Goal: Task Accomplishment & Management: Complete application form

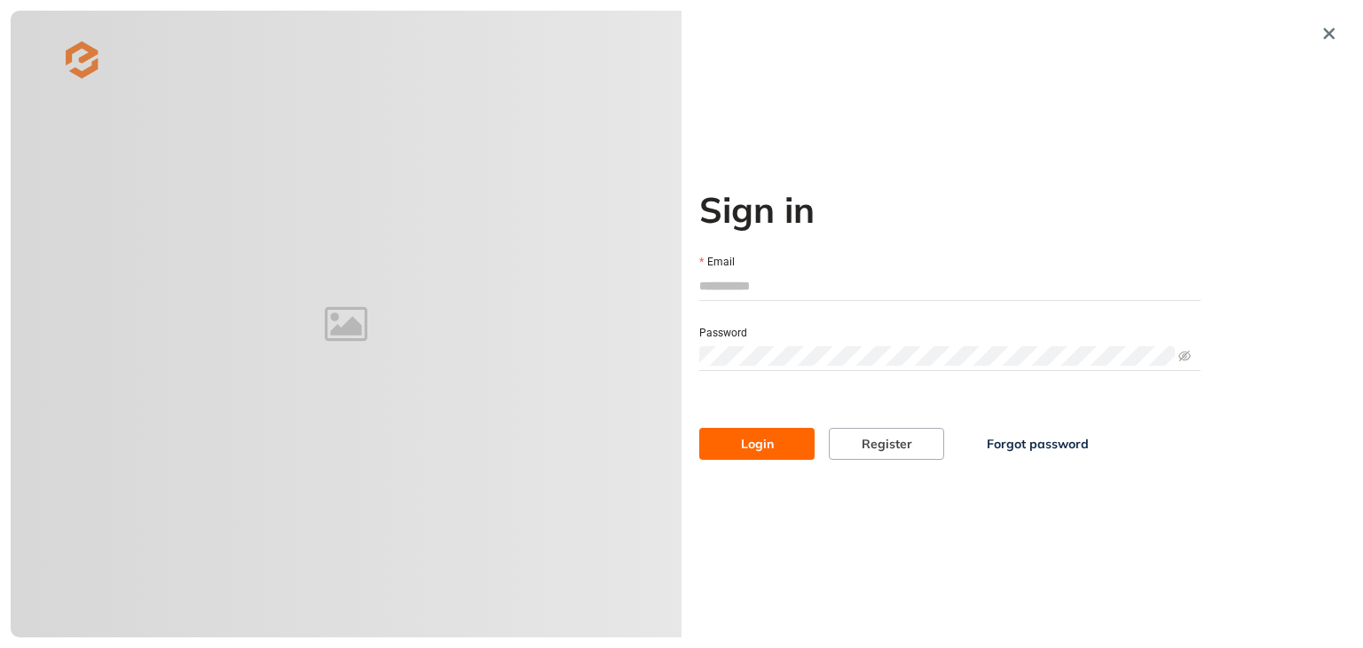
type input "**********"
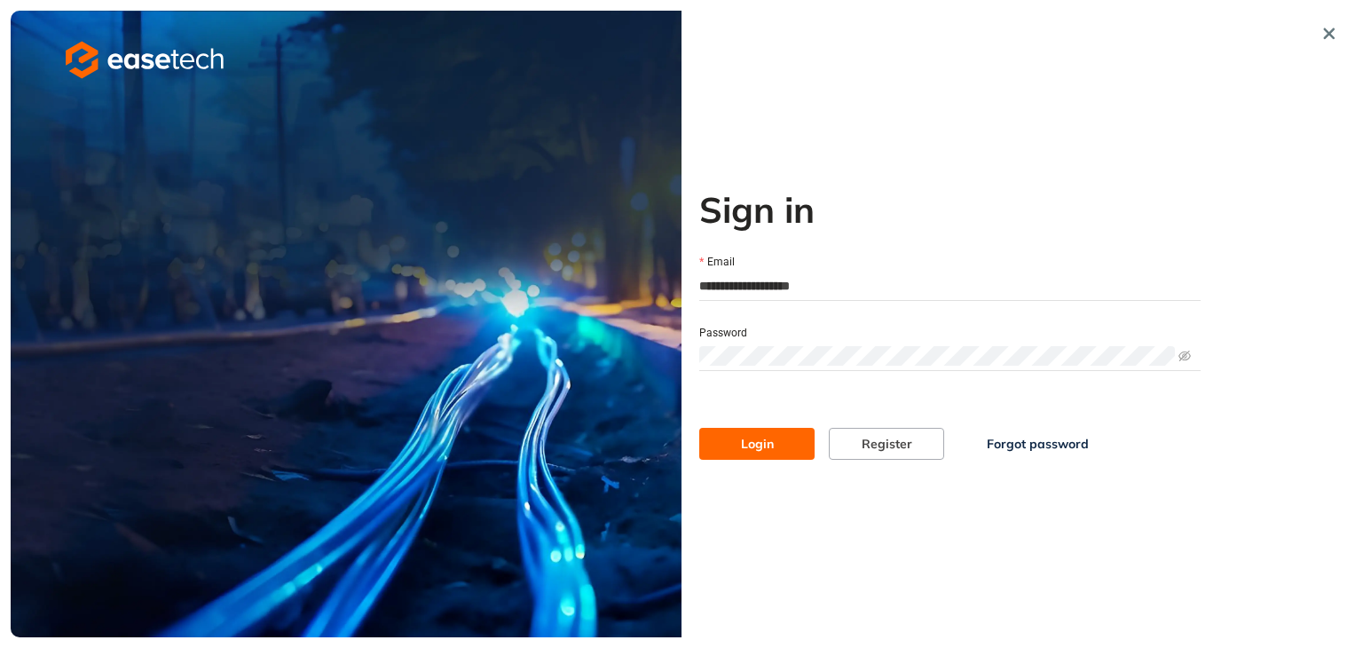
click at [771, 435] on span "Login" at bounding box center [757, 444] width 33 height 20
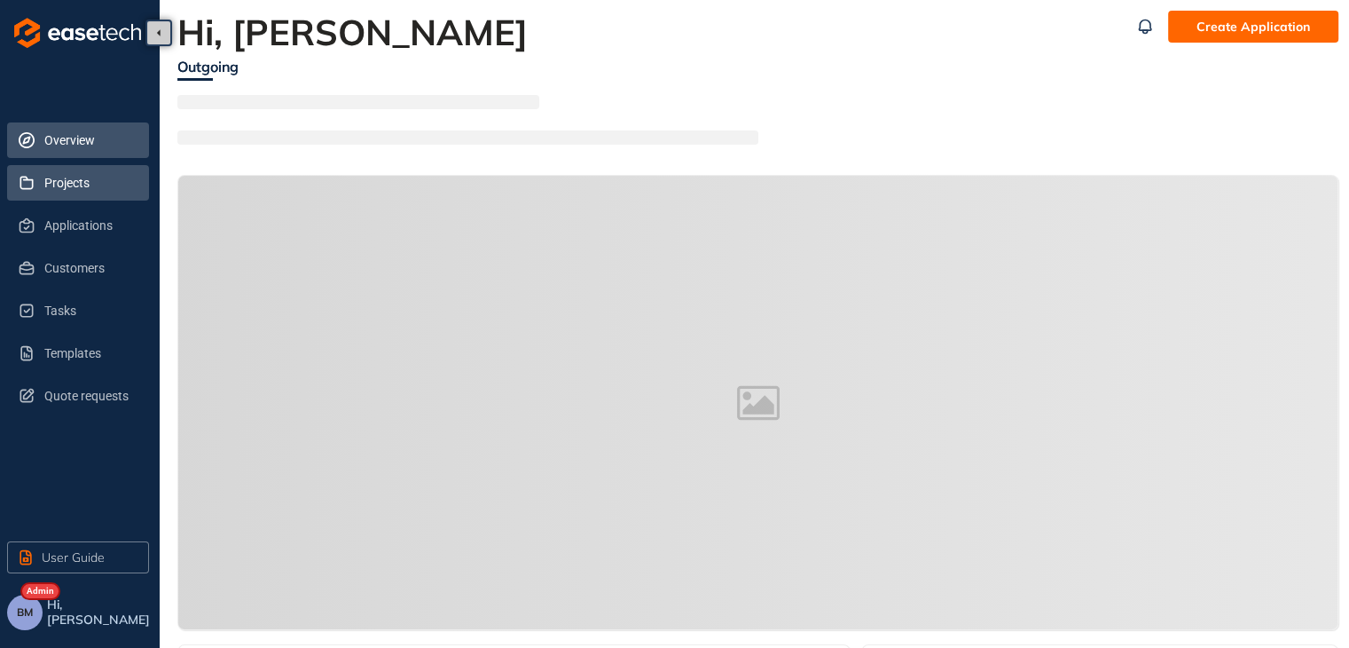
click at [62, 183] on span "Projects" at bounding box center [89, 182] width 90 height 35
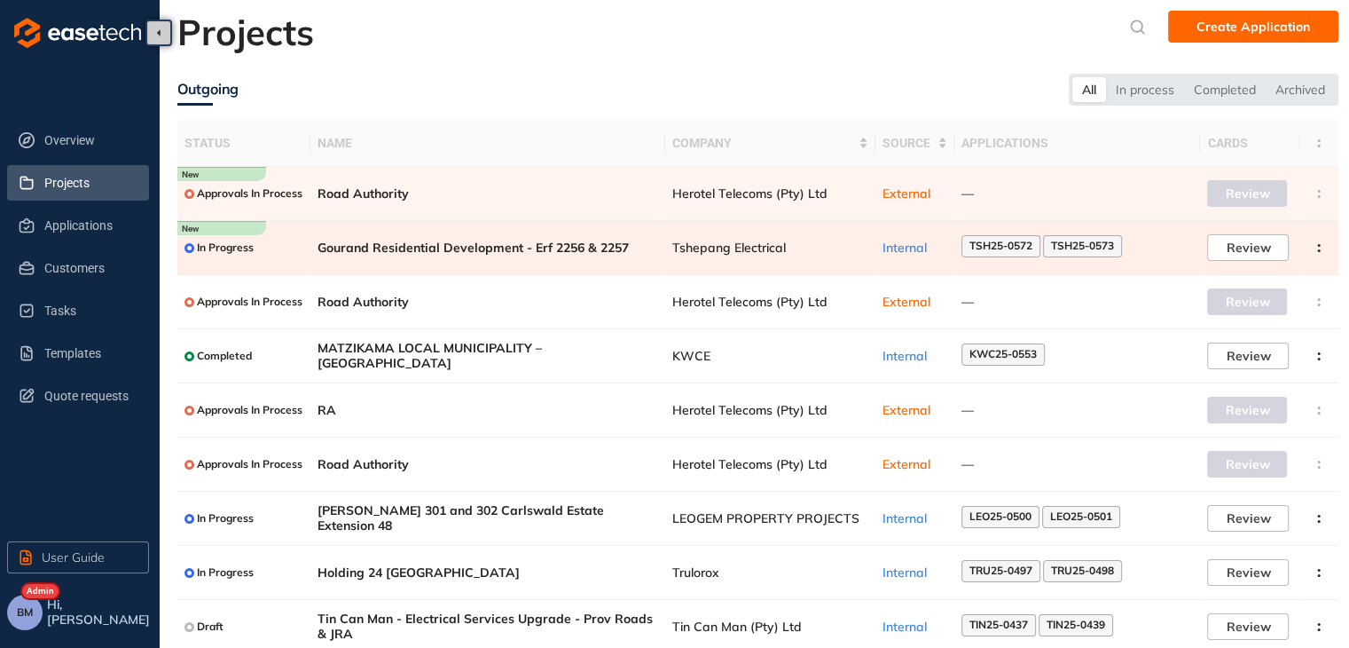
click at [750, 259] on td "Tshepang Electrical" at bounding box center [770, 248] width 210 height 54
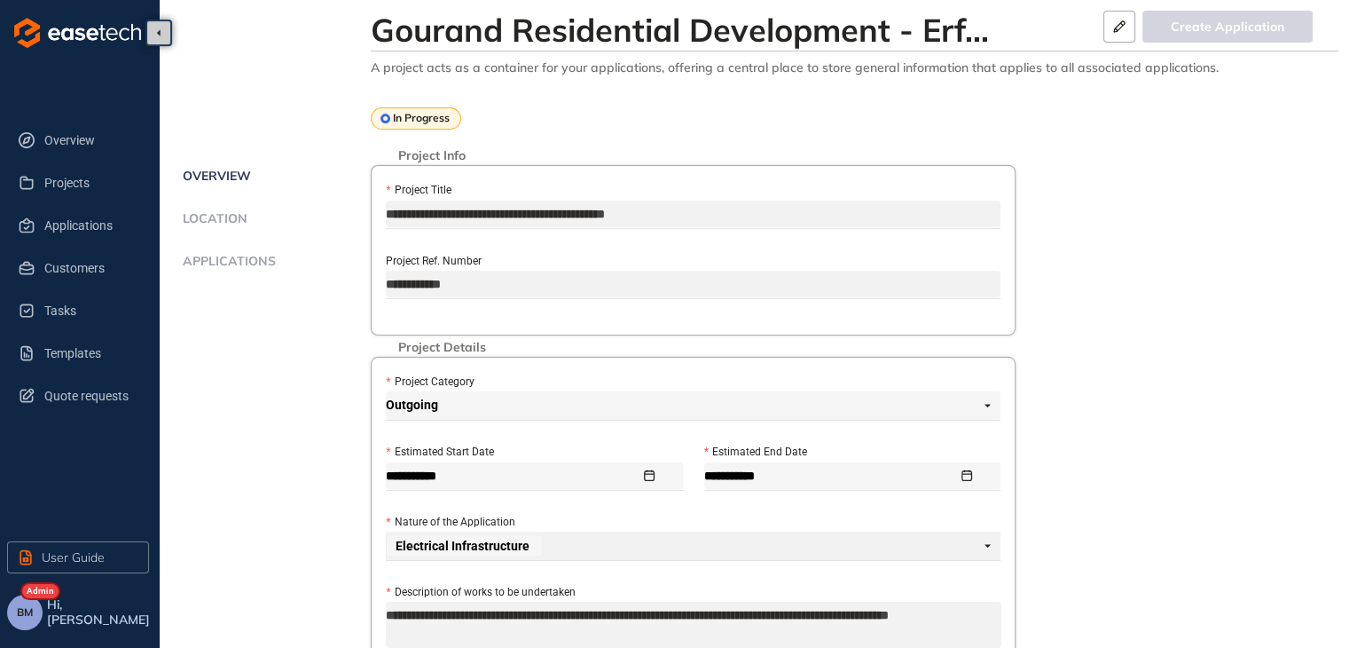
click at [228, 260] on span "Applications" at bounding box center [226, 261] width 98 height 15
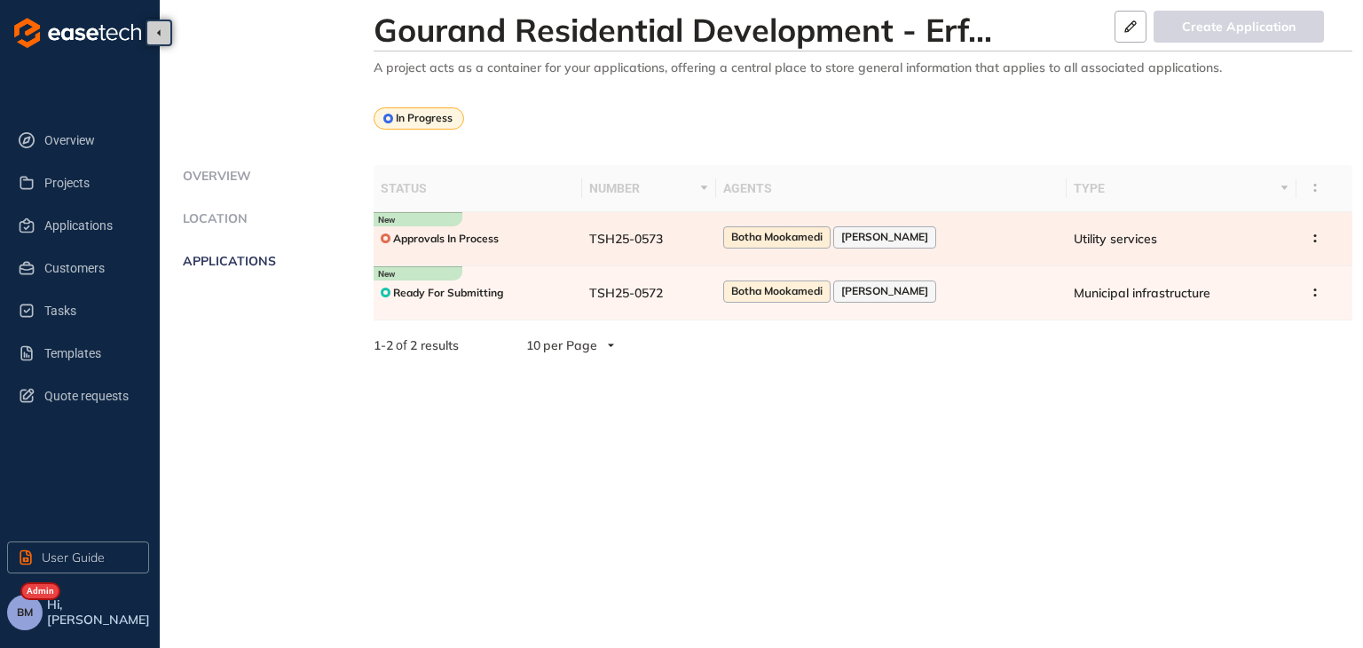
click at [716, 232] on td "TSH25-0573" at bounding box center [649, 239] width 134 height 54
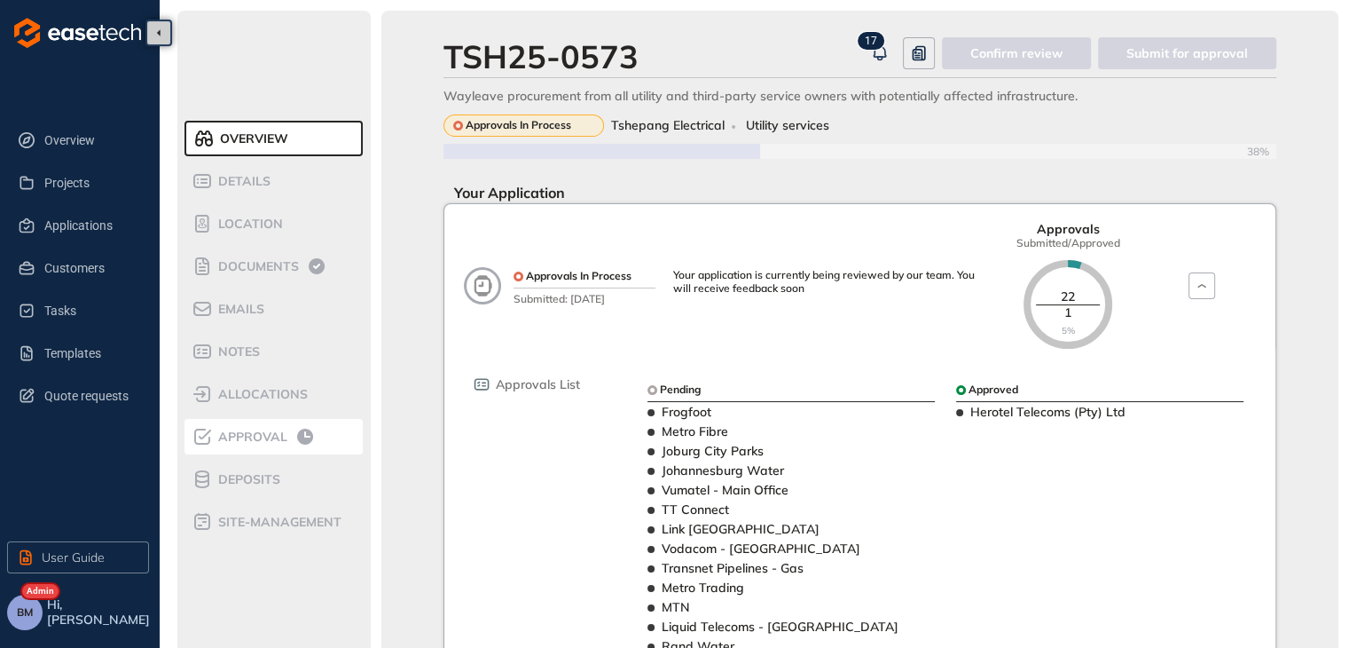
click at [233, 446] on div "Approval" at bounding box center [267, 436] width 151 height 21
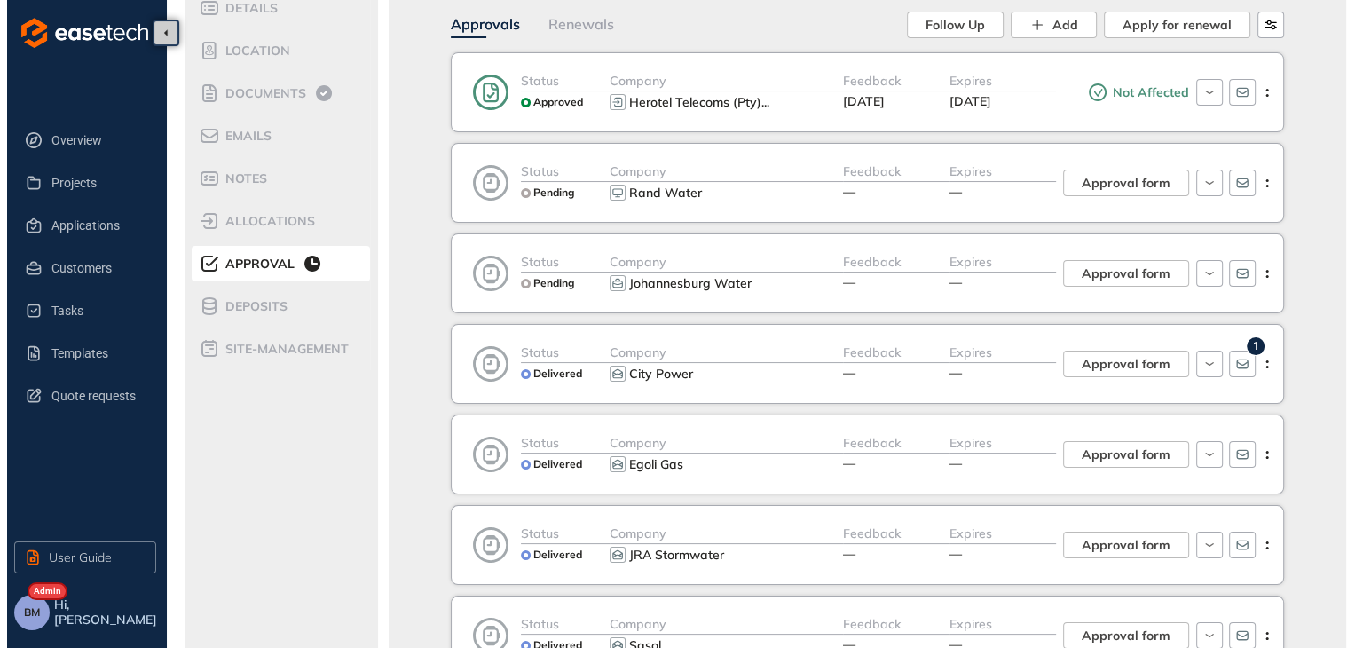
scroll to position [177, 0]
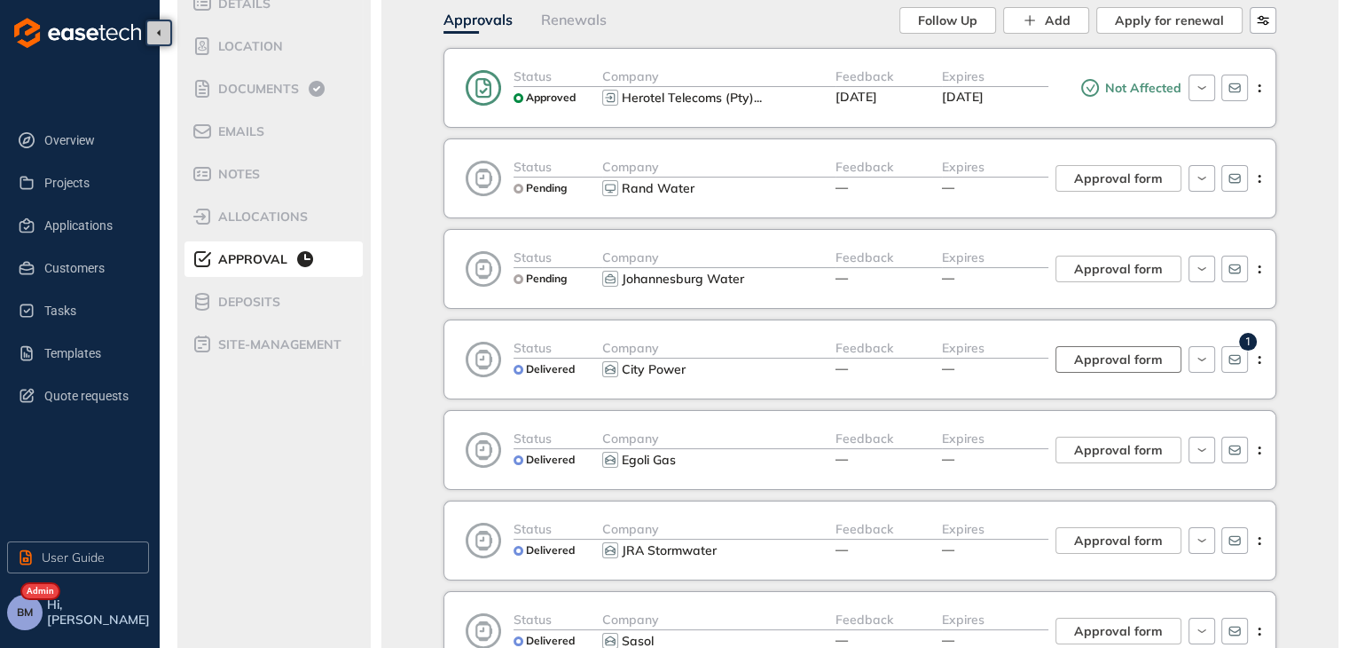
click at [1146, 363] on span "Approval form" at bounding box center [1118, 360] width 89 height 20
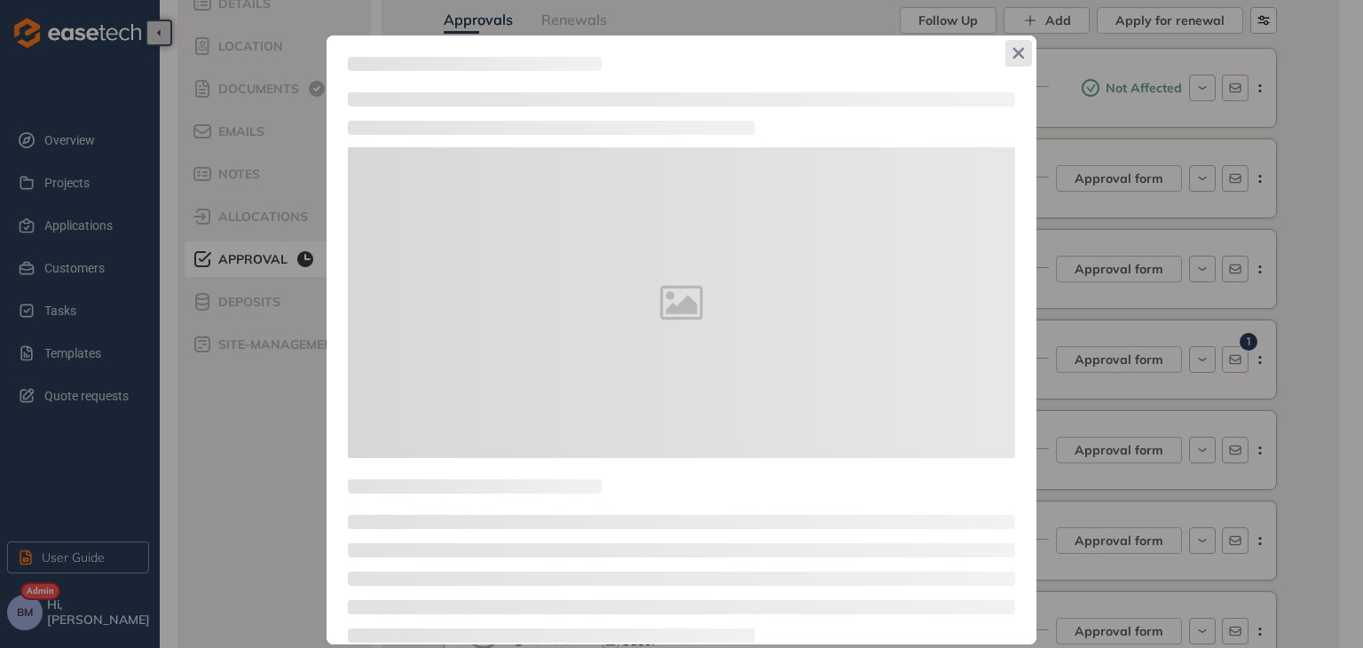
click at [1020, 52] on icon "Close" at bounding box center [1018, 53] width 12 height 12
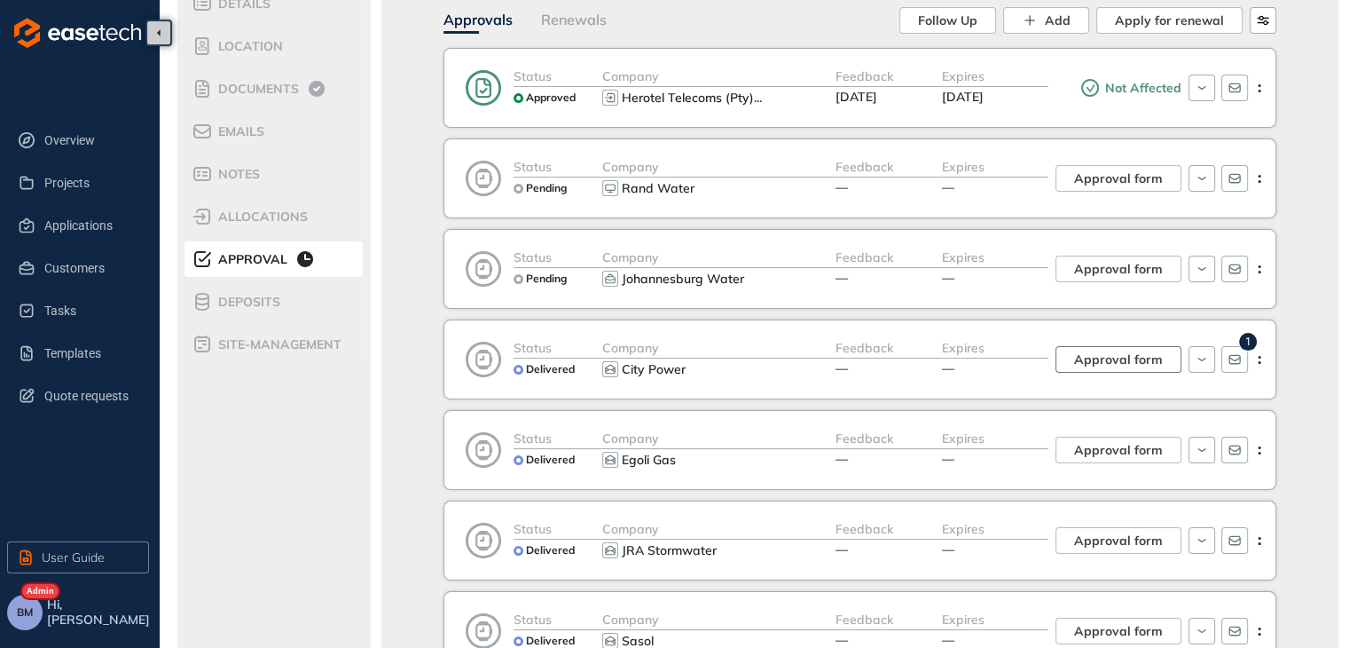
click at [1134, 362] on span "Approval form" at bounding box center [1118, 360] width 89 height 20
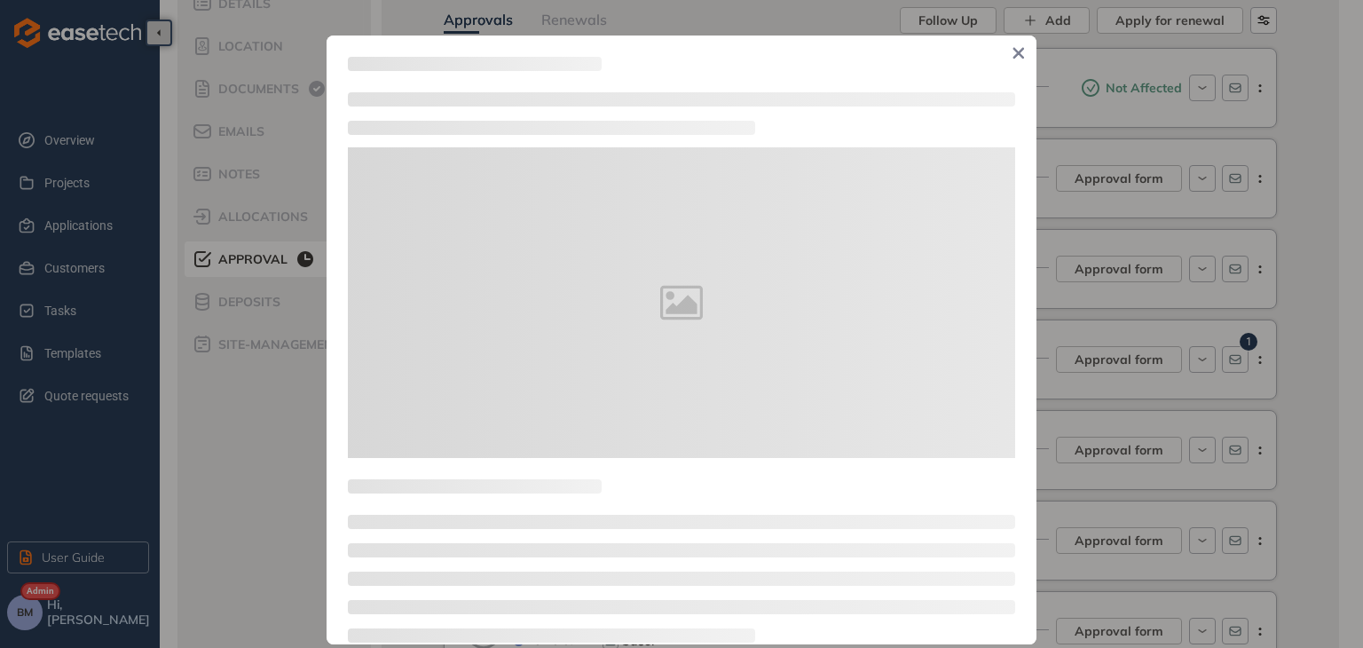
type textarea "**********"
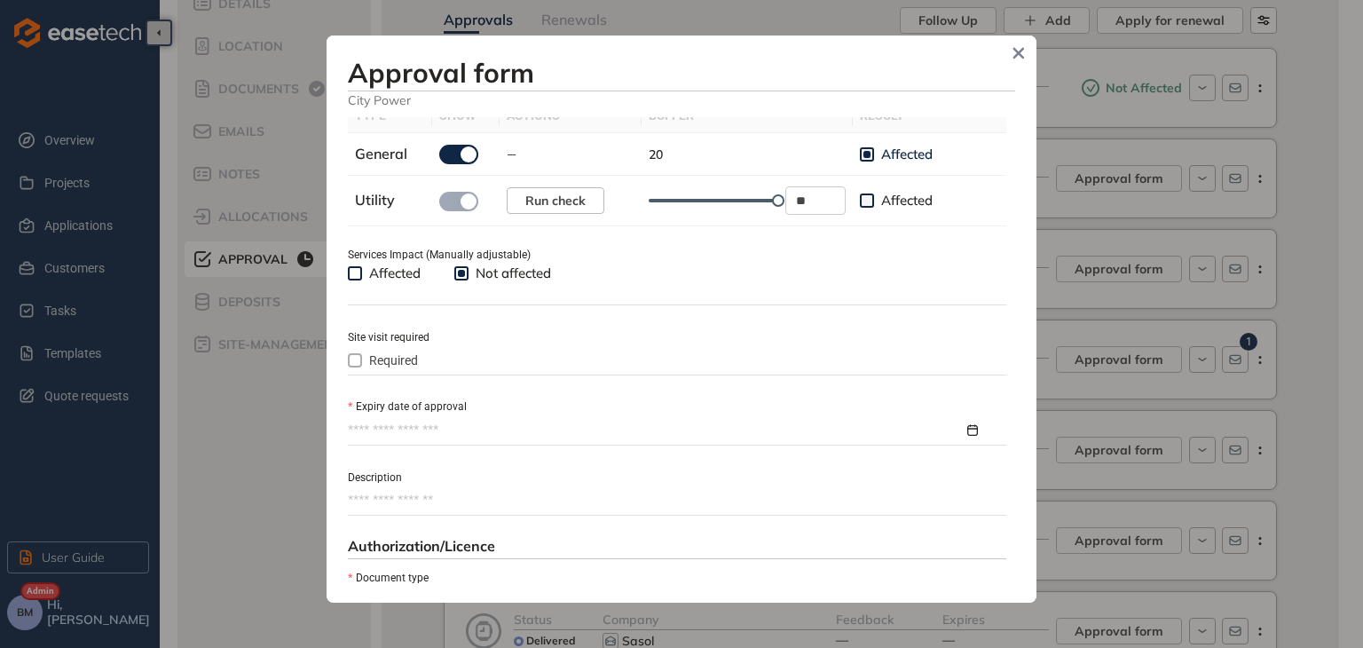
scroll to position [621, 0]
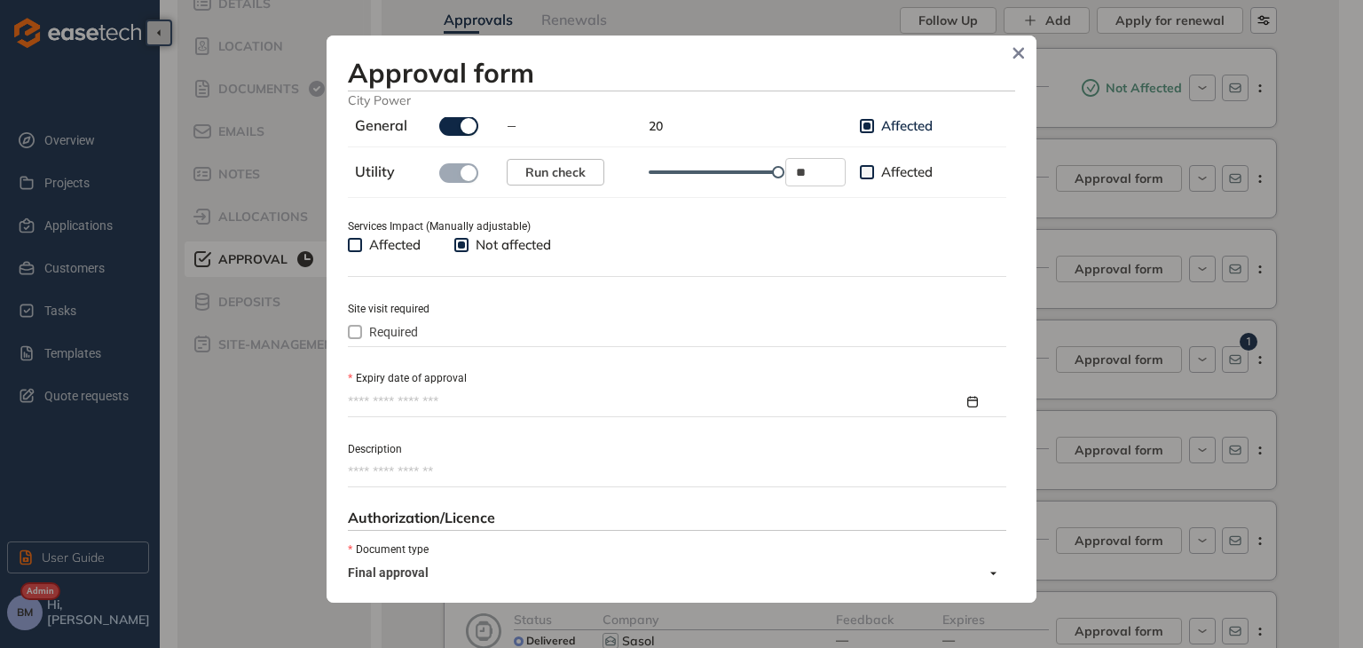
click at [412, 402] on input "Expiry date of approval" at bounding box center [656, 402] width 616 height 20
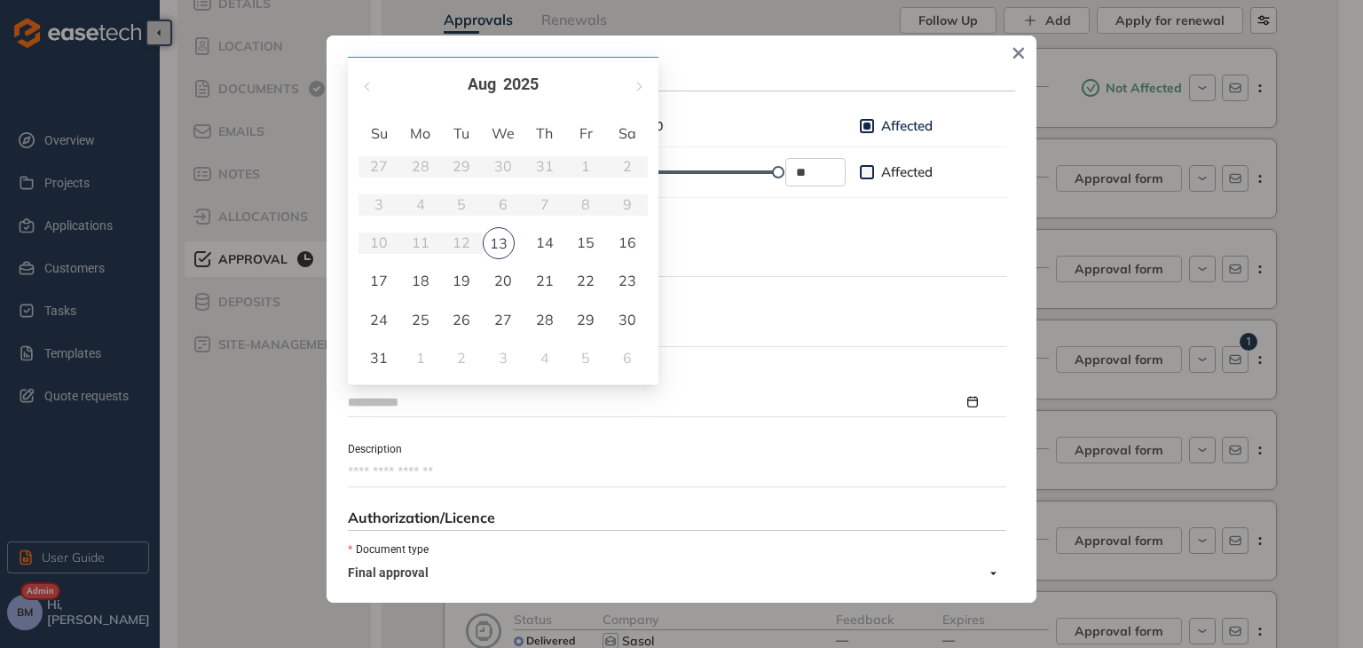
type input "**********"
click at [635, 85] on span "button" at bounding box center [637, 86] width 9 height 9
click at [639, 86] on span "button" at bounding box center [637, 86] width 9 height 9
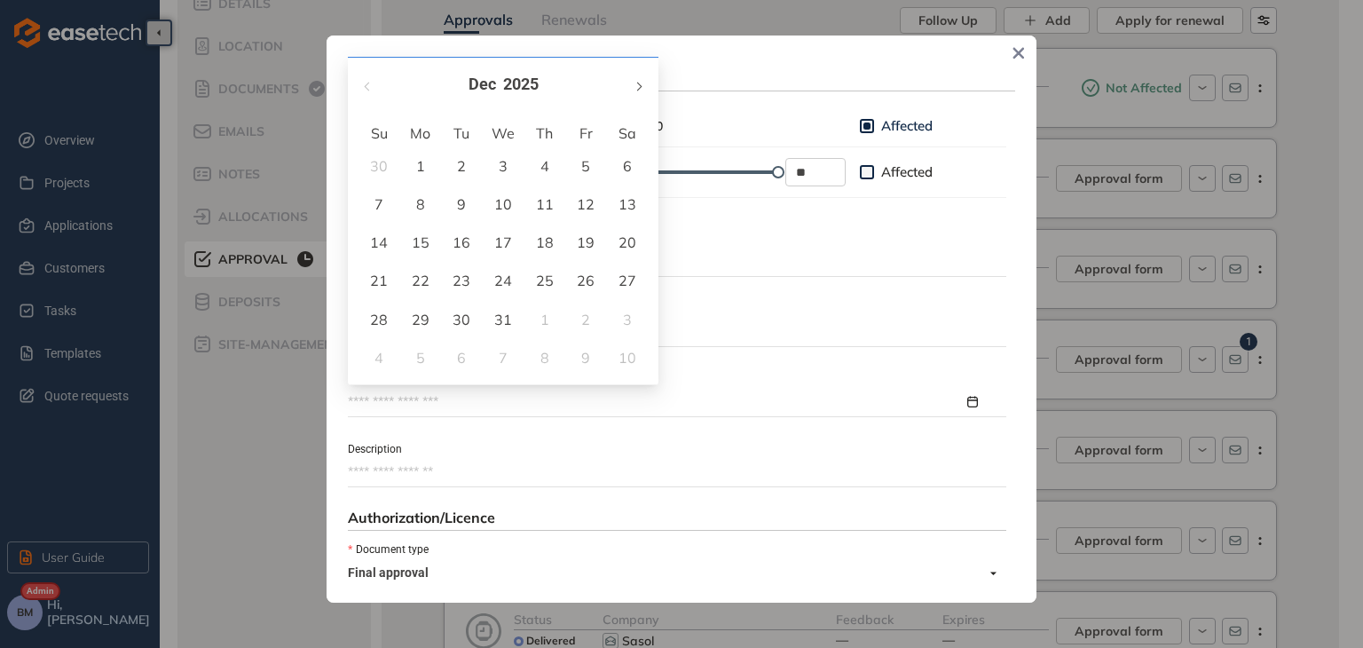
click at [640, 86] on span "button" at bounding box center [637, 86] width 9 height 9
click at [648, 82] on div "[DATE]" at bounding box center [503, 85] width 310 height 54
click at [636, 90] on span "button" at bounding box center [637, 86] width 9 height 9
type input "**********"
click at [581, 203] on div "13" at bounding box center [585, 203] width 21 height 21
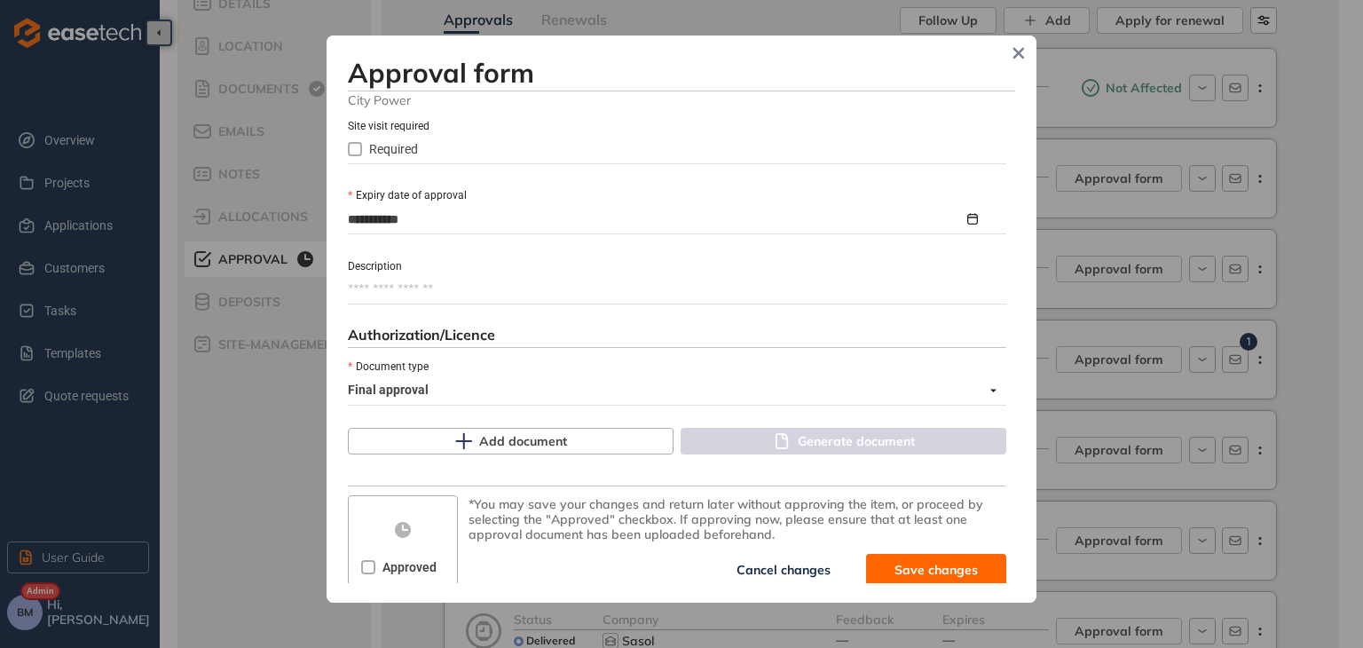
scroll to position [813, 0]
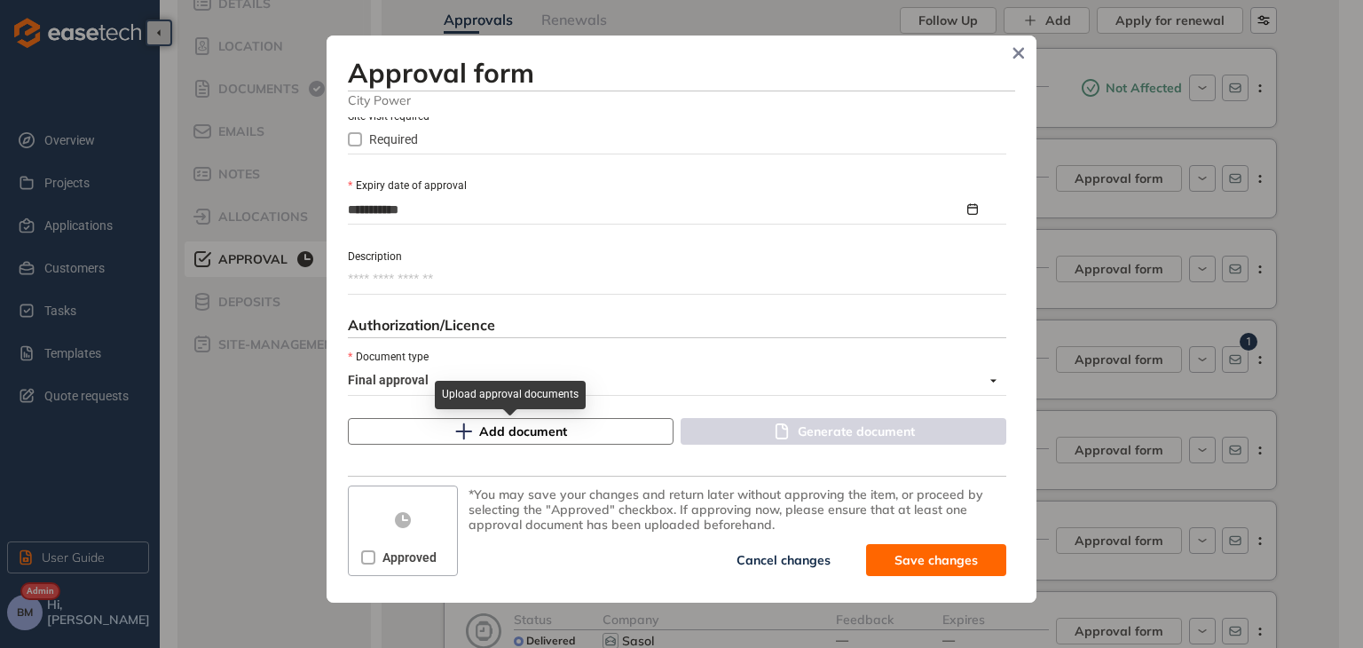
click at [490, 441] on button "Add document" at bounding box center [511, 431] width 326 height 27
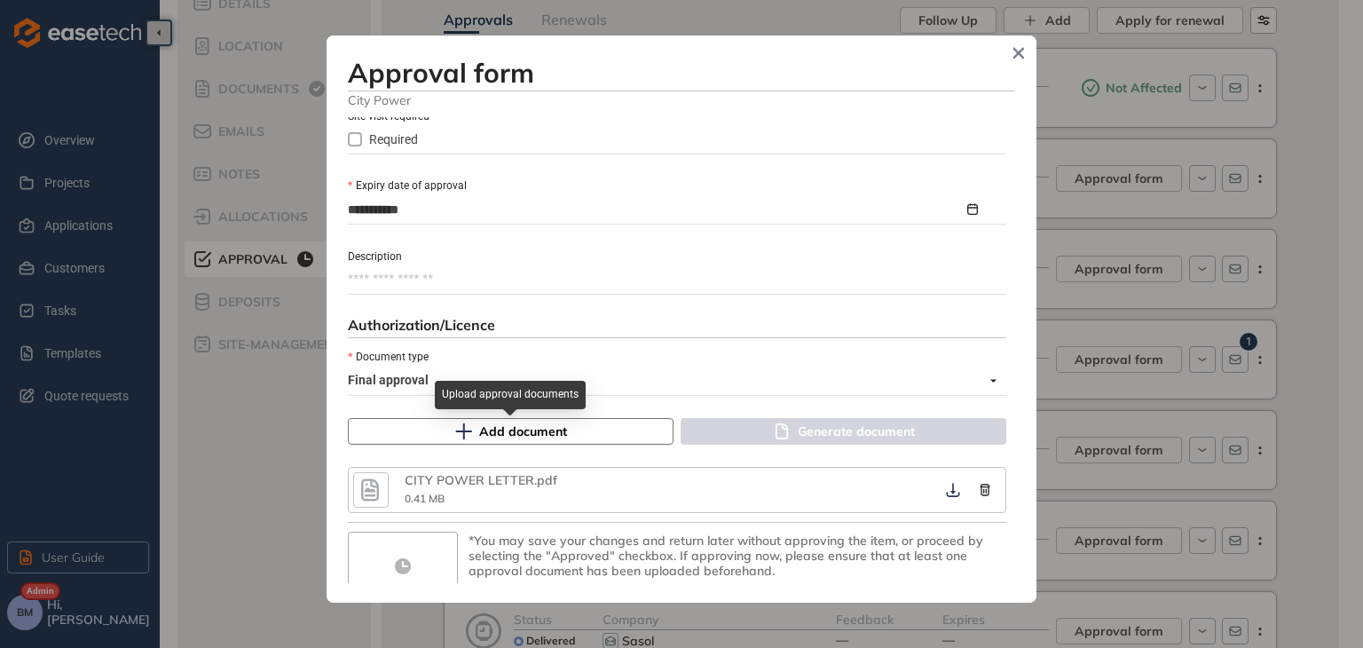
click at [500, 436] on span "Add document" at bounding box center [523, 431] width 88 height 20
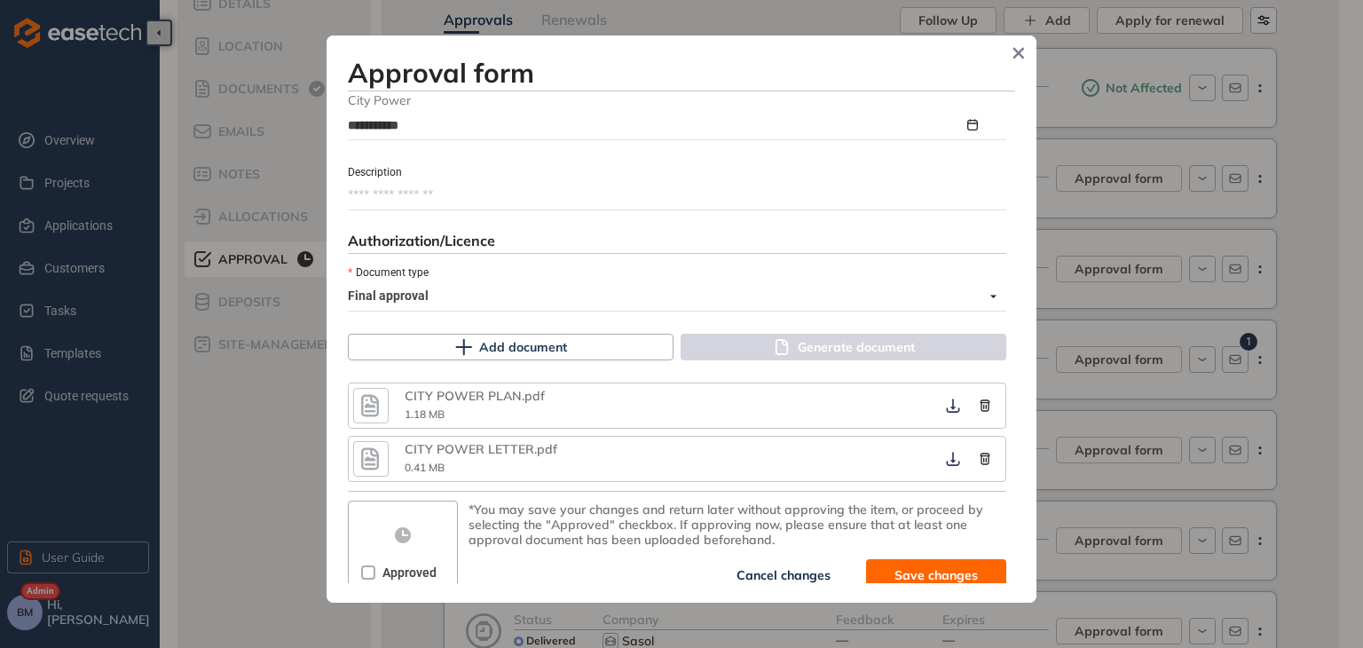
scroll to position [912, 0]
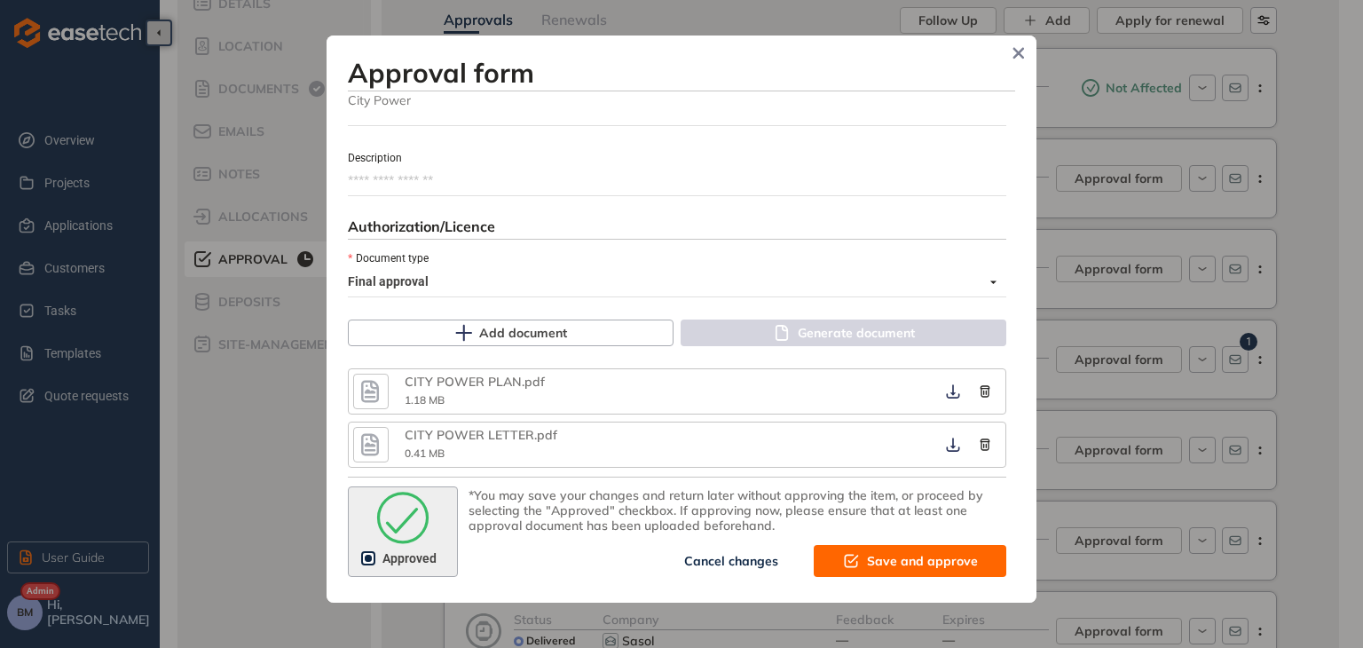
click at [869, 558] on span "Save and approve" at bounding box center [922, 561] width 111 height 20
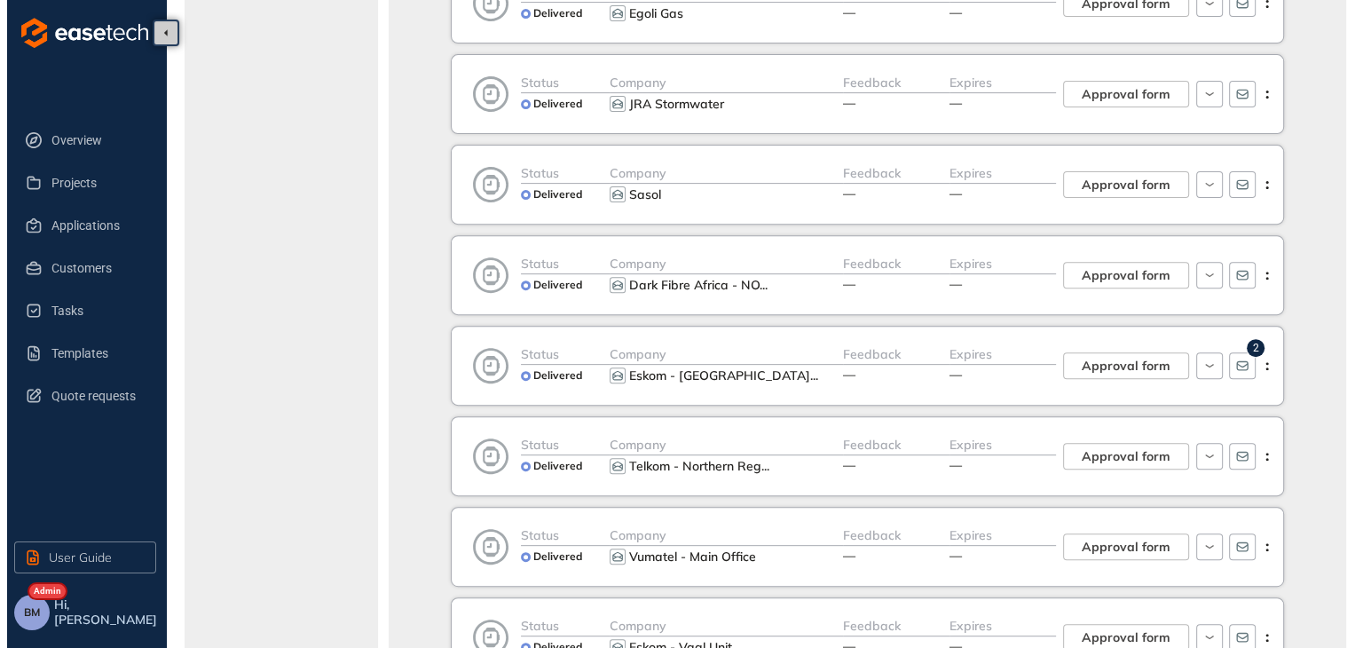
scroll to position [710, 0]
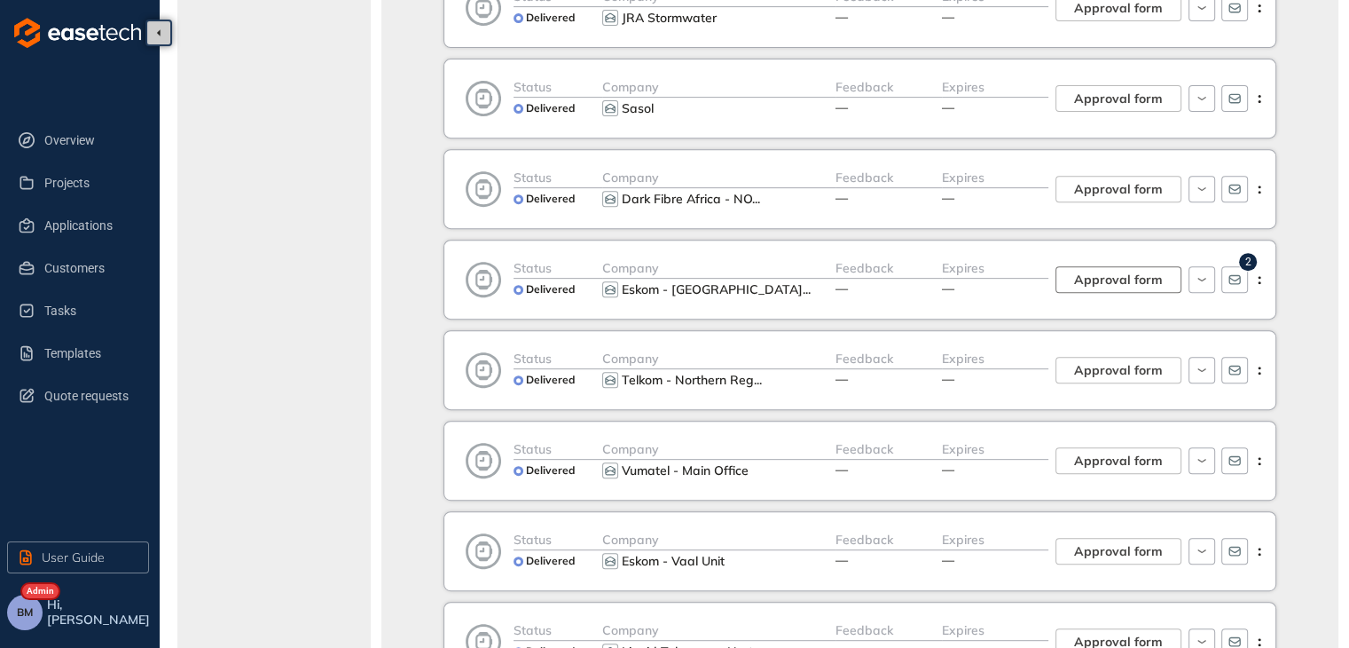
click at [1126, 281] on span "Approval form" at bounding box center [1118, 280] width 89 height 20
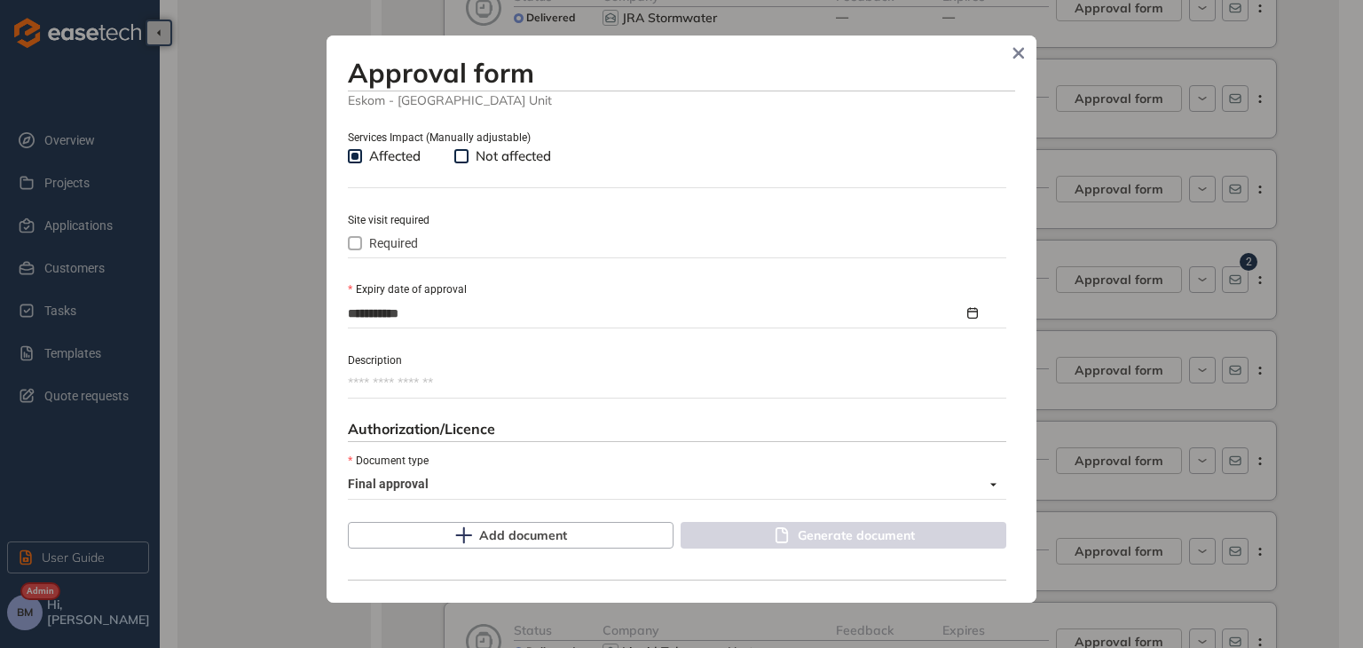
click at [363, 244] on span "Required" at bounding box center [393, 243] width 63 height 20
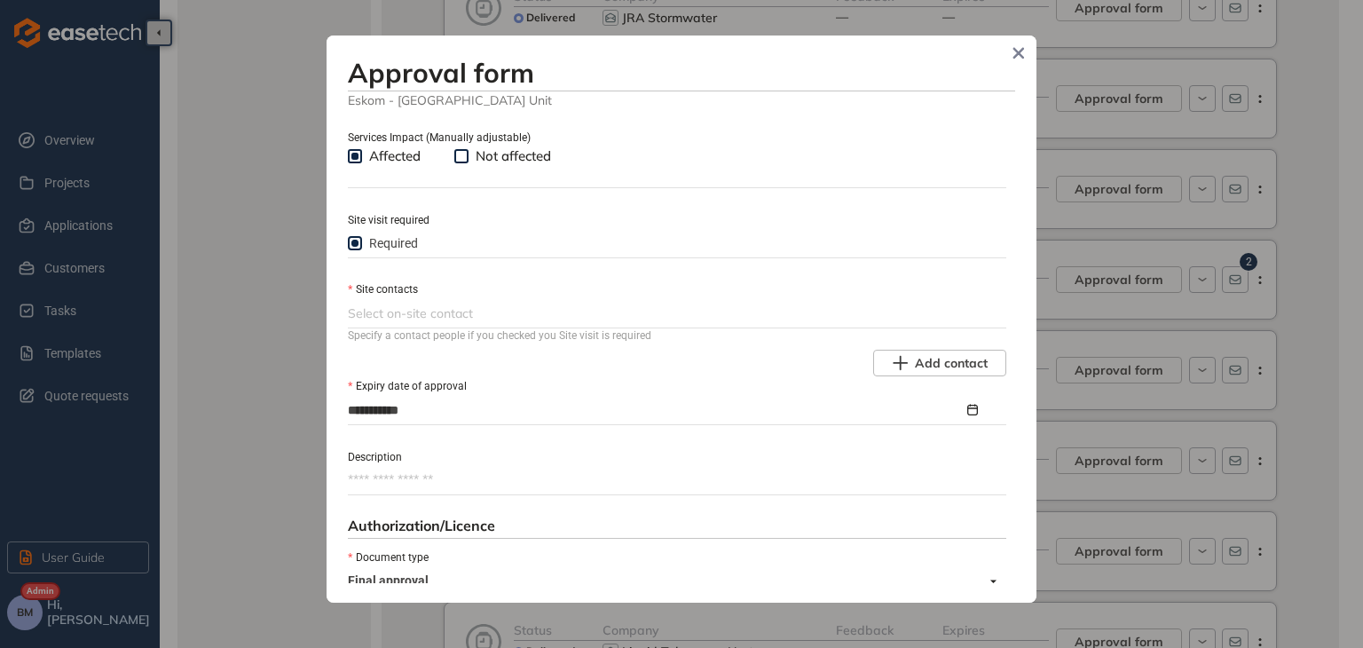
click at [387, 317] on div at bounding box center [675, 312] width 655 height 21
click at [692, 283] on div "Site contacts" at bounding box center [677, 289] width 658 height 20
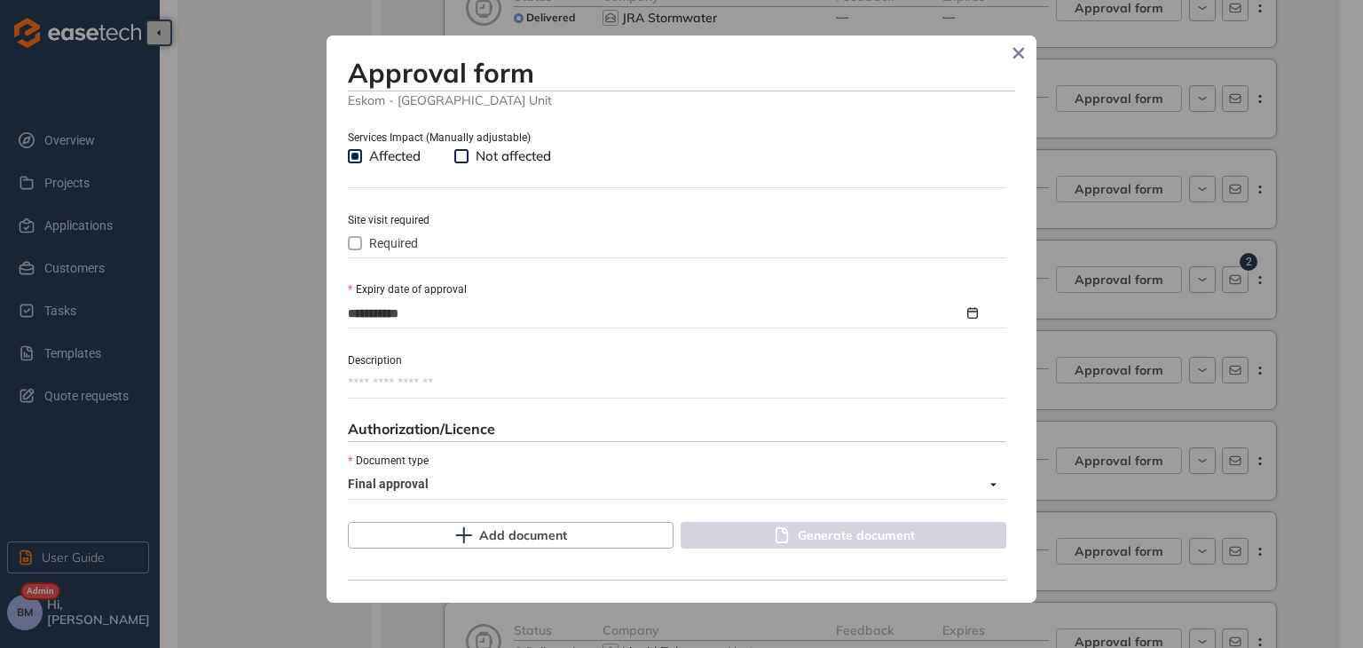
click at [354, 152] on div "Services Impact (Manually adjustable) Affected Not affected" at bounding box center [677, 157] width 658 height 60
click at [474, 544] on button "Add document" at bounding box center [511, 535] width 326 height 27
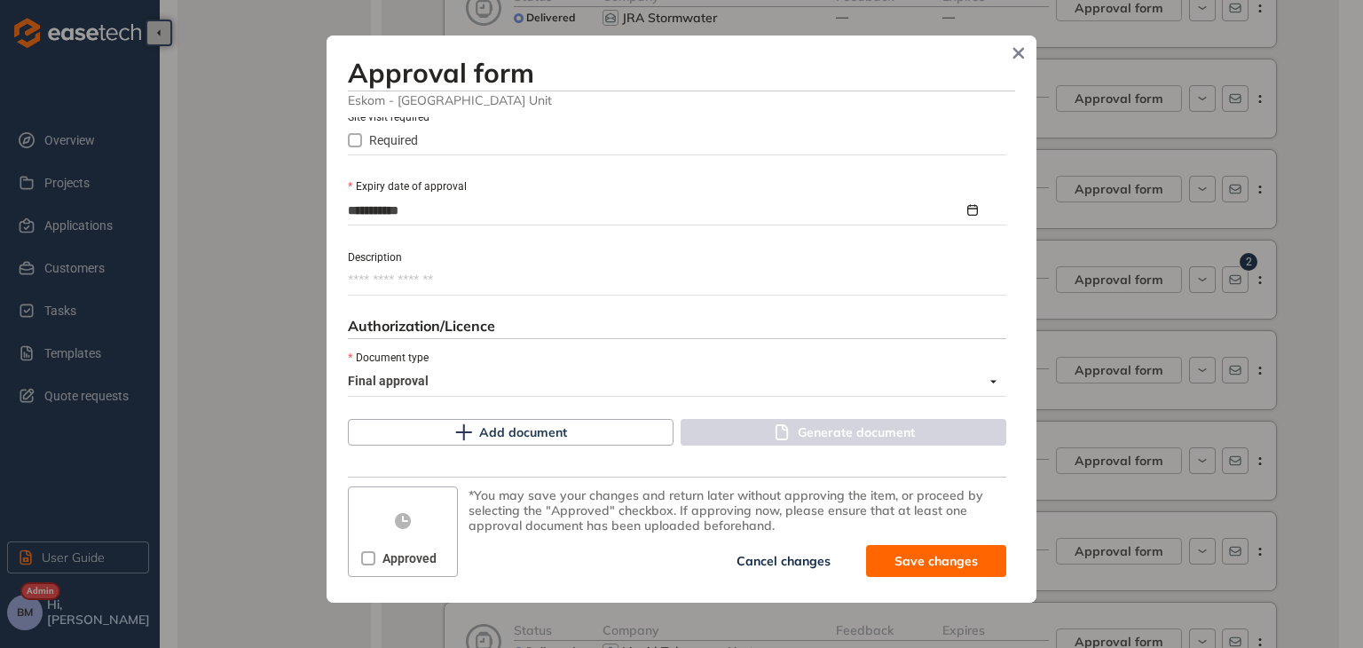
scroll to position [813, 0]
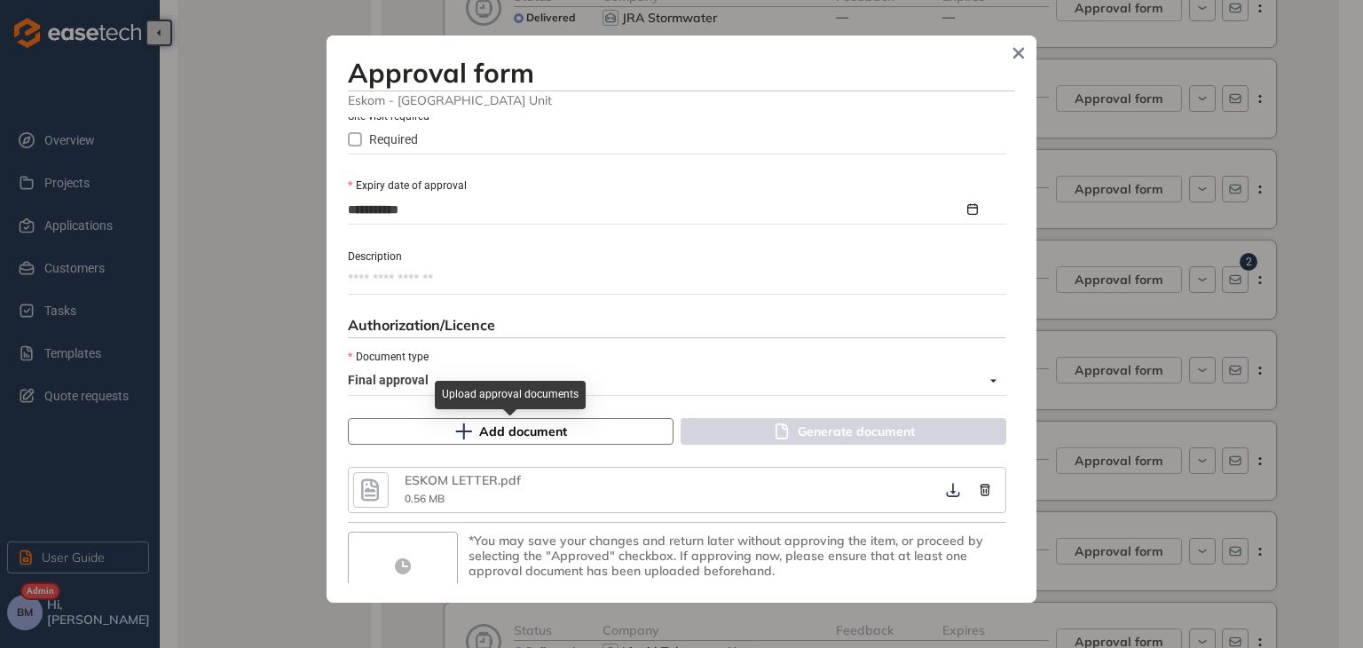
click at [506, 437] on span "Add document" at bounding box center [523, 431] width 88 height 20
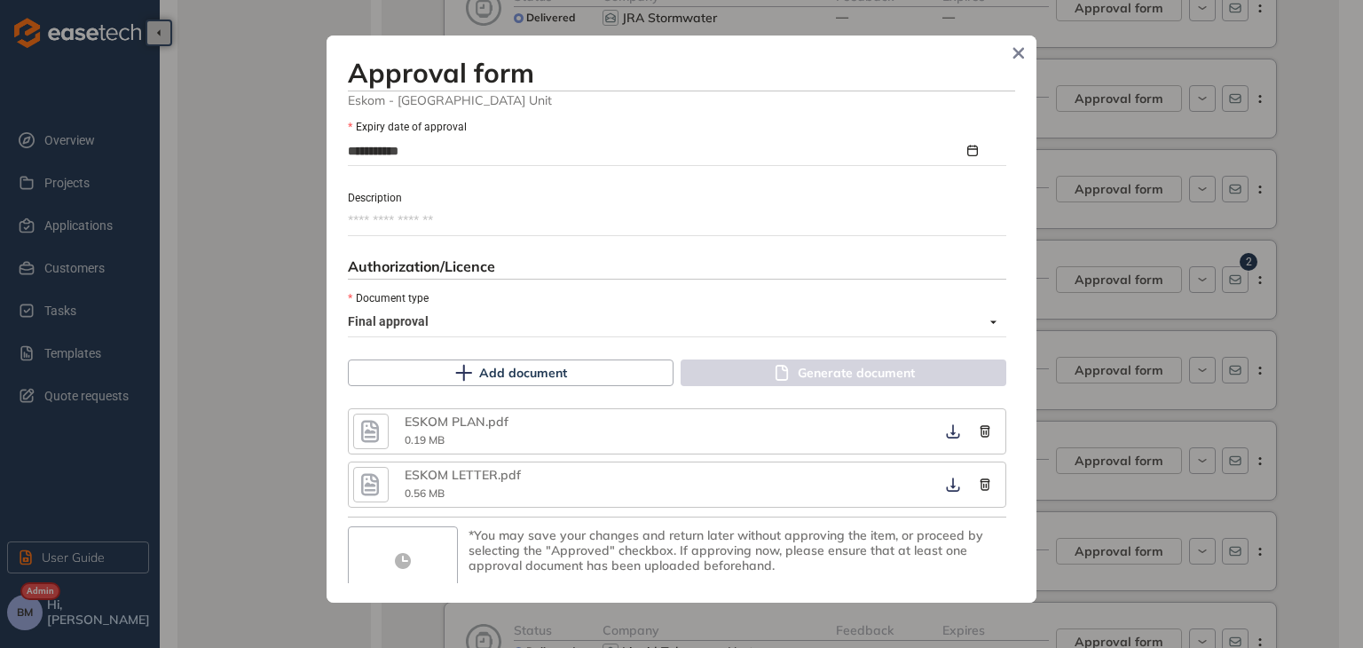
scroll to position [912, 0]
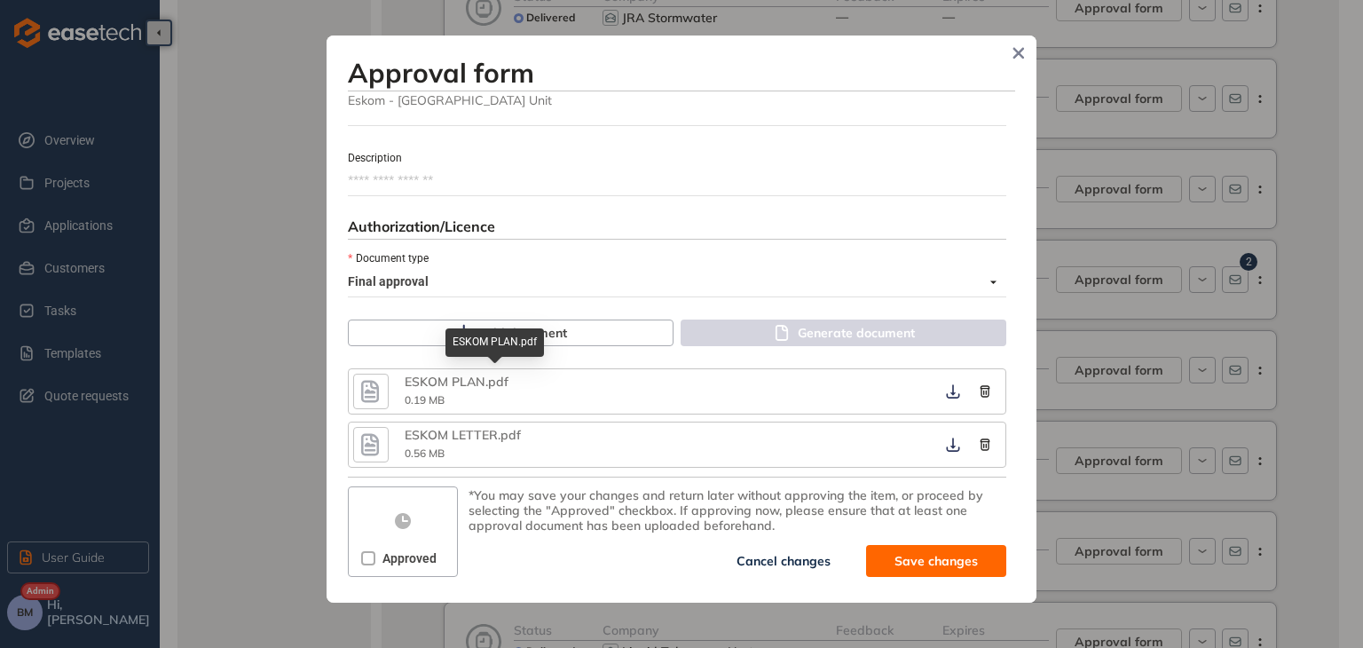
click at [488, 336] on div "ESKOM PLAN.pdf" at bounding box center [494, 342] width 98 height 28
click at [582, 338] on button "Add document" at bounding box center [511, 332] width 326 height 27
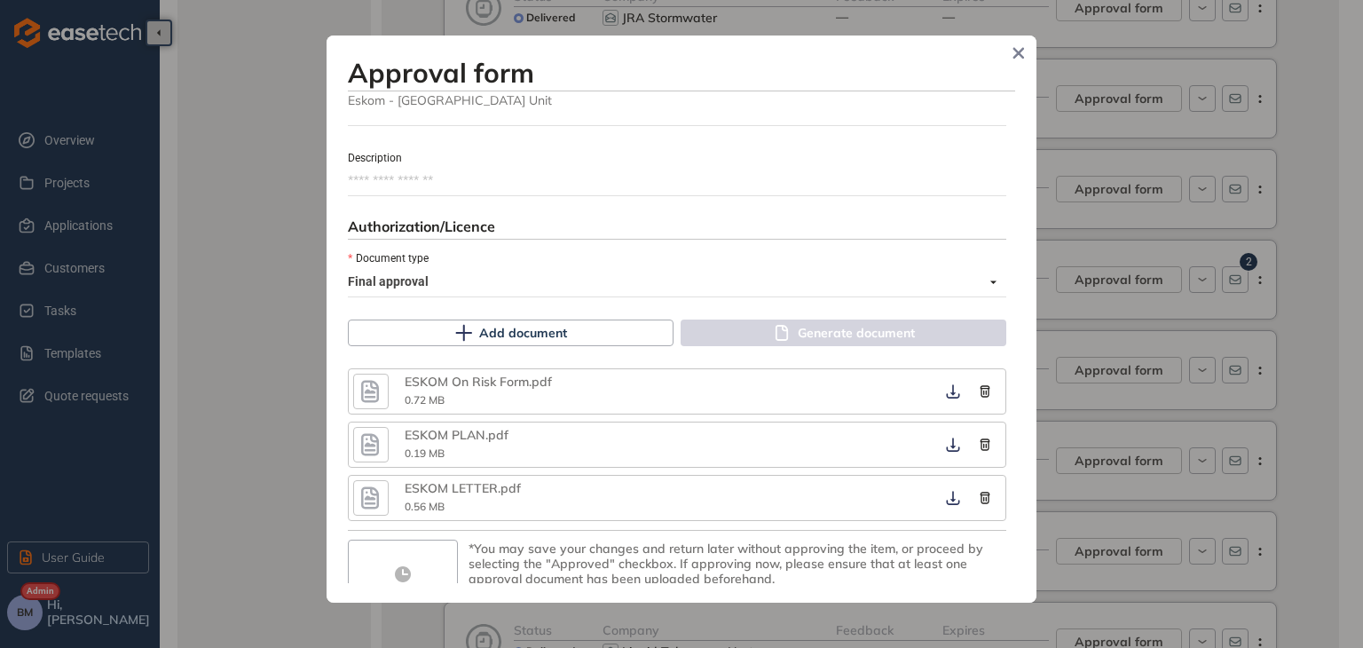
scroll to position [965, 0]
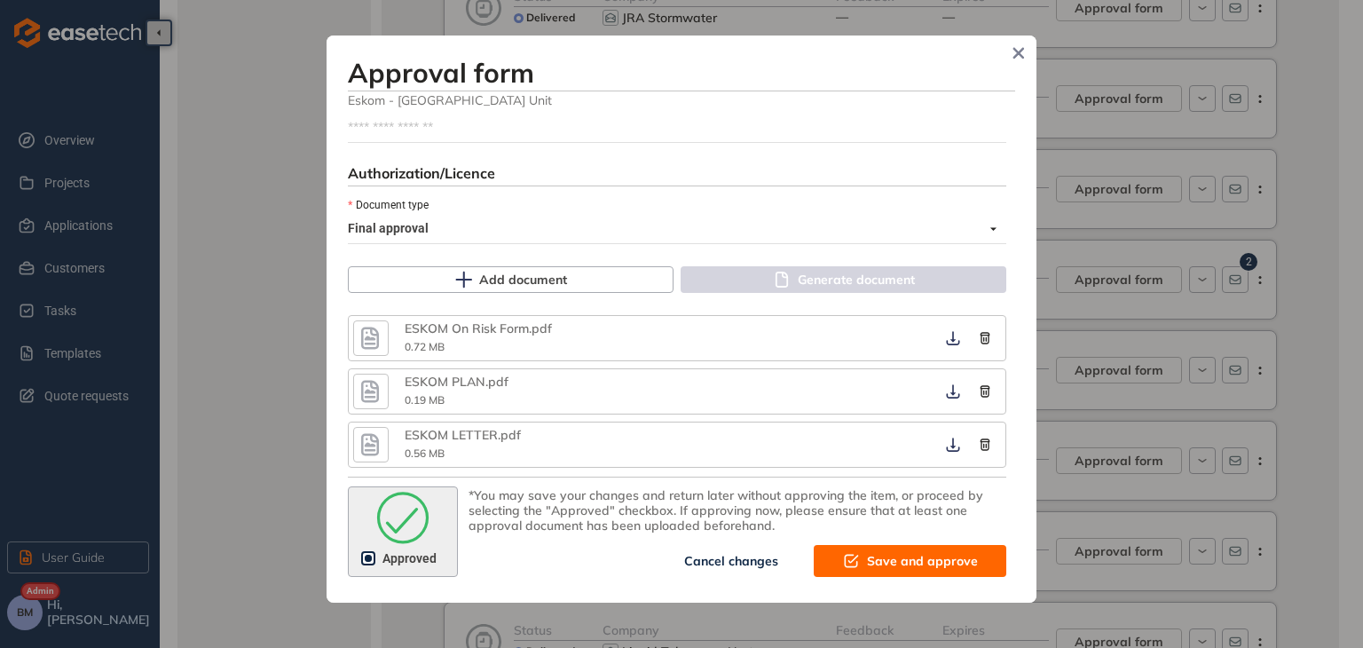
click at [927, 555] on span "Save and approve" at bounding box center [922, 561] width 111 height 20
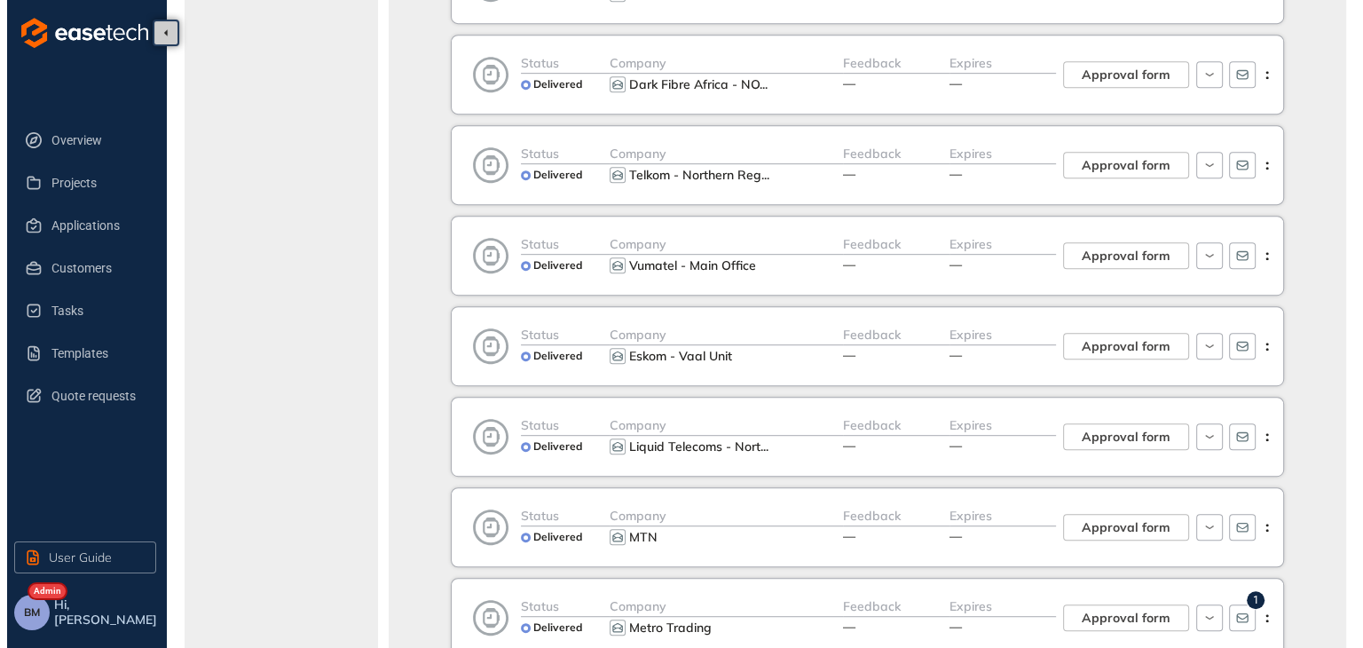
scroll to position [976, 0]
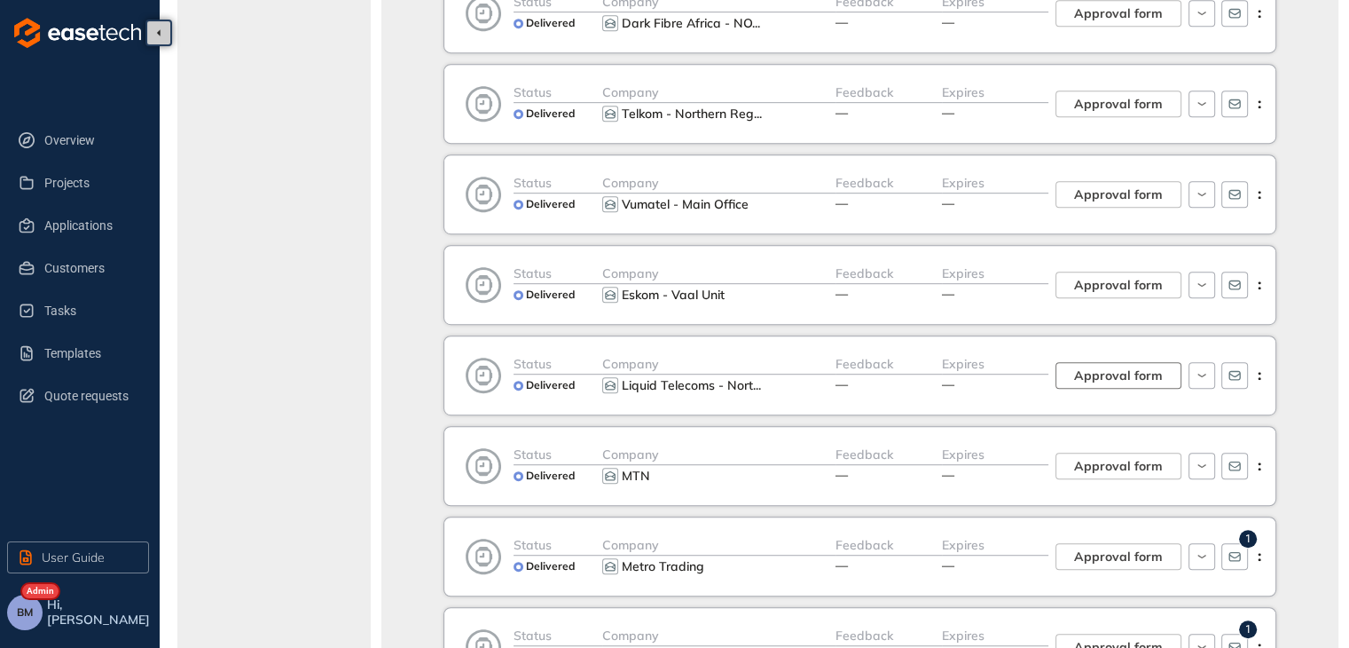
click at [1100, 366] on span "Approval form" at bounding box center [1118, 375] width 89 height 20
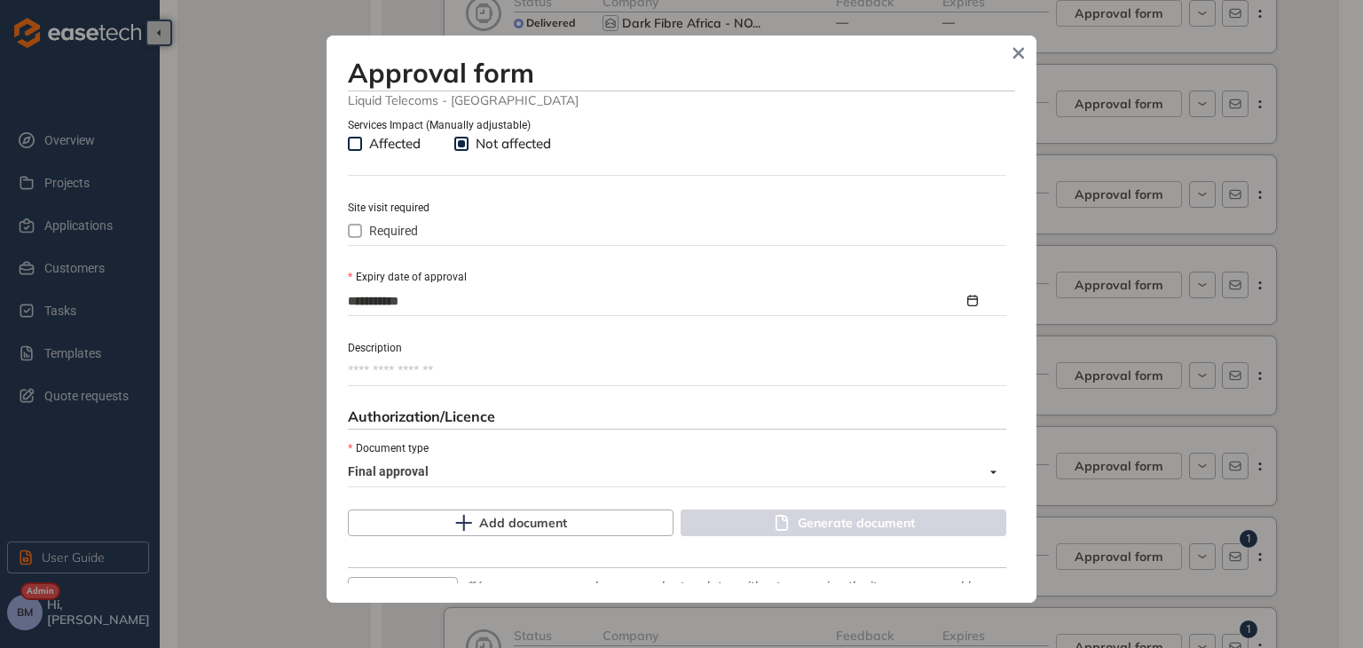
scroll to position [813, 0]
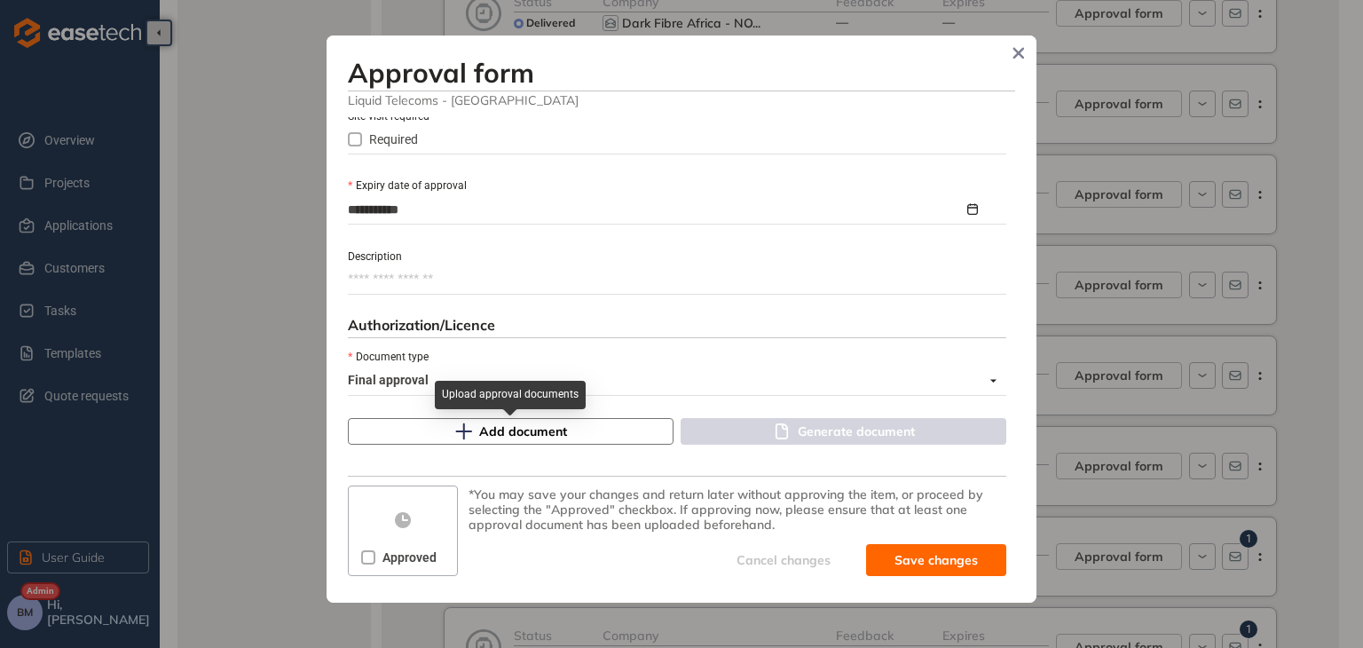
click at [465, 434] on icon "button" at bounding box center [463, 431] width 18 height 18
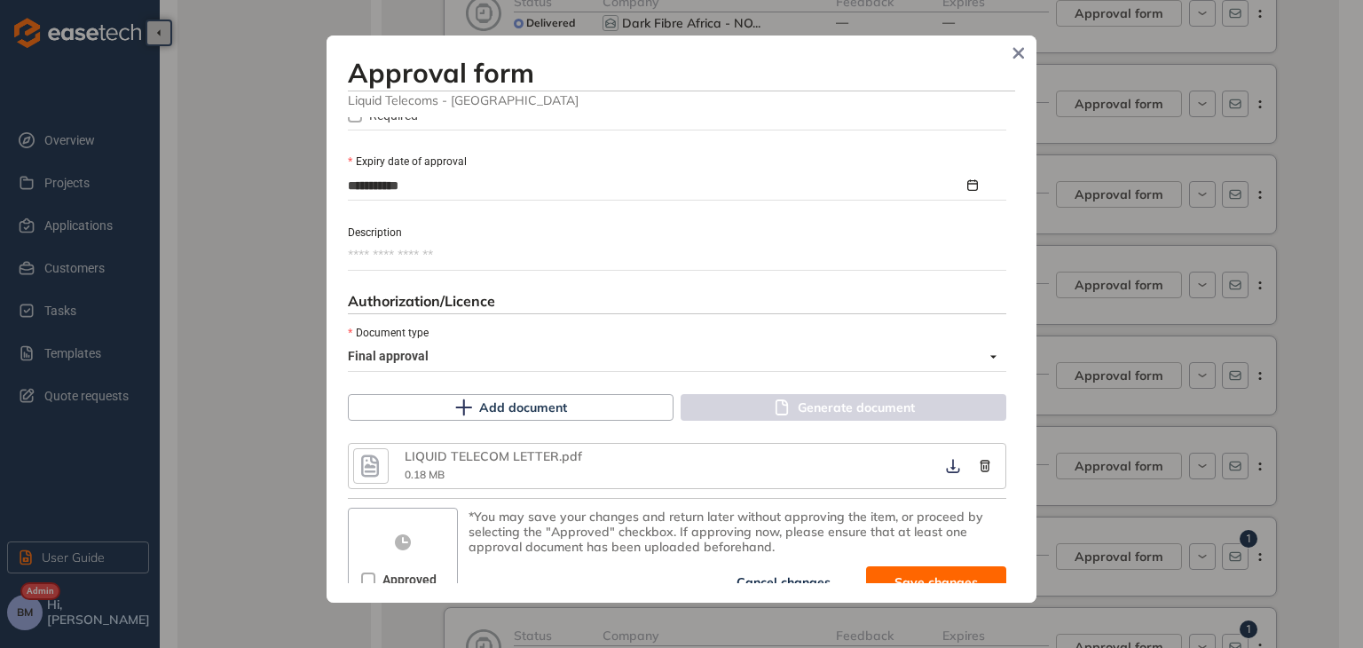
scroll to position [860, 0]
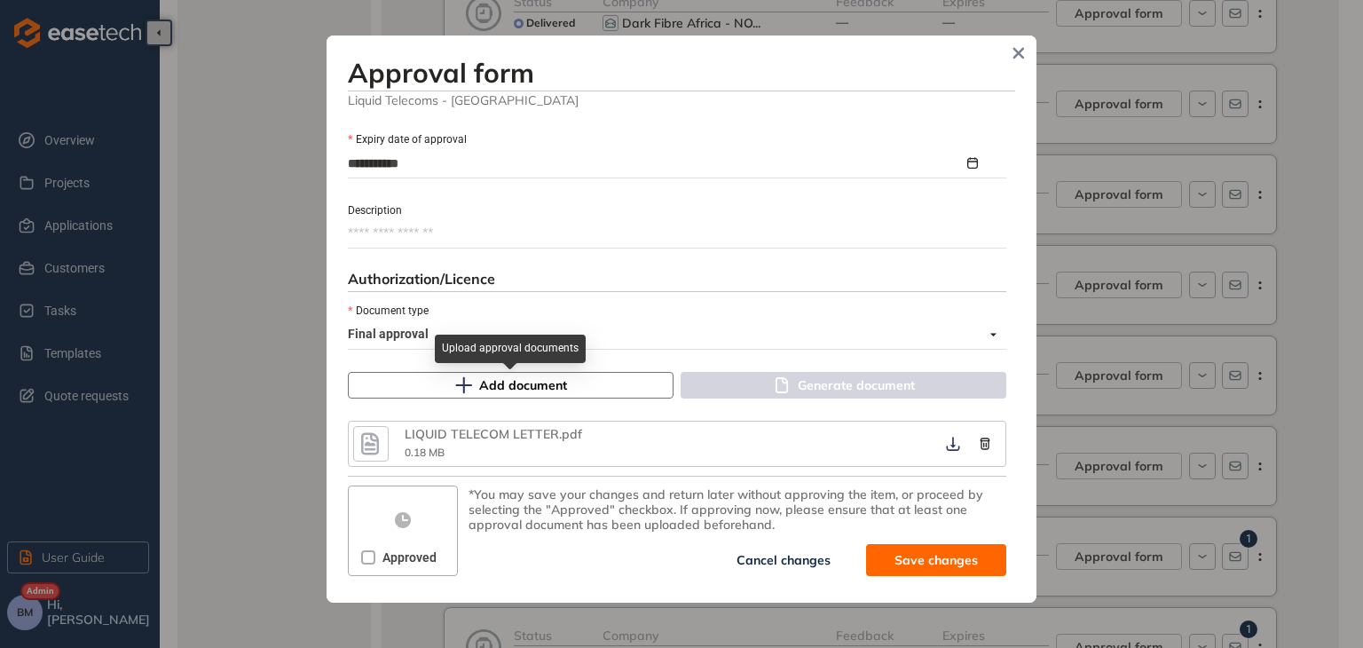
click at [524, 382] on span "Add document" at bounding box center [523, 385] width 88 height 20
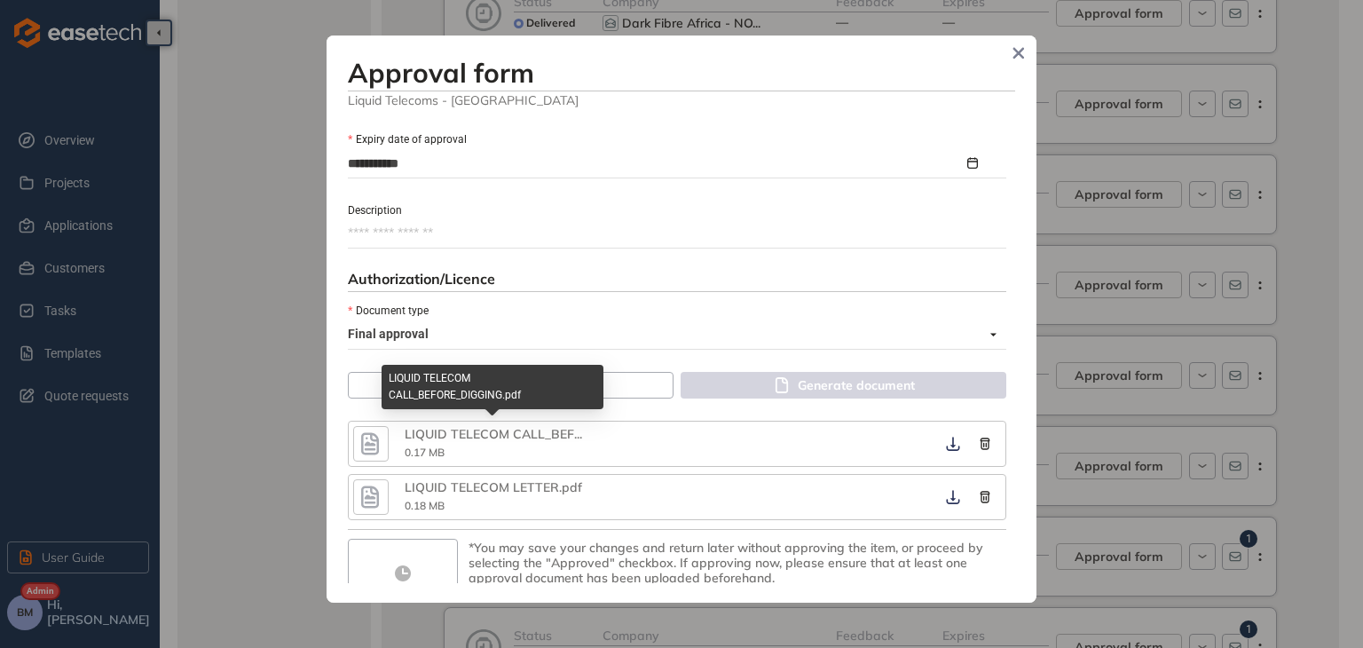
scroll to position [912, 0]
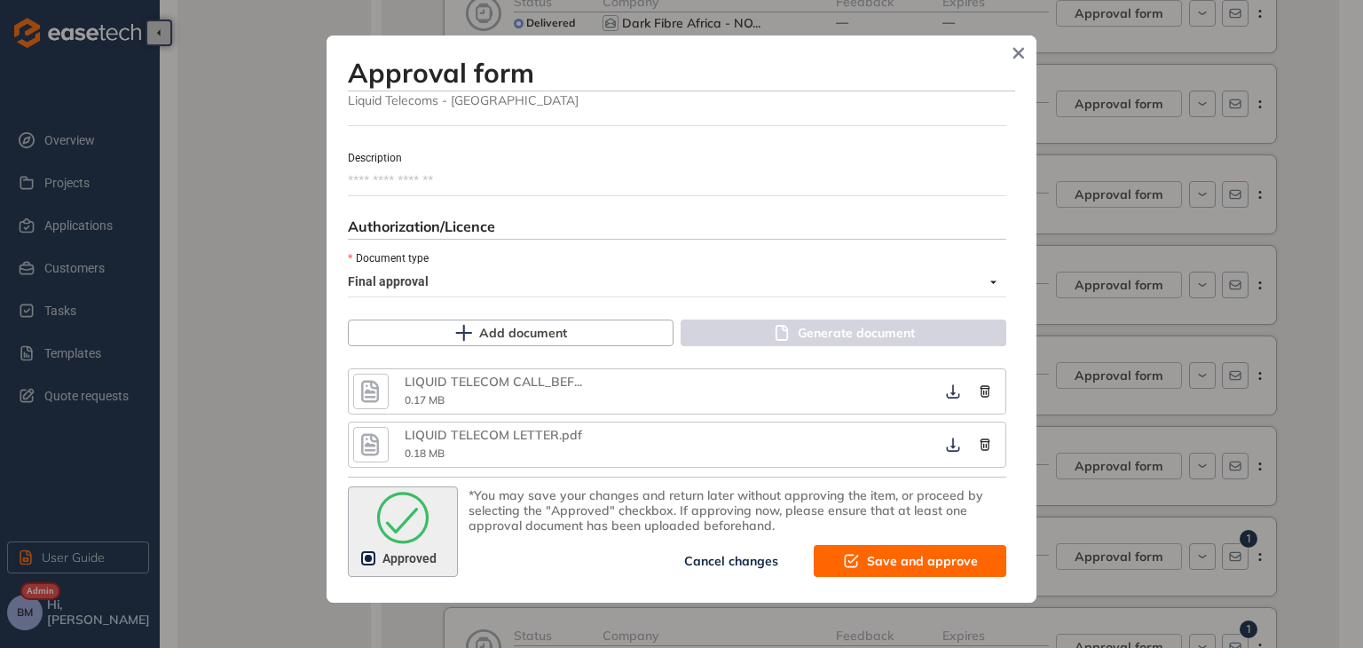
click at [867, 558] on span "Save and approve" at bounding box center [922, 561] width 111 height 20
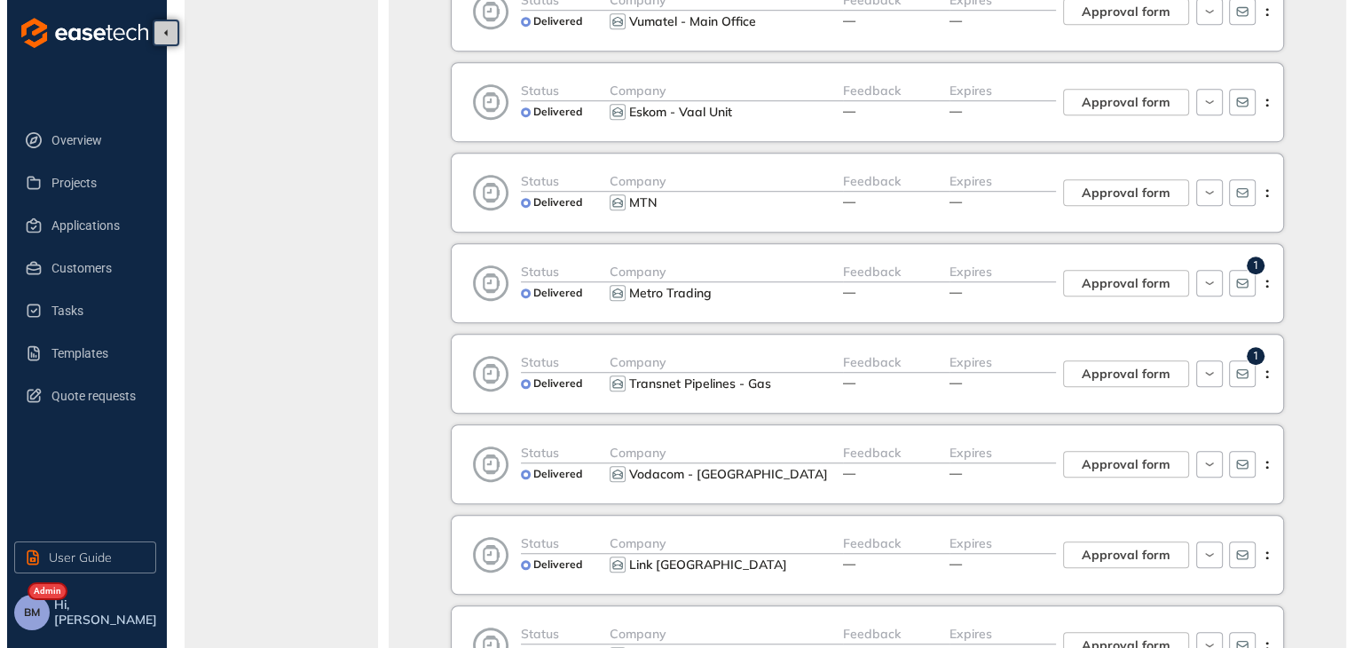
scroll to position [1153, 0]
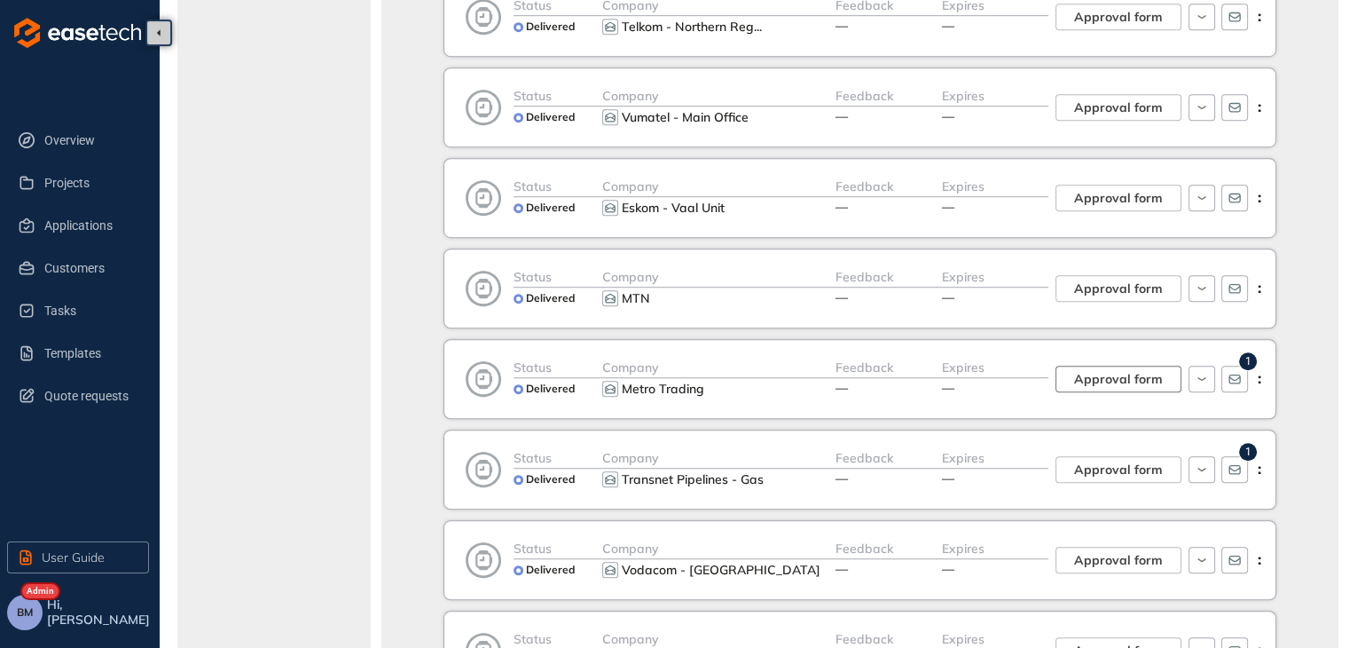
click at [1112, 370] on span "Approval form" at bounding box center [1118, 379] width 89 height 20
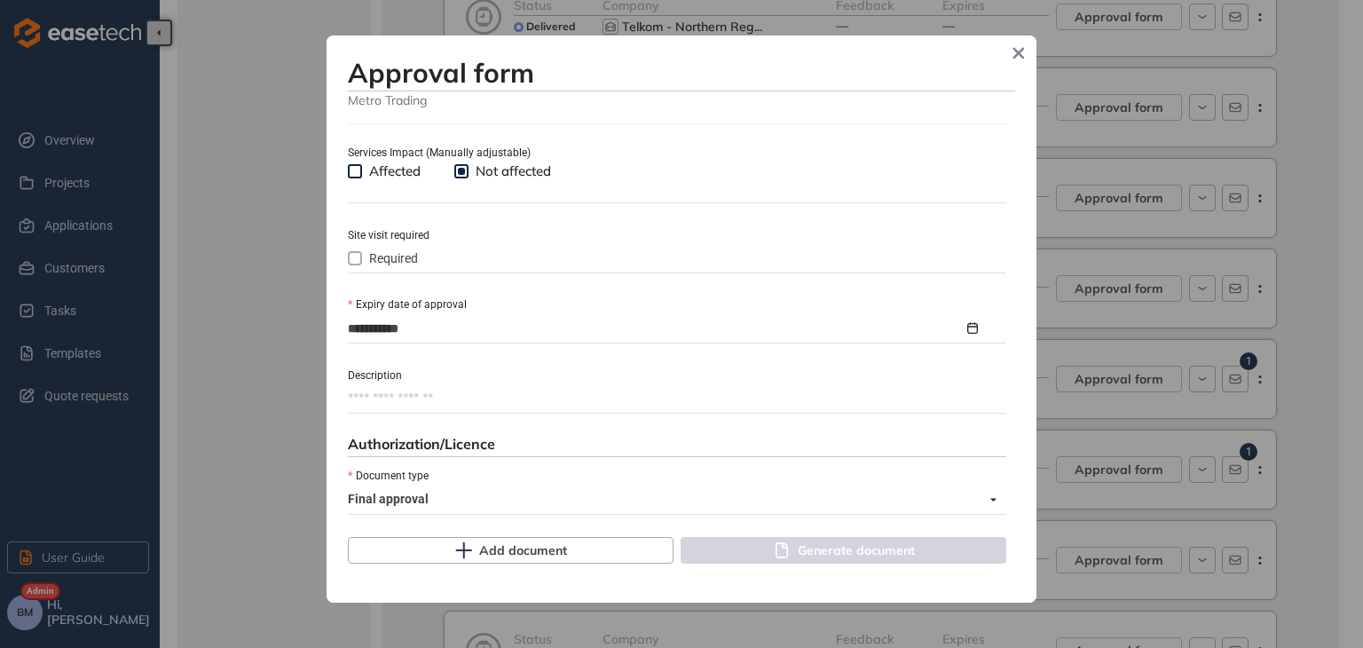
scroll to position [813, 0]
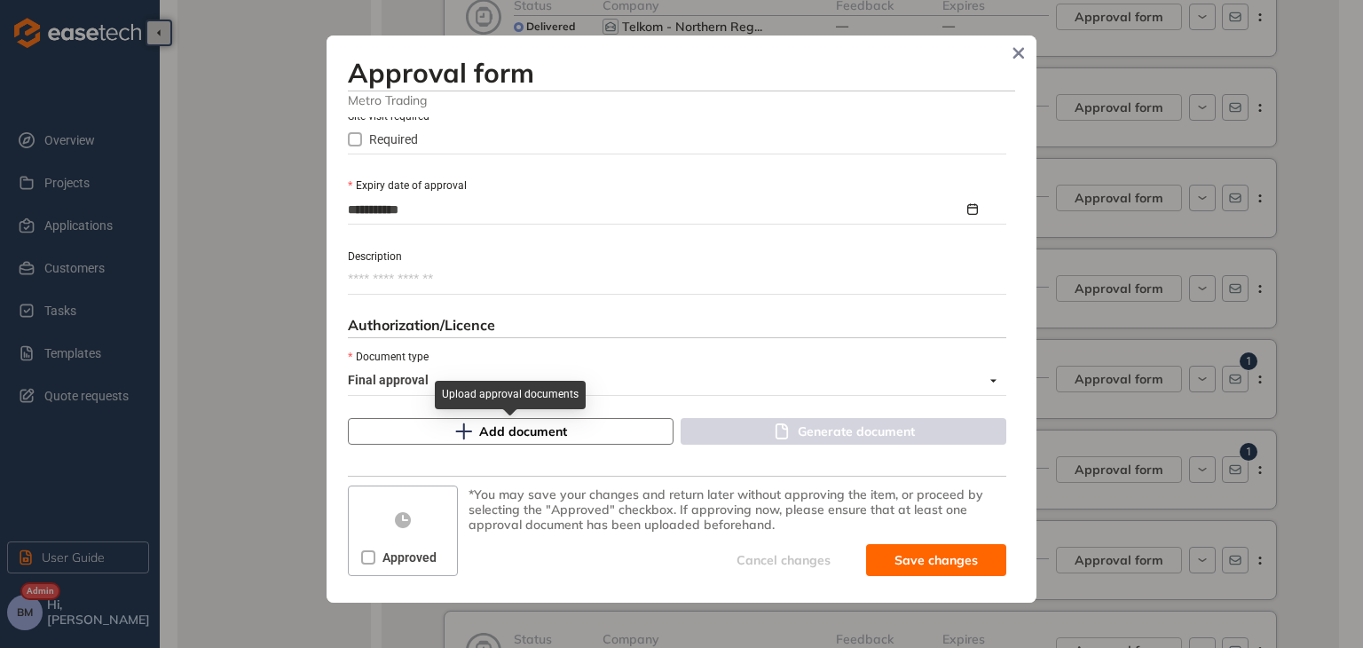
click at [460, 428] on icon "button" at bounding box center [463, 431] width 18 height 18
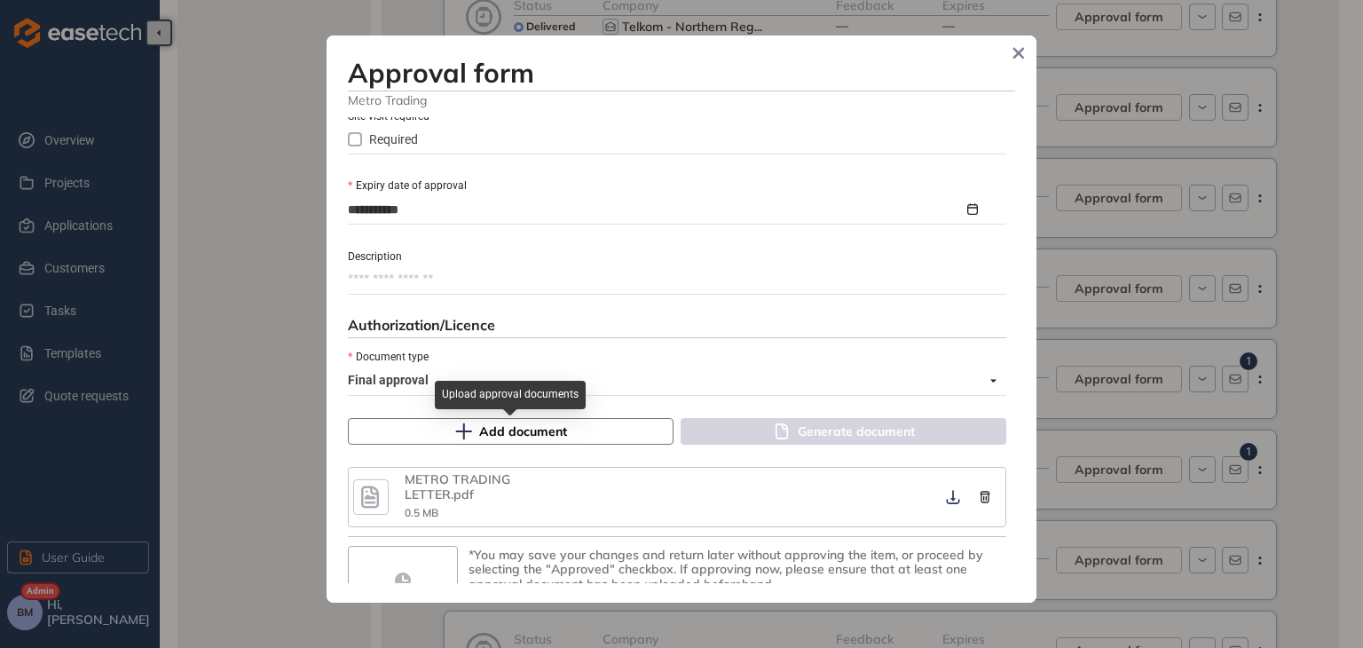
click at [511, 437] on span "Add document" at bounding box center [523, 431] width 88 height 20
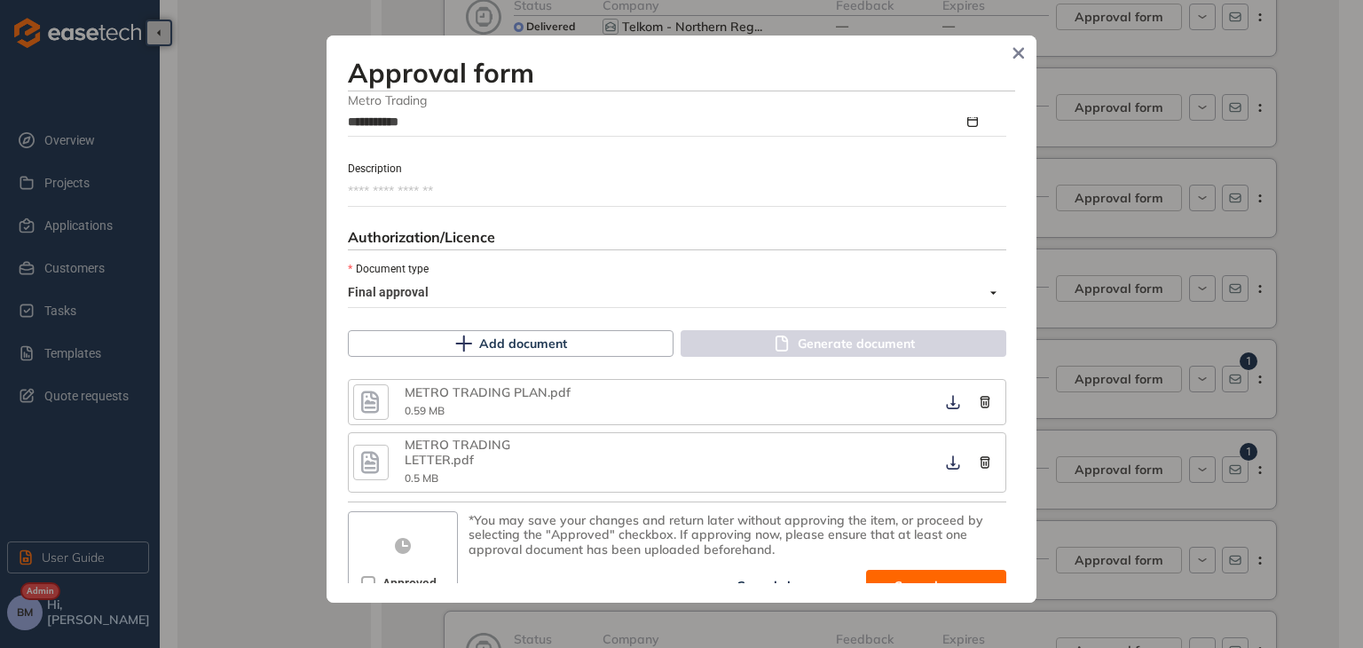
scroll to position [912, 0]
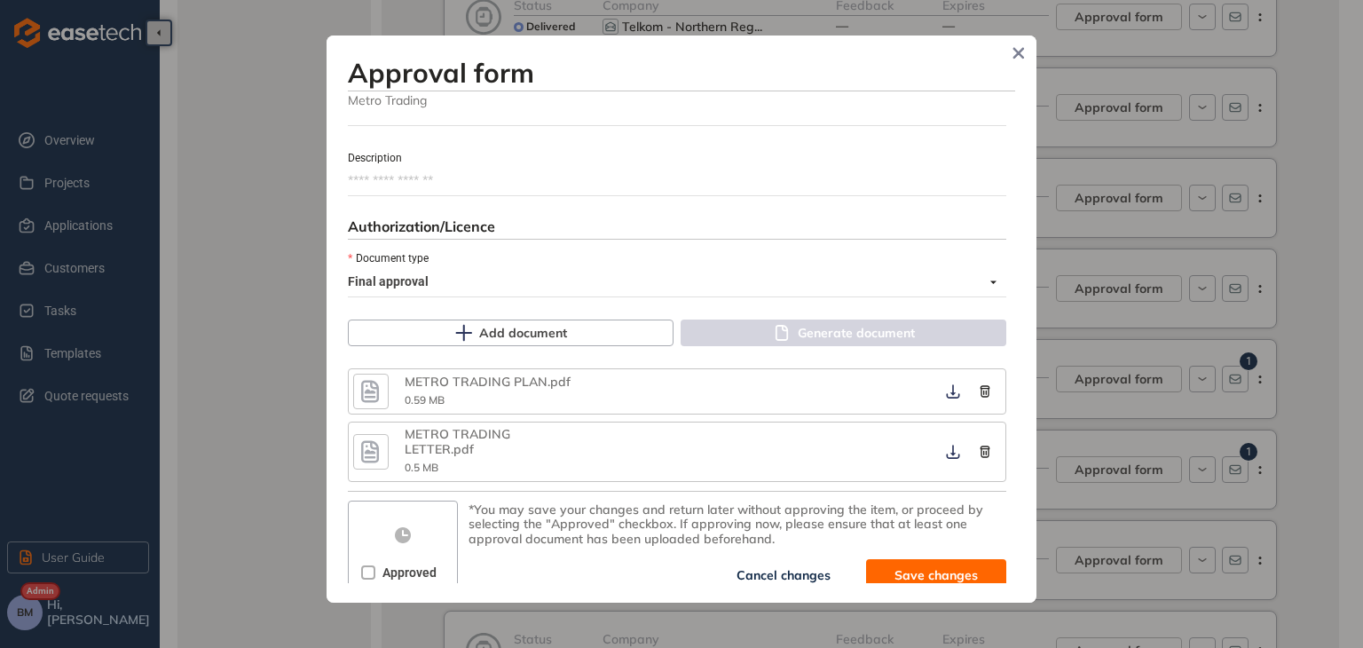
click at [375, 562] on span "Approved" at bounding box center [409, 572] width 68 height 20
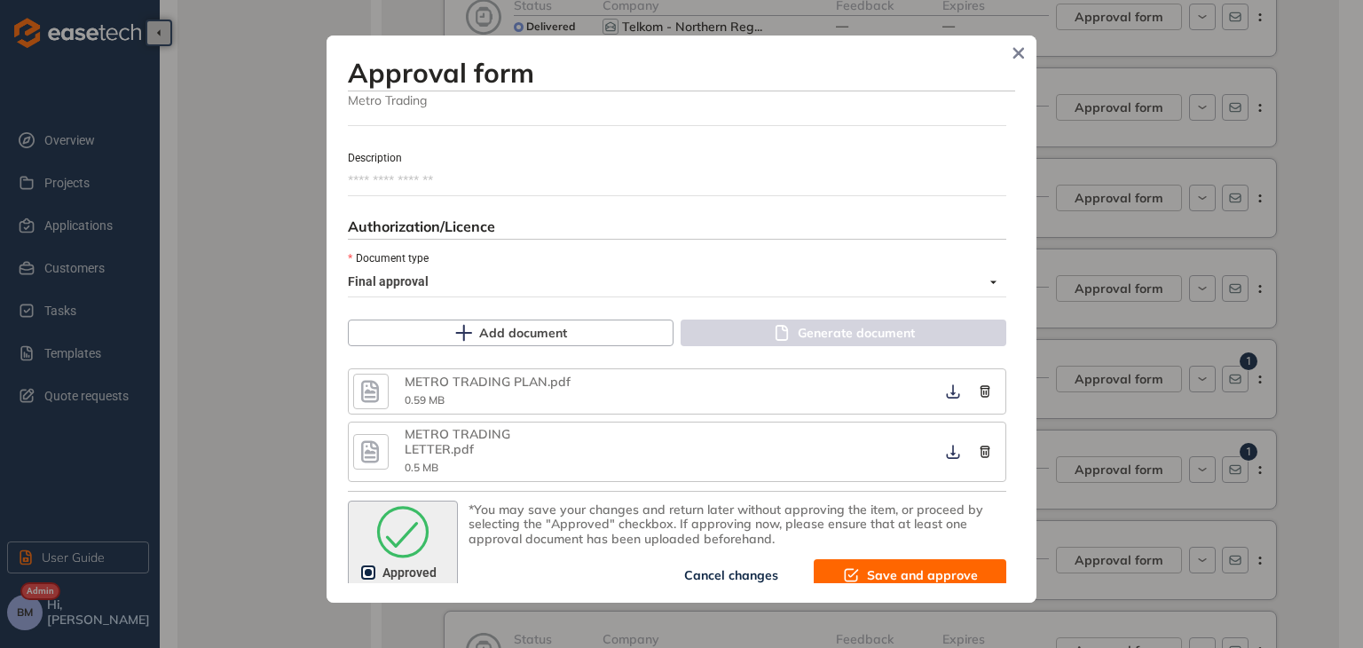
click at [901, 565] on span "Save and approve" at bounding box center [922, 575] width 111 height 20
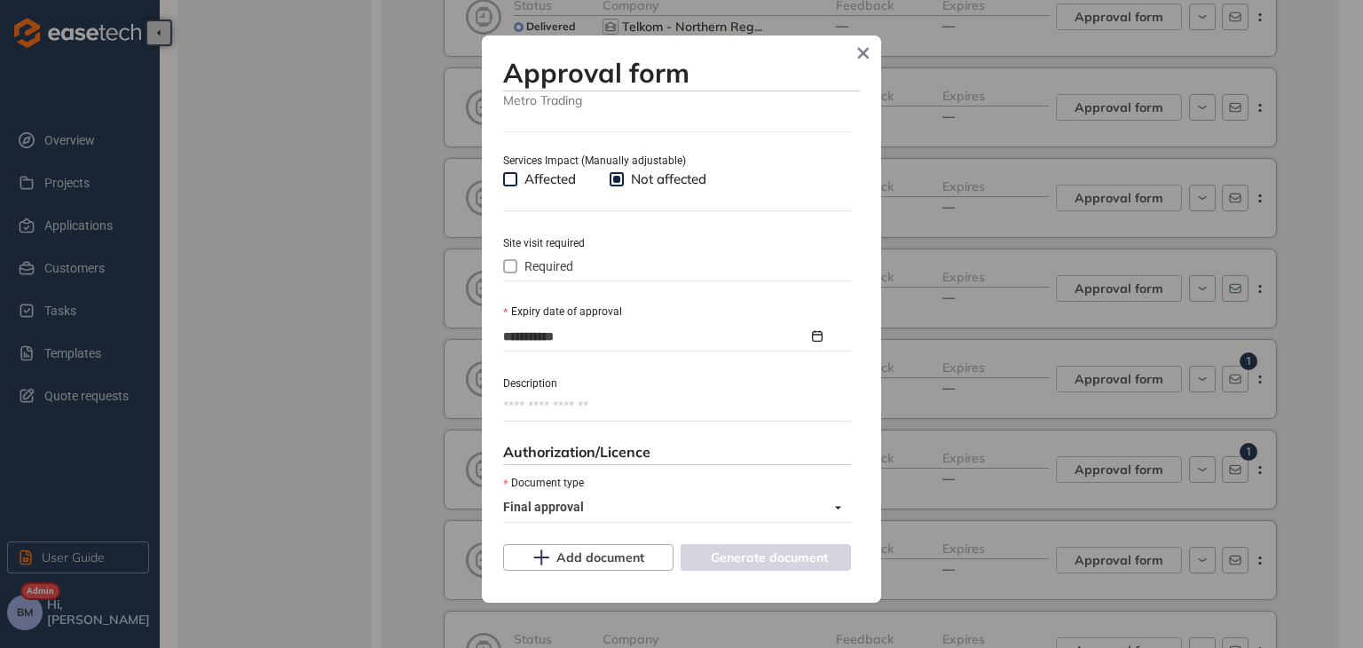
scroll to position [1137, 0]
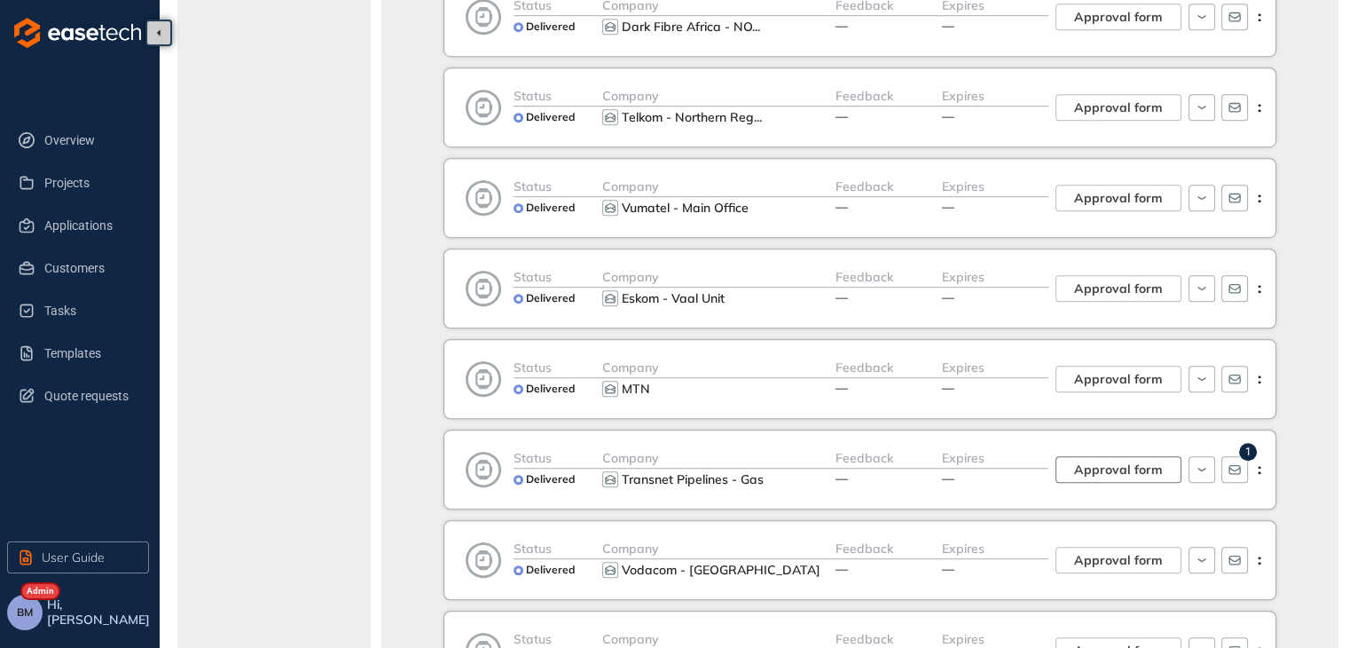
click at [1139, 465] on span "Approval form" at bounding box center [1118, 470] width 89 height 20
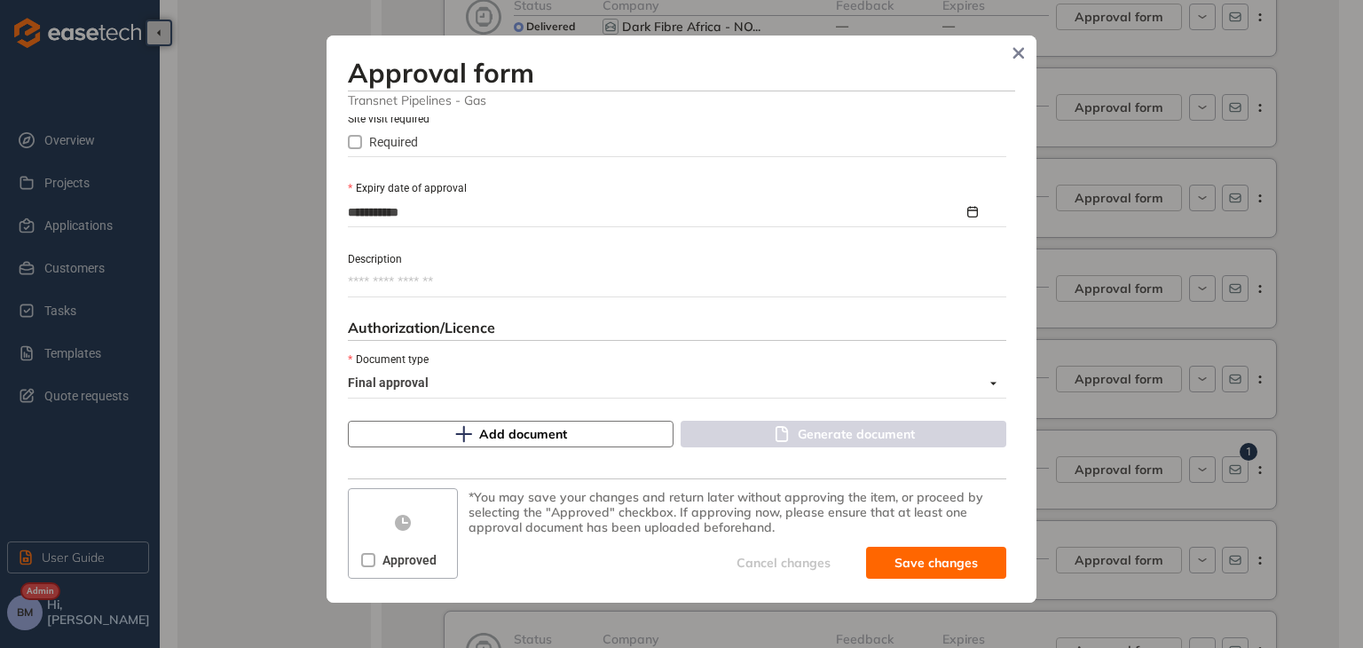
scroll to position [813, 0]
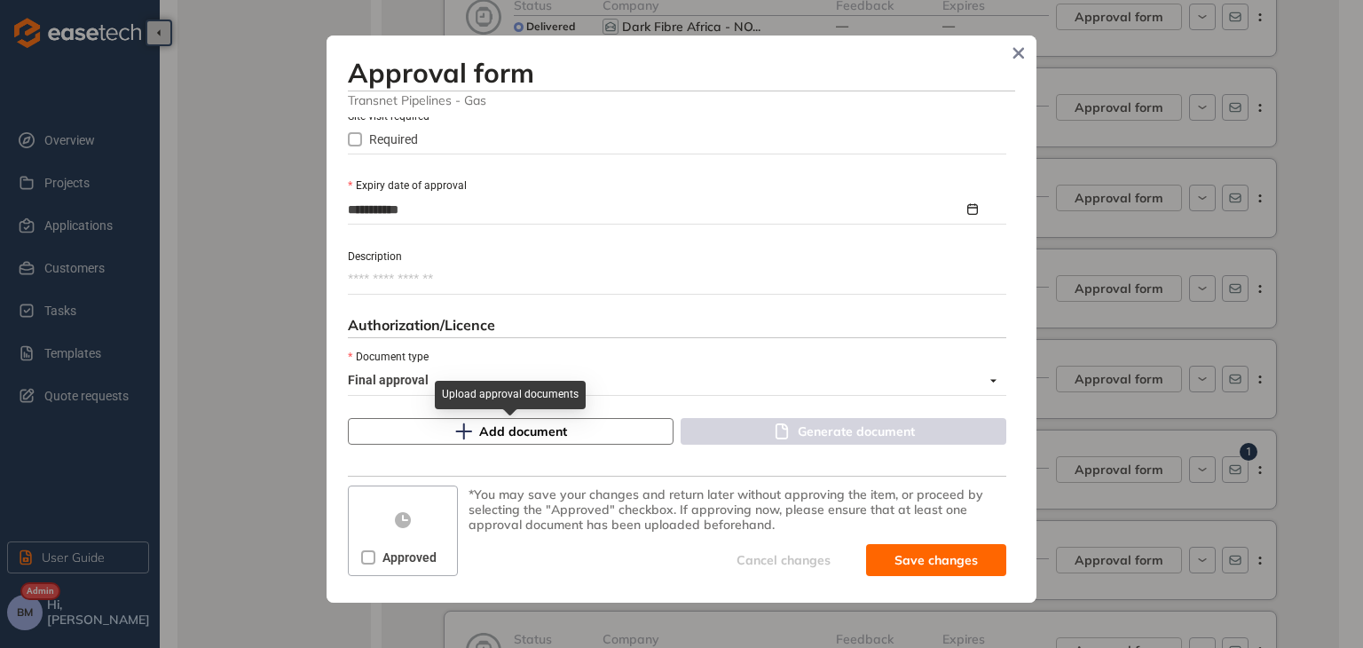
click at [479, 435] on span "Add document" at bounding box center [523, 431] width 88 height 20
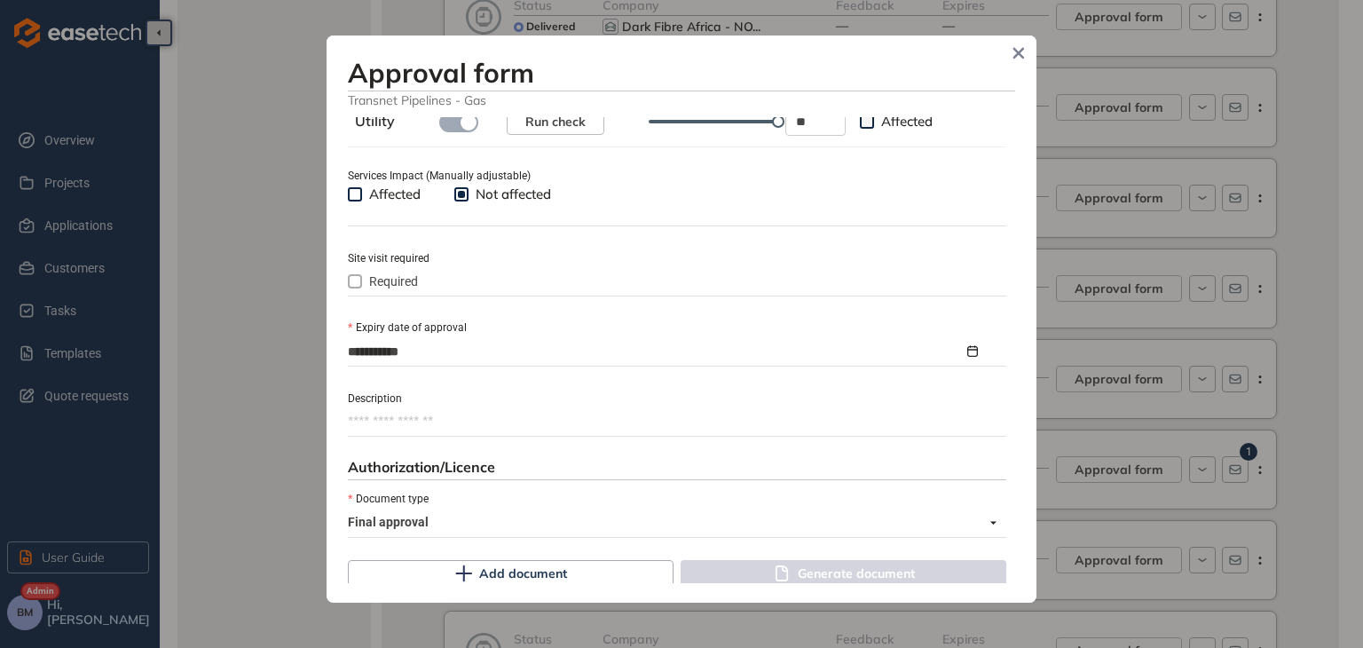
scroll to position [860, 0]
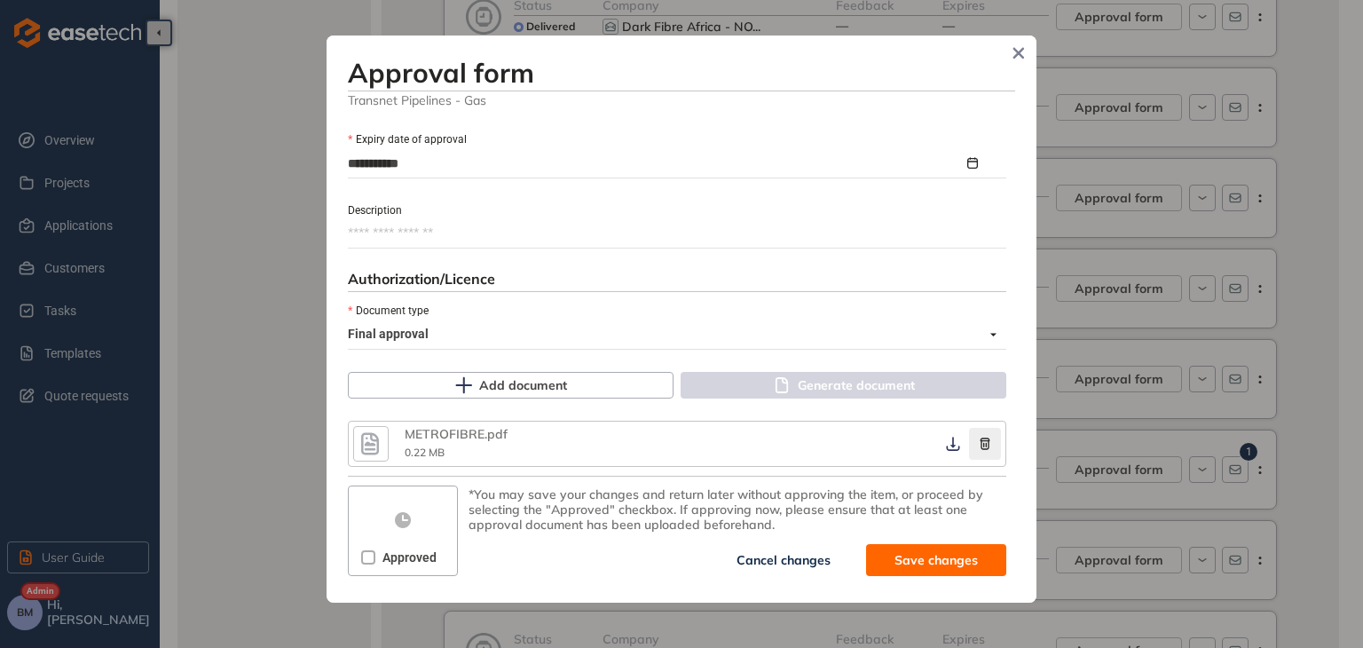
click at [976, 441] on icon "button" at bounding box center [985, 443] width 18 height 12
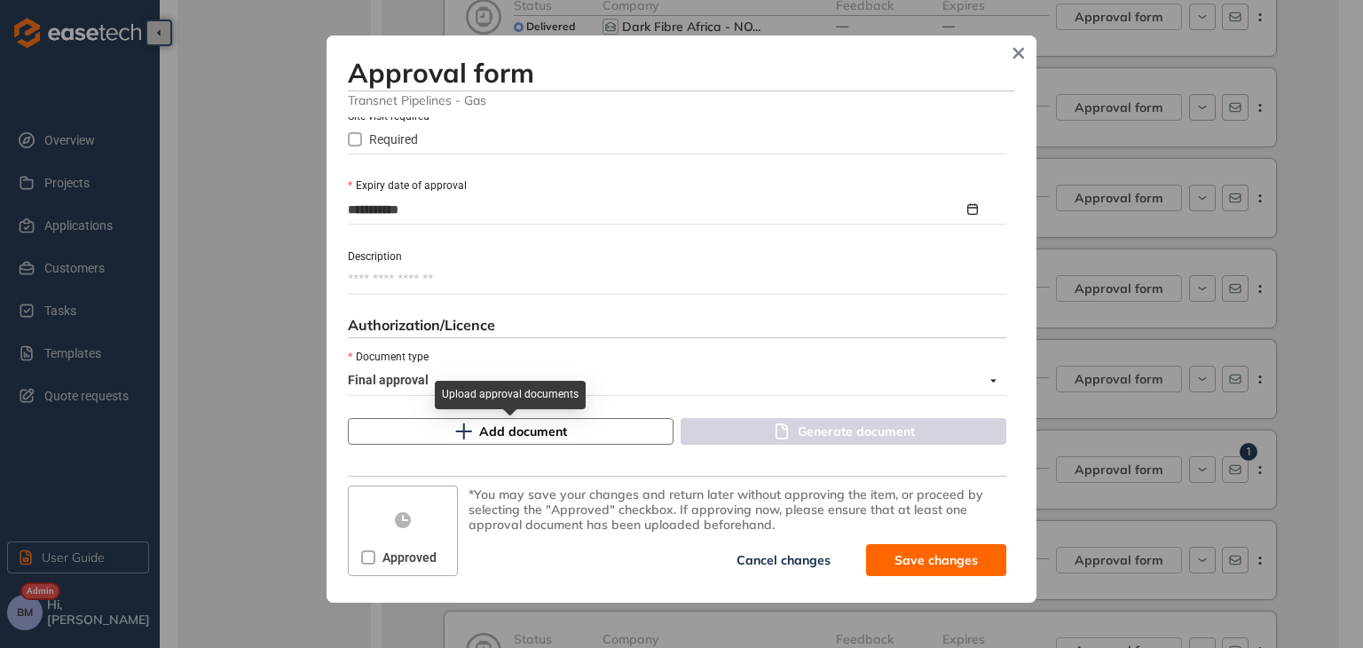
click at [465, 430] on icon "button" at bounding box center [464, 431] width 16 height 16
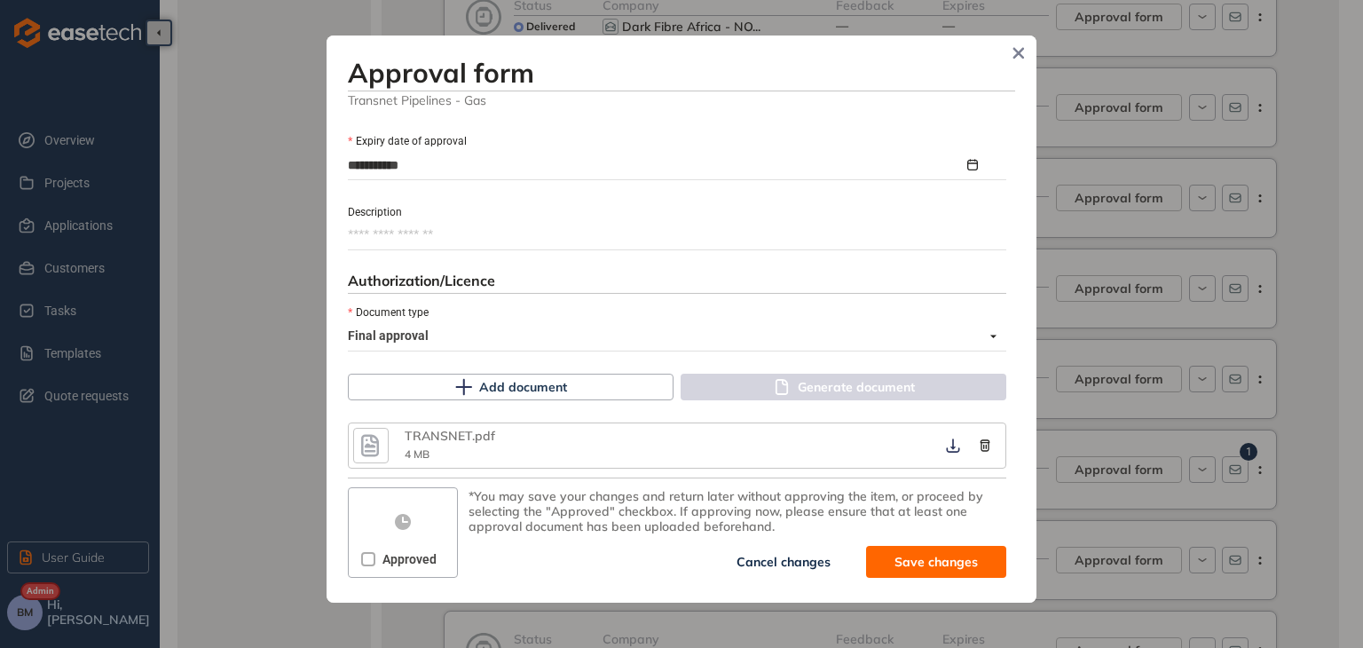
scroll to position [860, 0]
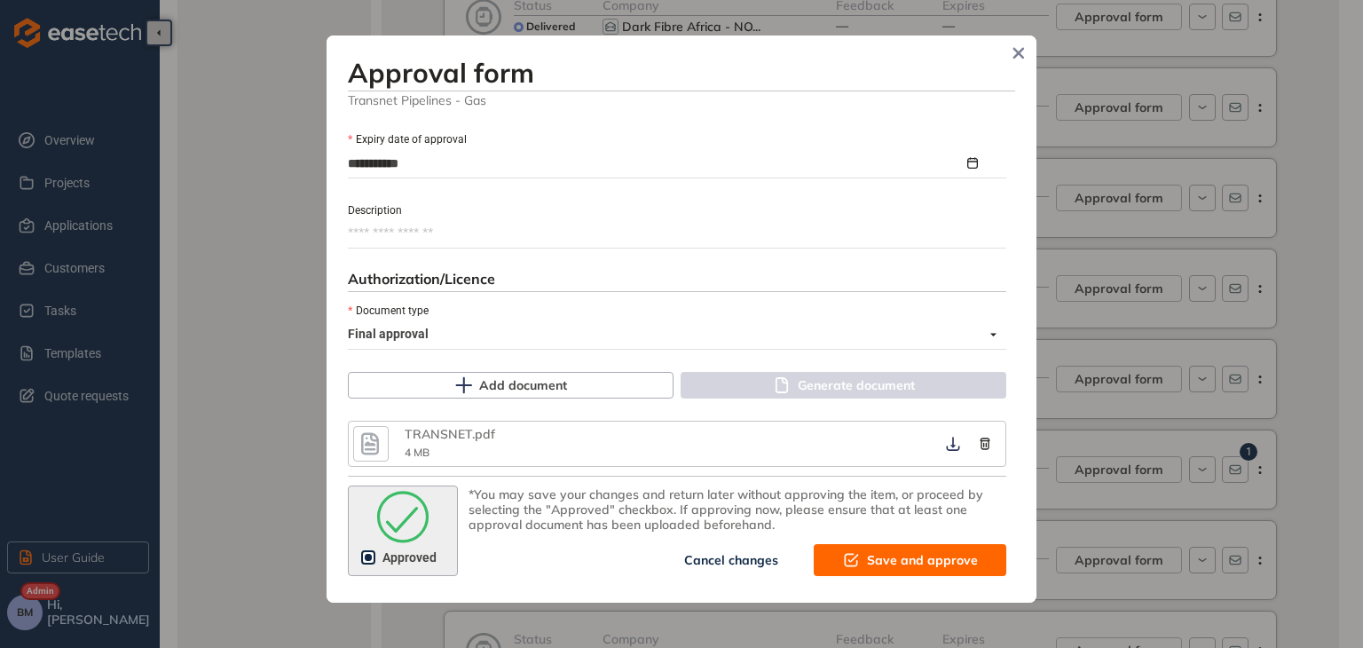
click at [869, 557] on span "Save and approve" at bounding box center [922, 560] width 111 height 20
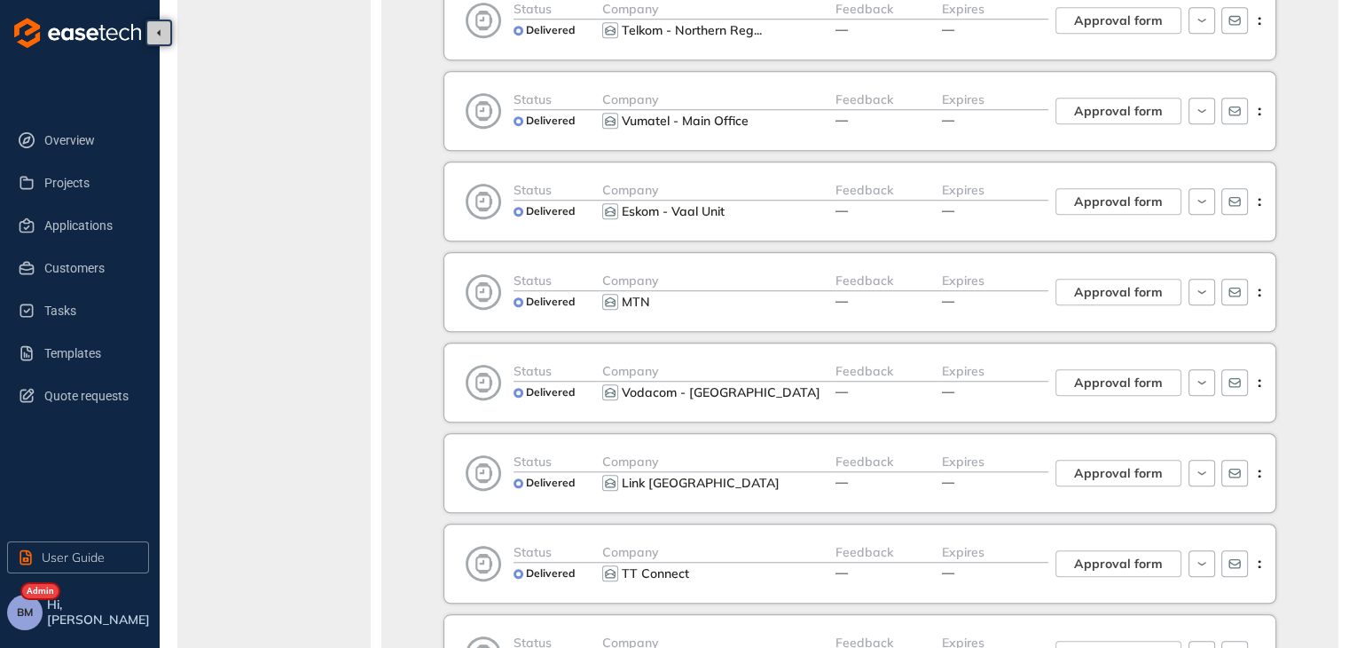
scroll to position [1568, 0]
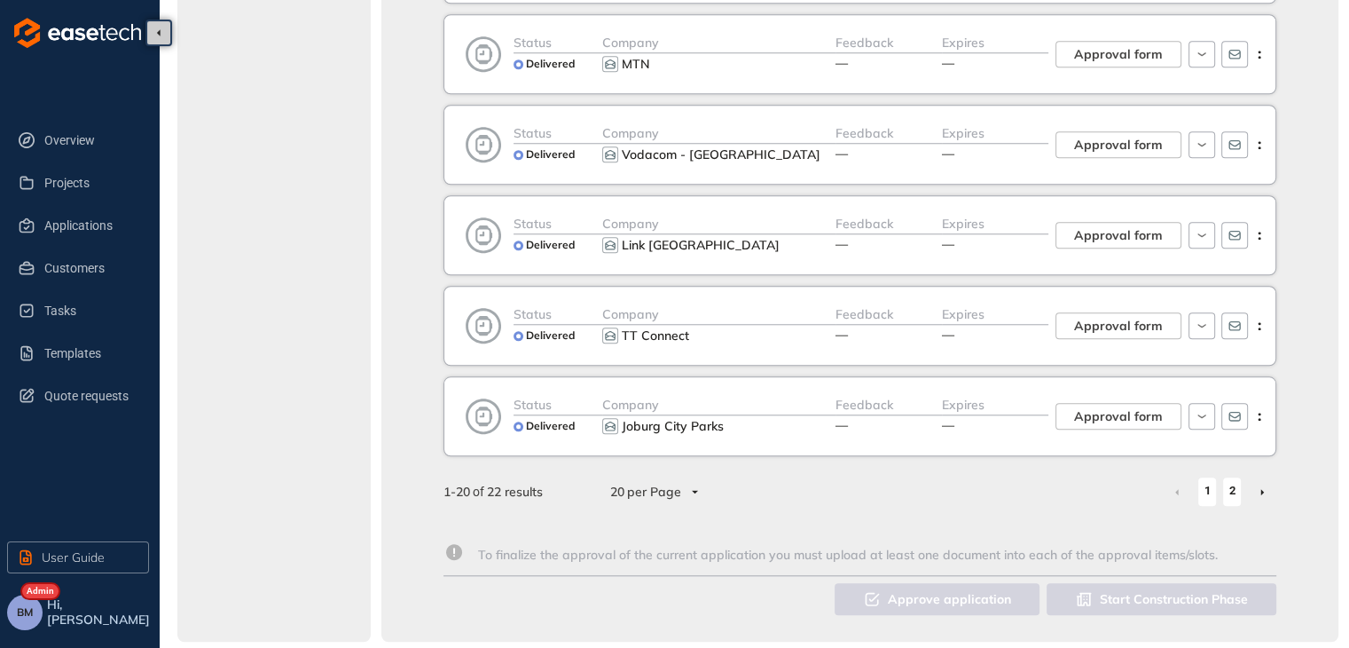
click at [1227, 484] on link "2" at bounding box center [1232, 490] width 18 height 27
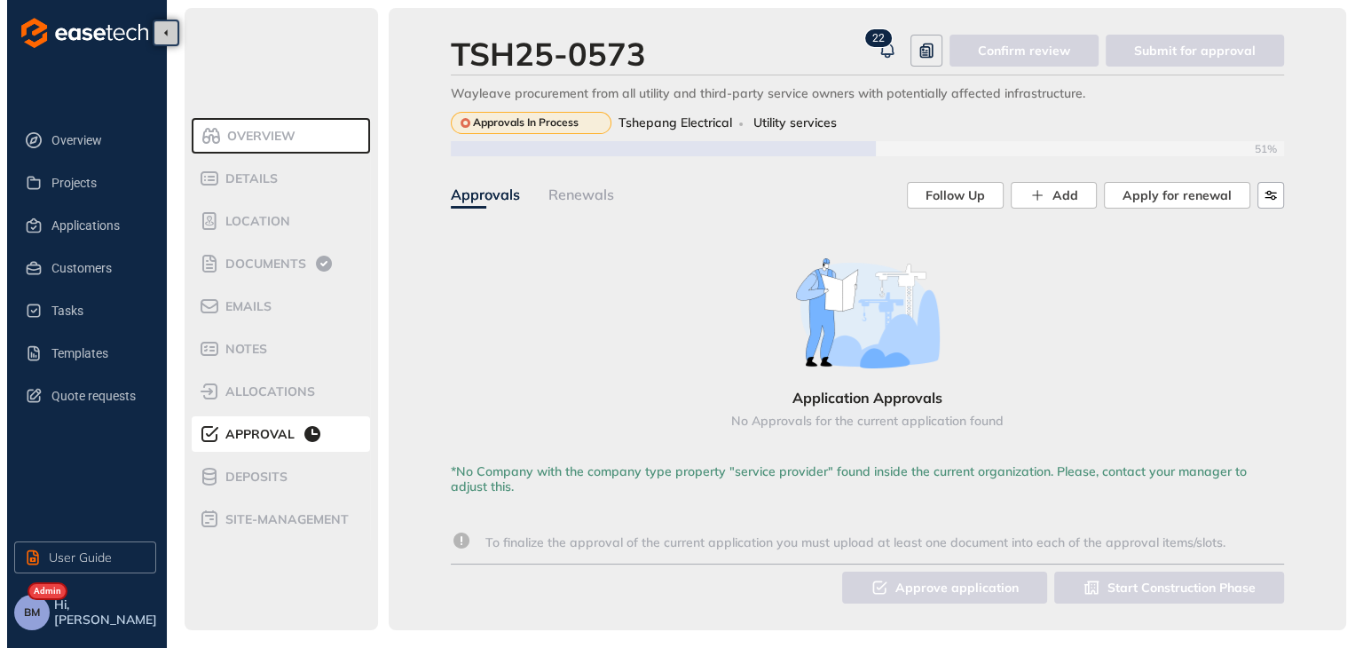
scroll to position [3, 0]
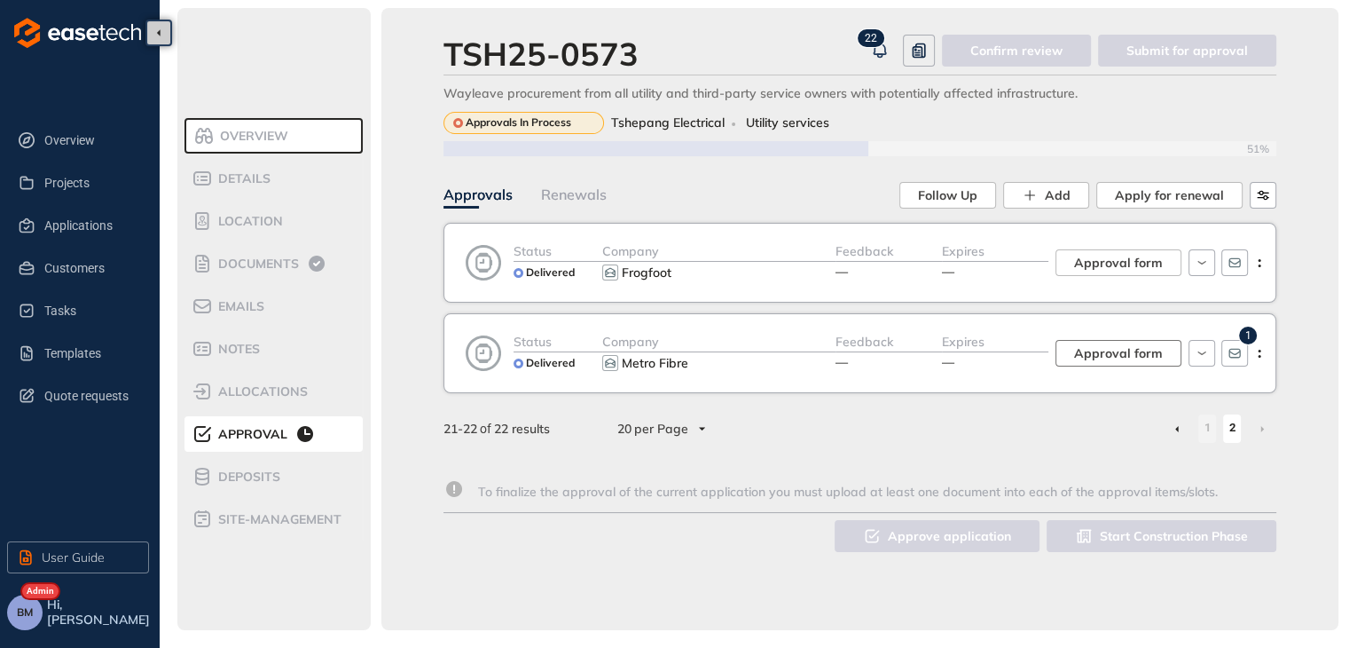
click at [1119, 363] on button "Approval form" at bounding box center [1119, 353] width 126 height 27
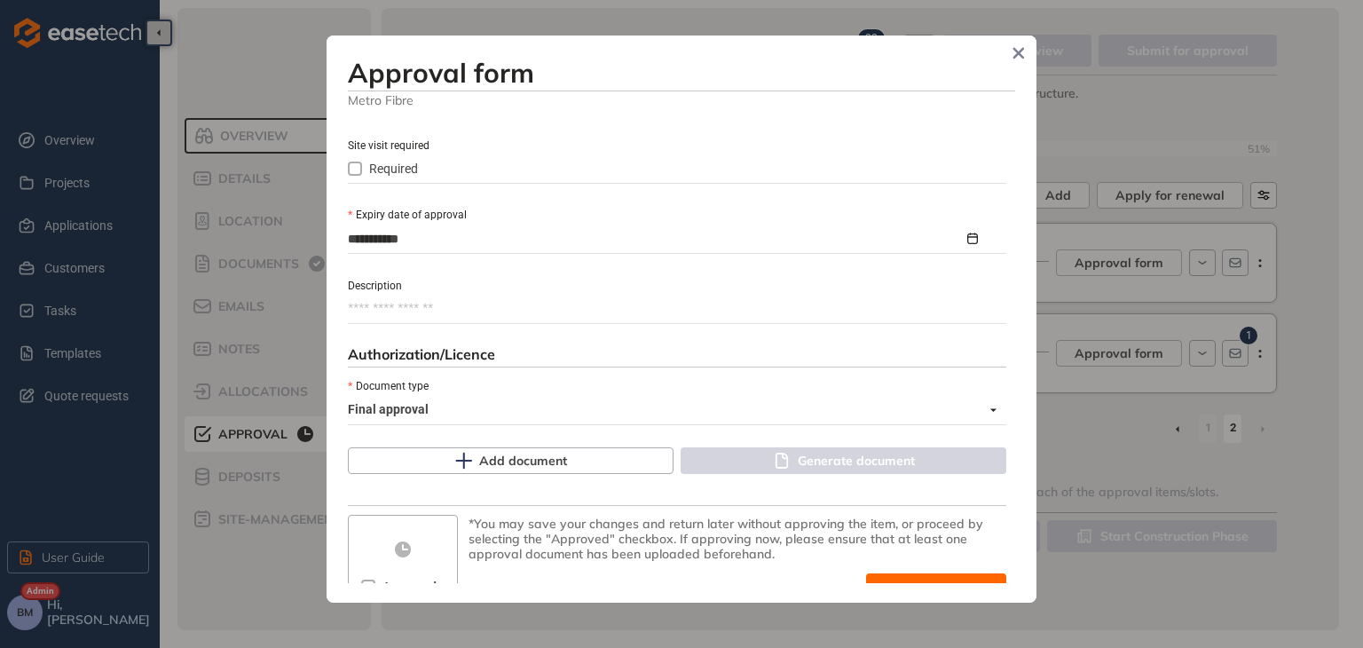
scroll to position [798, 0]
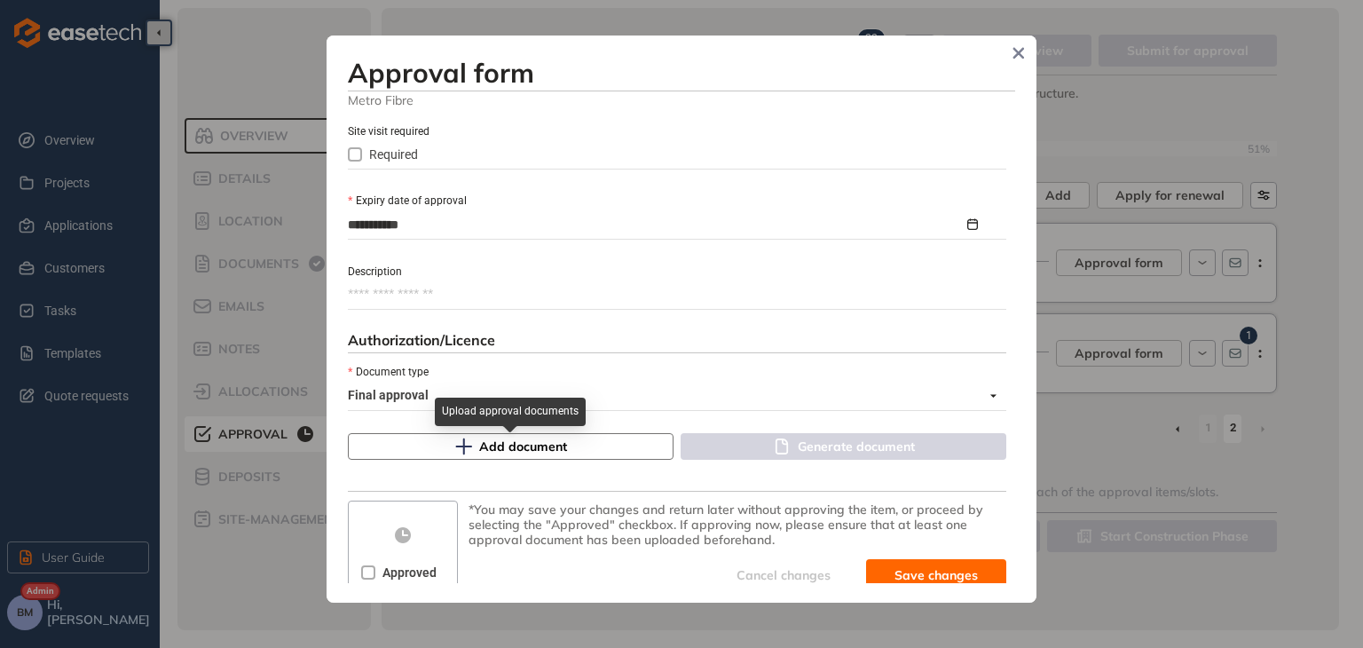
click at [462, 454] on icon "button" at bounding box center [463, 446] width 18 height 18
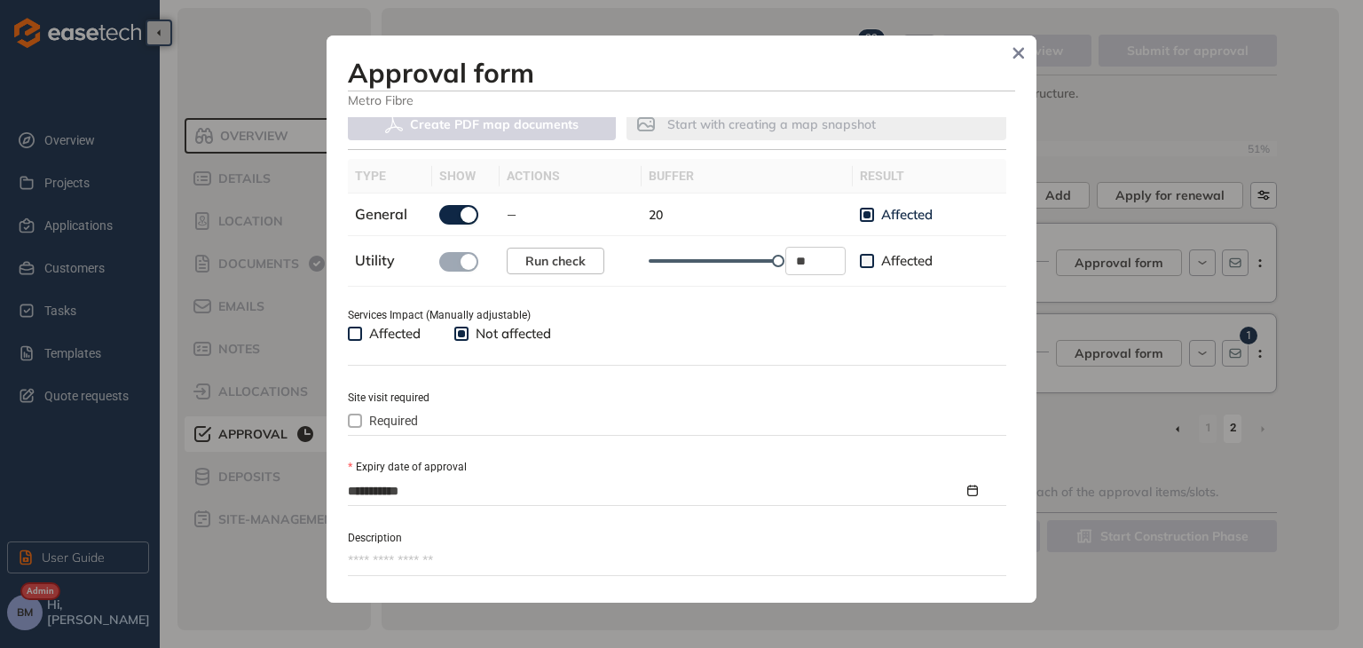
scroll to position [860, 0]
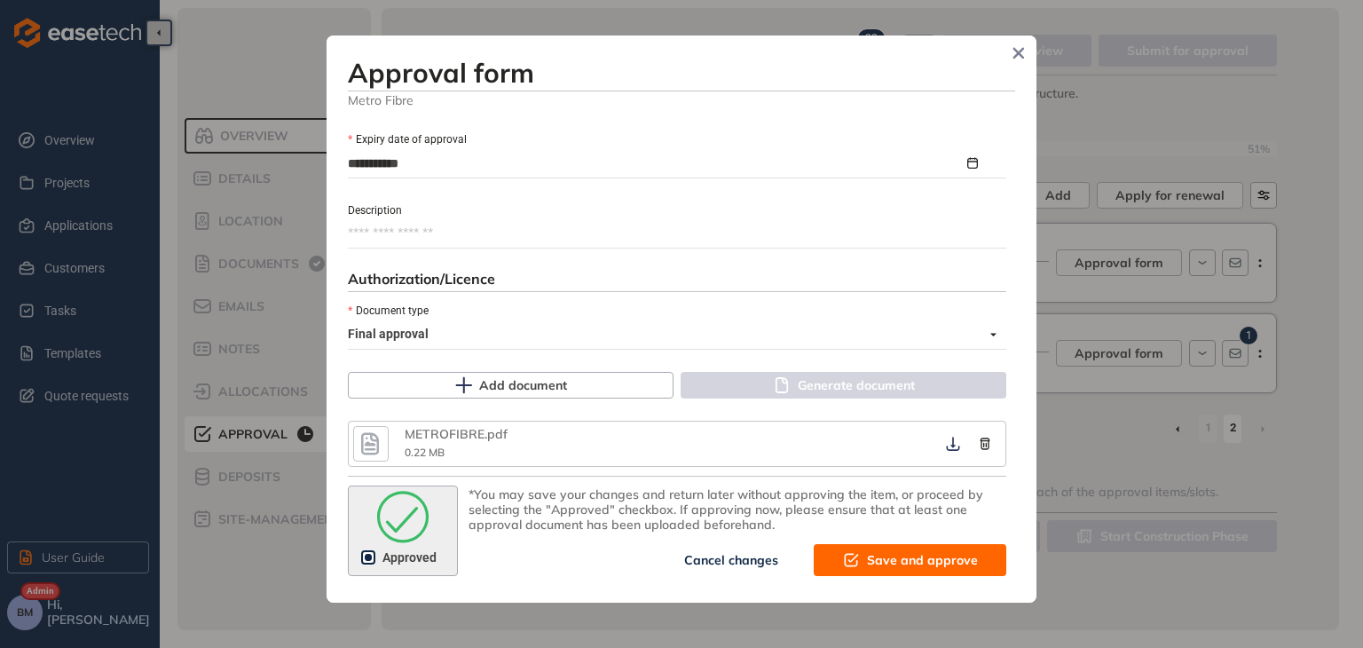
click at [881, 560] on span "Save and approve" at bounding box center [922, 560] width 111 height 20
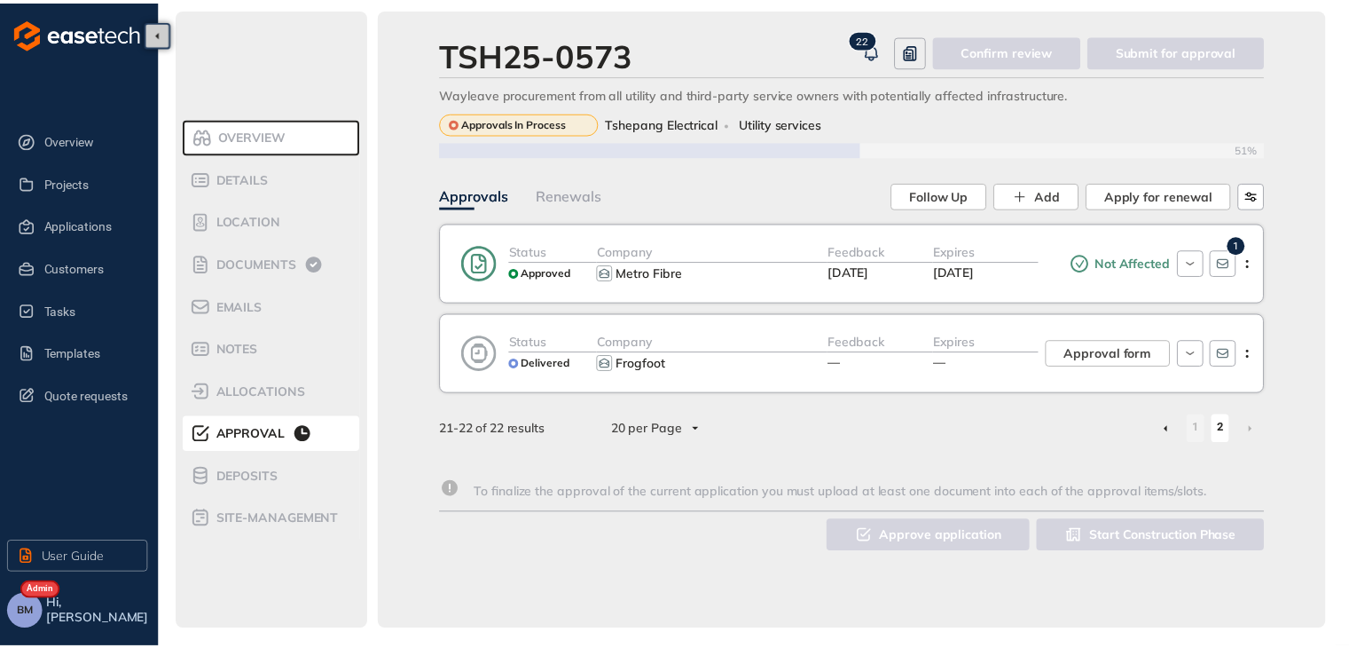
scroll to position [1084, 0]
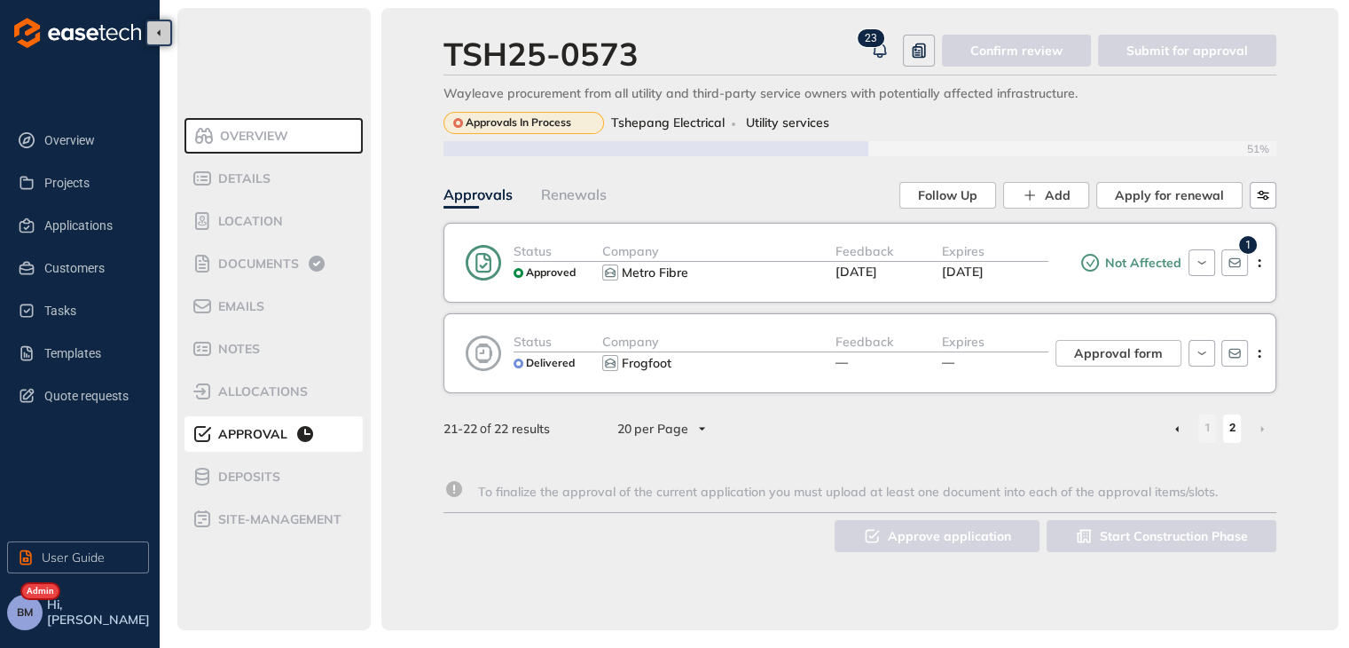
click at [1041, 592] on div "TSH25-0573 2 3 Confirm review Submit for approval Wayleave procurement from all…" at bounding box center [859, 319] width 957 height 622
click at [980, 591] on div "TSH25-0573 2 3 Confirm review Submit for approval Wayleave procurement from all…" at bounding box center [859, 319] width 957 height 622
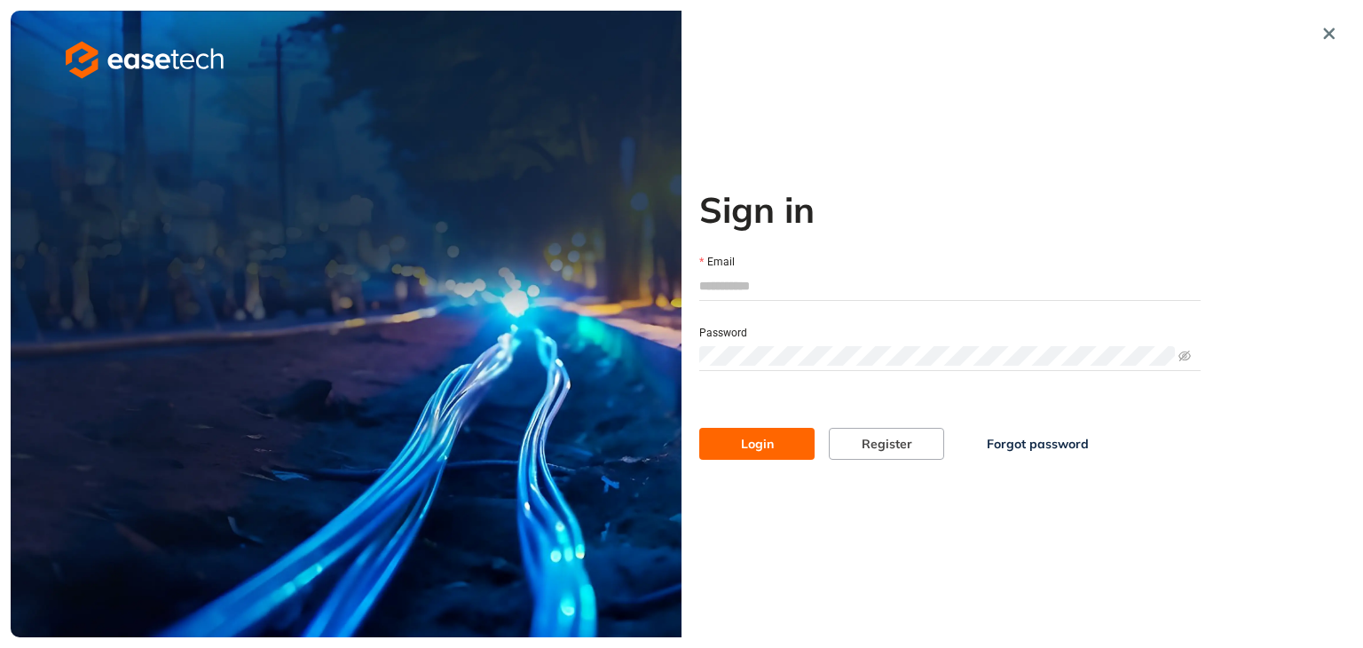
type input "**********"
click at [774, 455] on button "Login" at bounding box center [756, 444] width 115 height 32
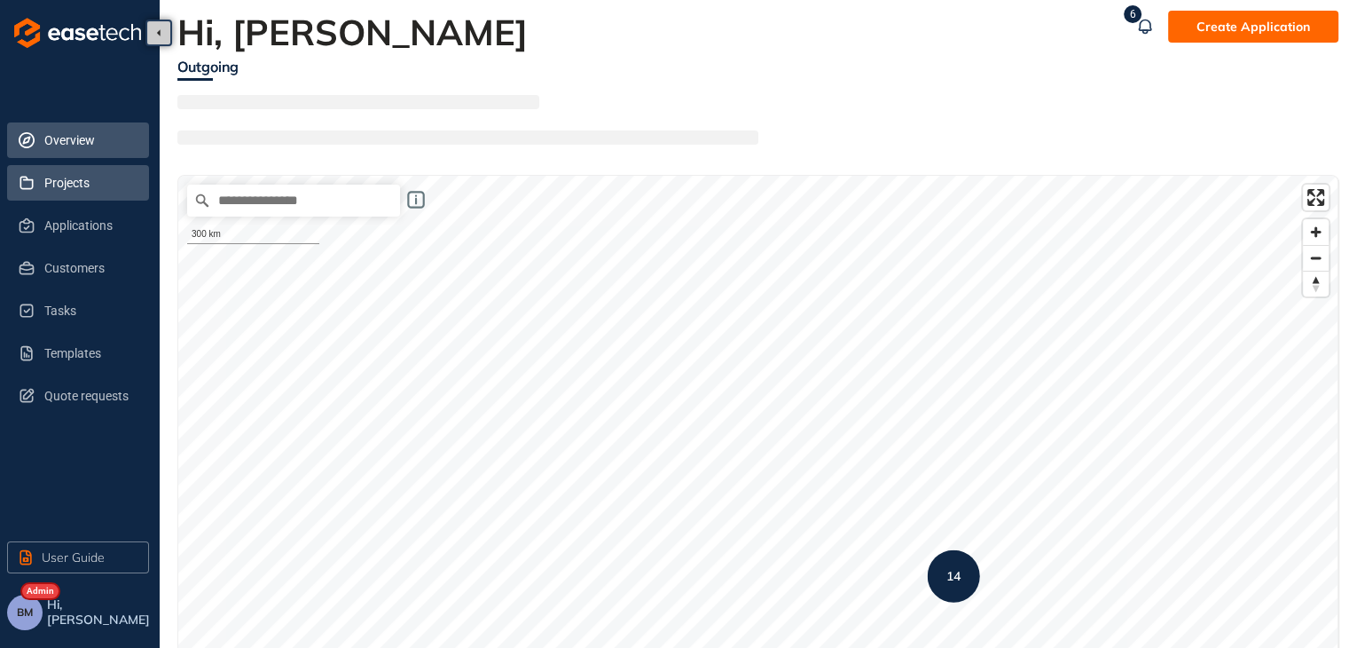
click at [42, 187] on li "Projects" at bounding box center [78, 182] width 142 height 35
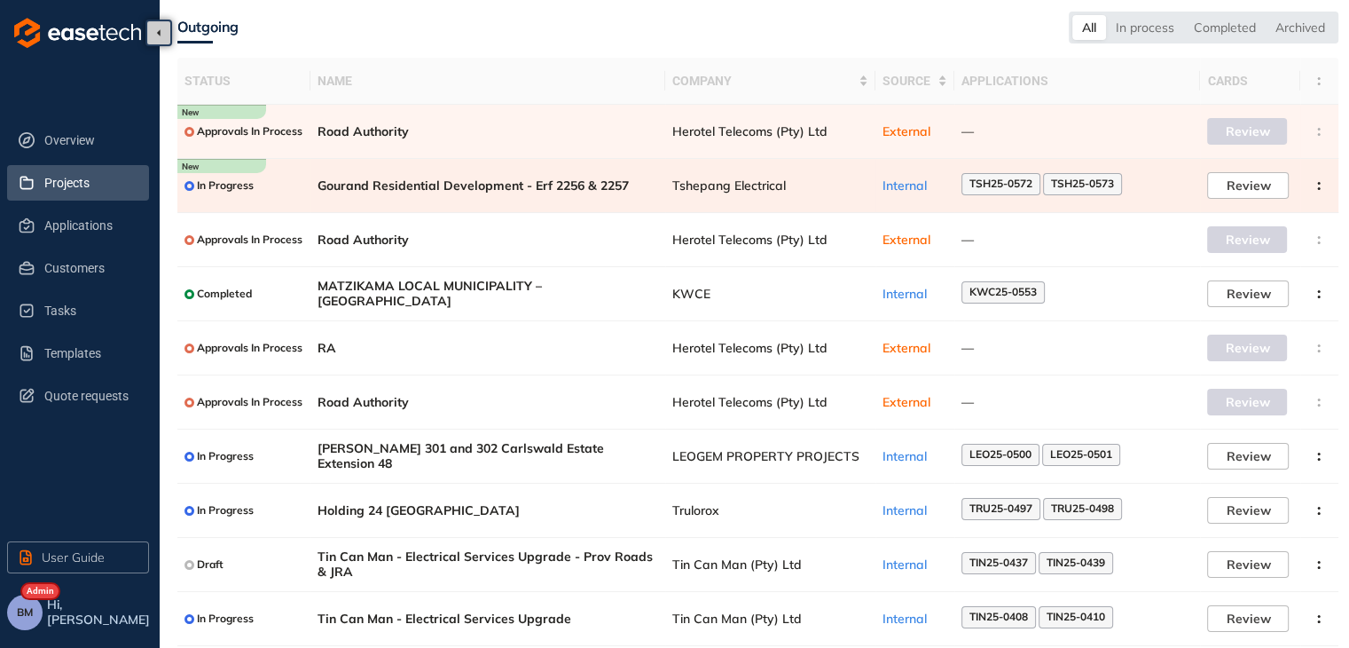
scroll to position [115, 0]
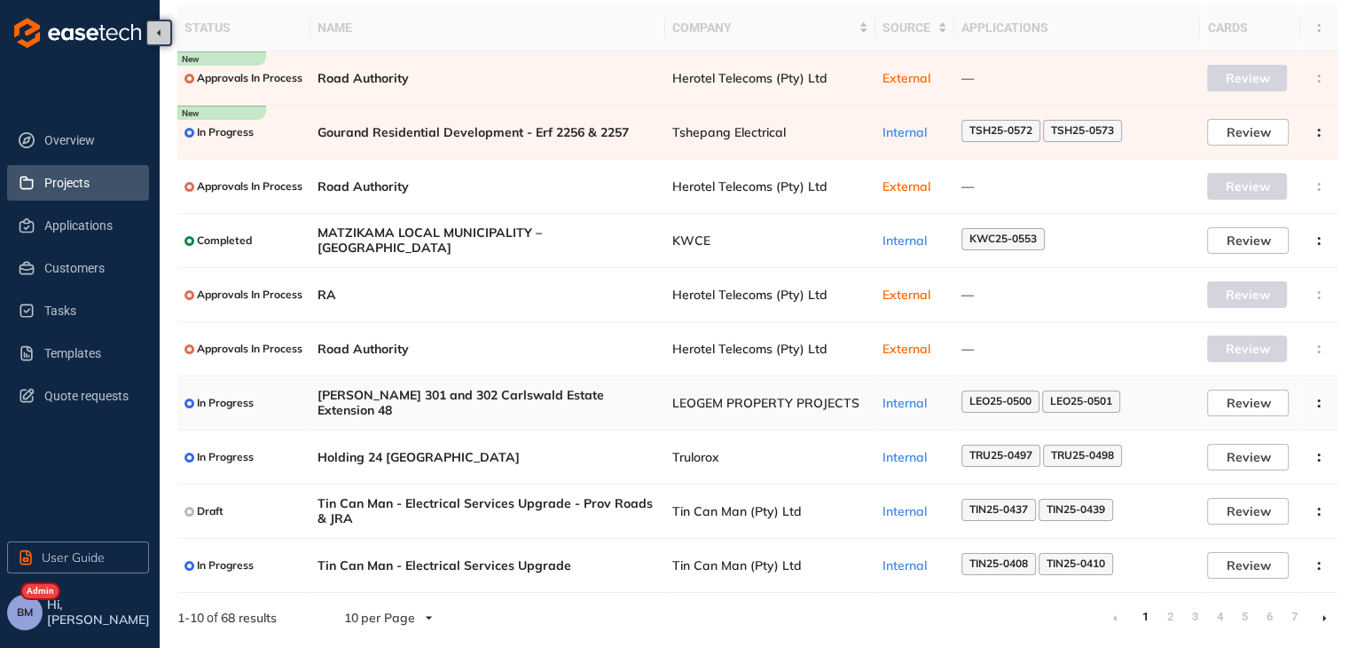
click at [722, 405] on span "LEOGEM PROPERTY PROJECTS" at bounding box center [770, 403] width 196 height 15
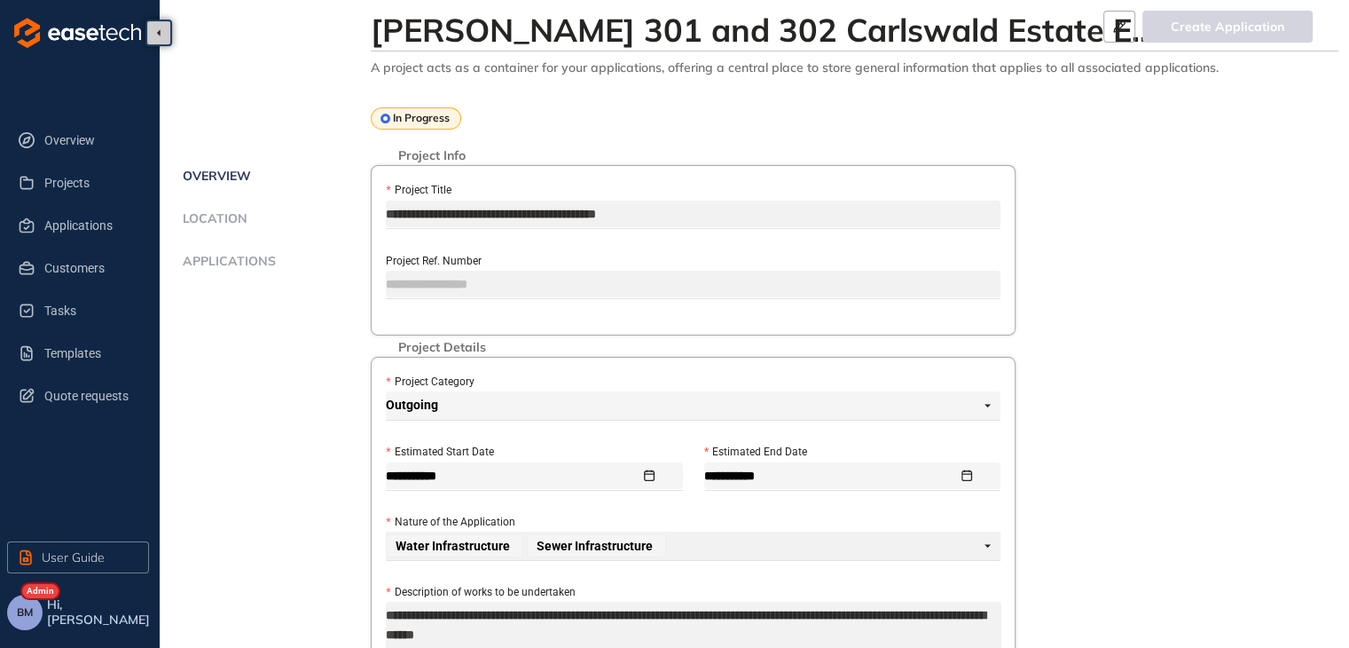
click at [263, 256] on span "Applications" at bounding box center [226, 261] width 98 height 15
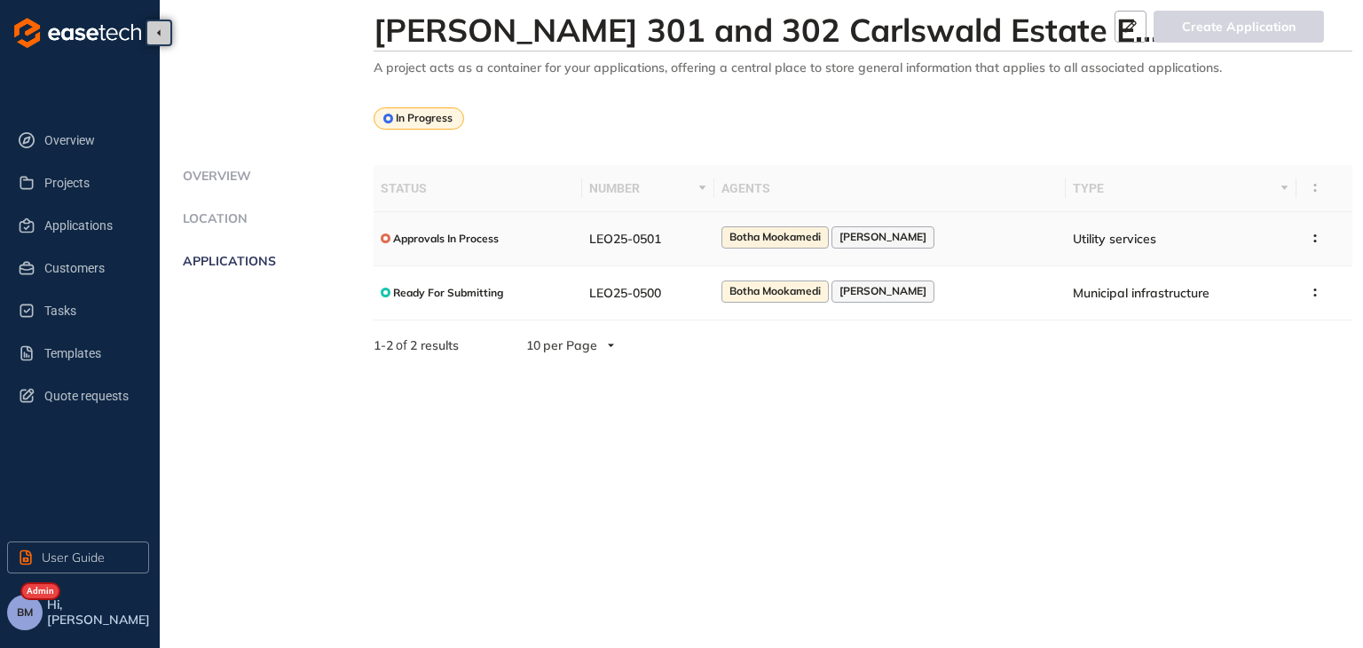
click at [695, 244] on td "LEO25-0501" at bounding box center [647, 239] width 131 height 54
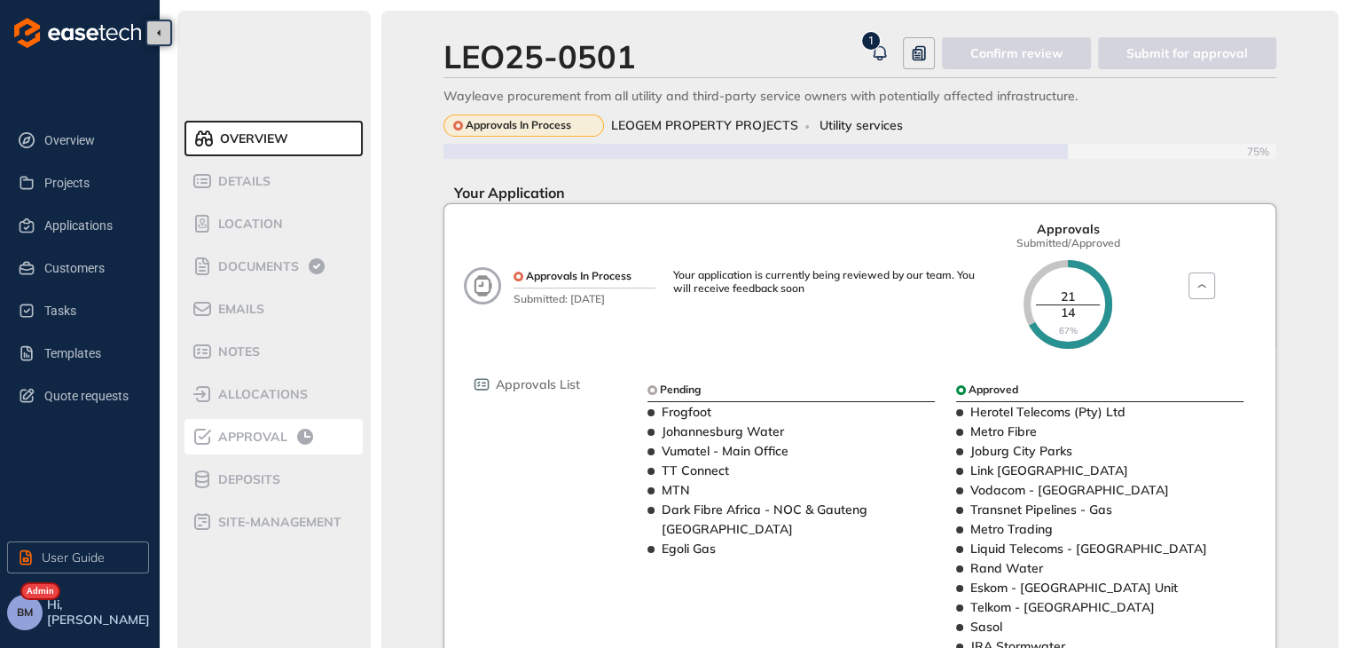
click at [250, 440] on span "Approval" at bounding box center [250, 436] width 75 height 15
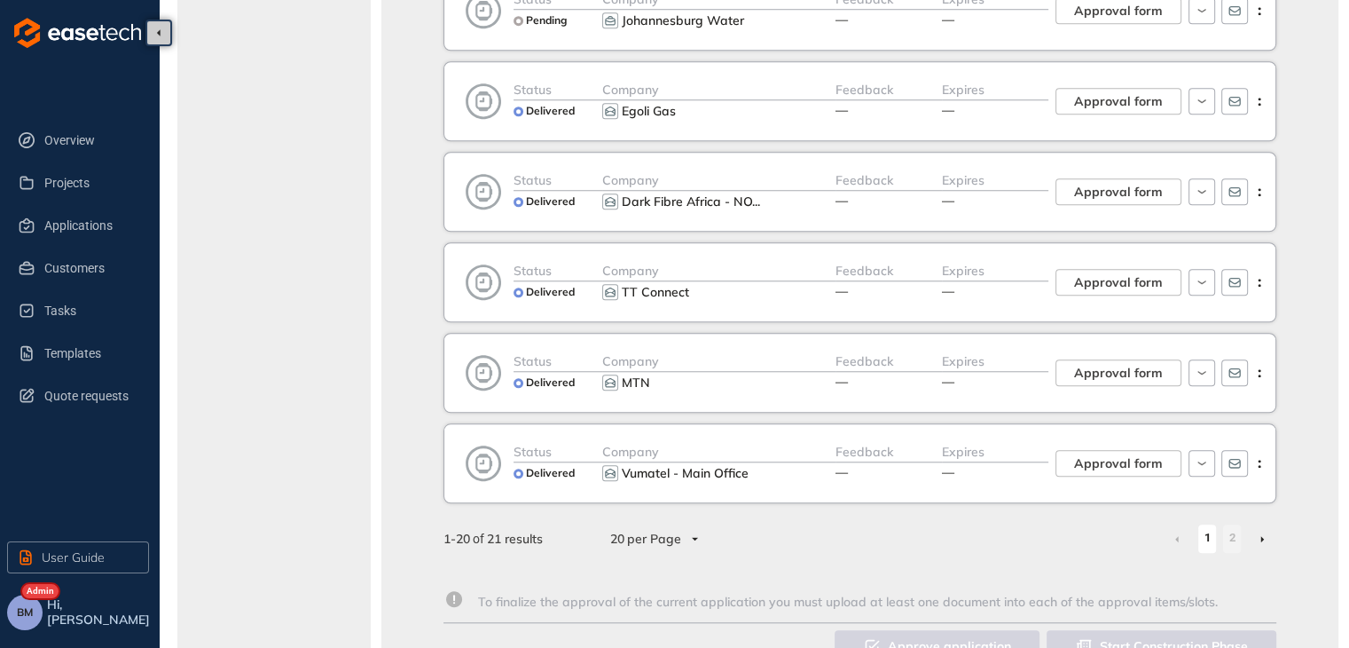
scroll to position [1480, 0]
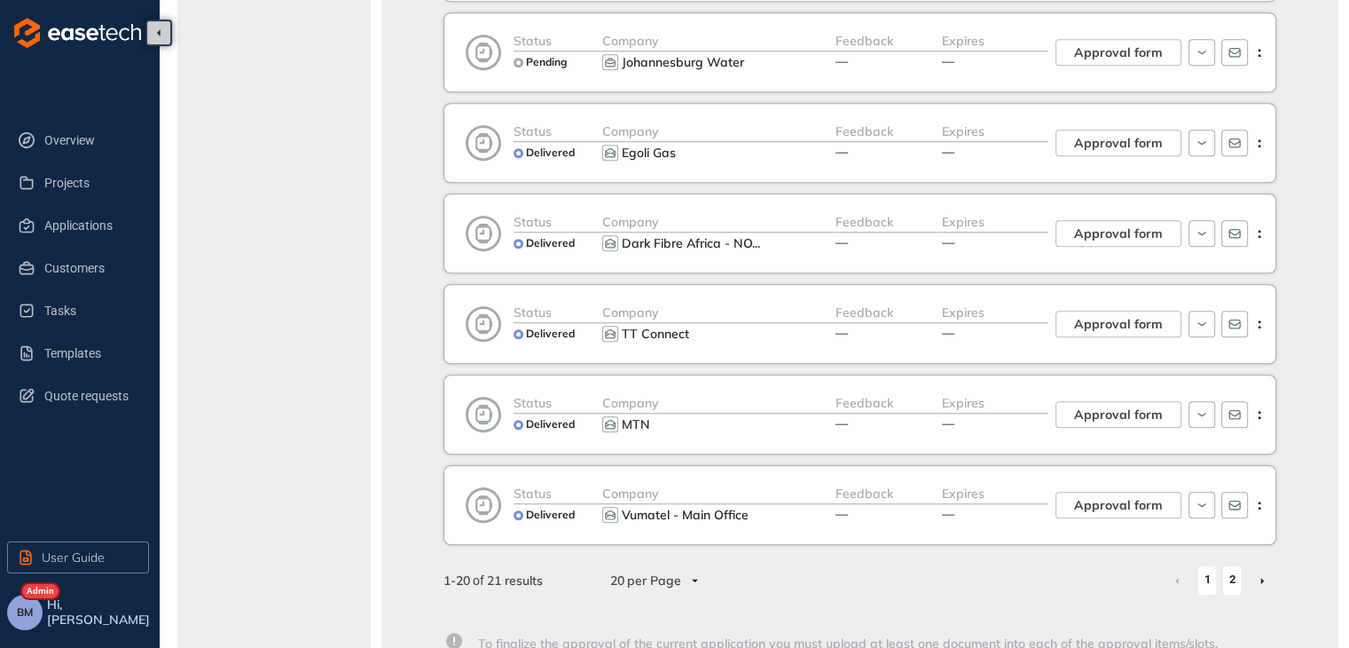
click at [1229, 573] on link "2" at bounding box center [1232, 579] width 18 height 27
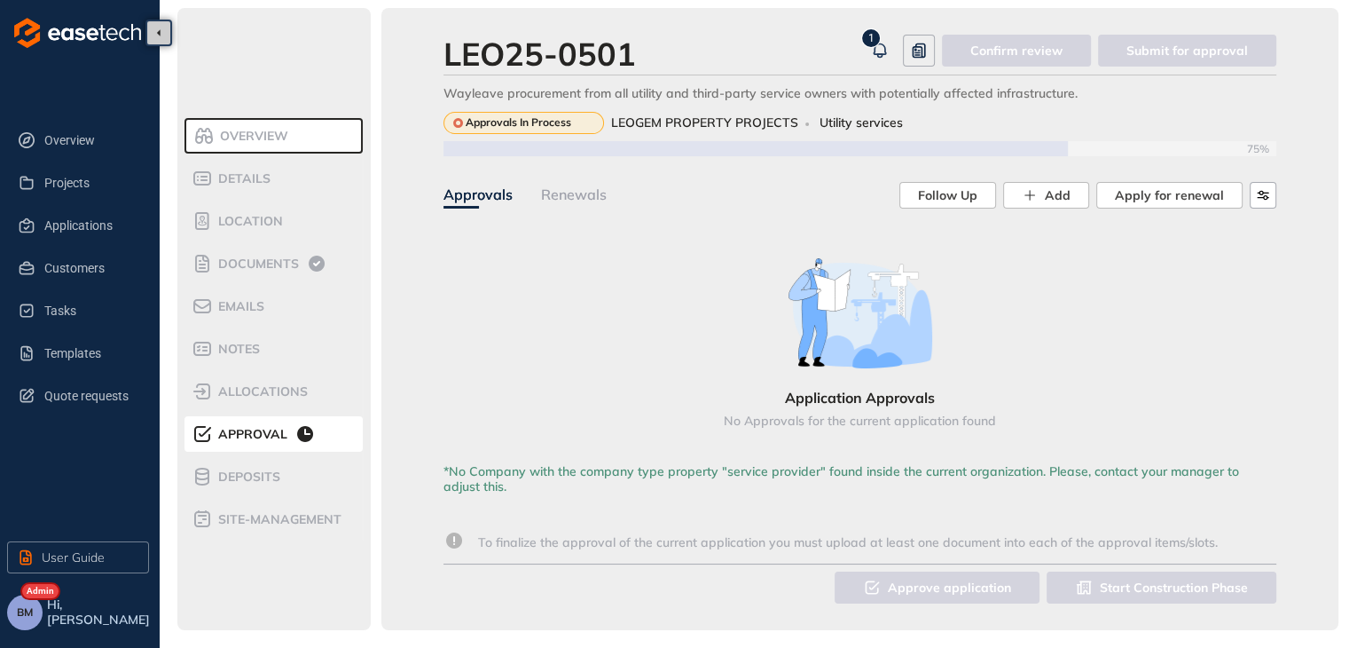
scroll to position [3, 0]
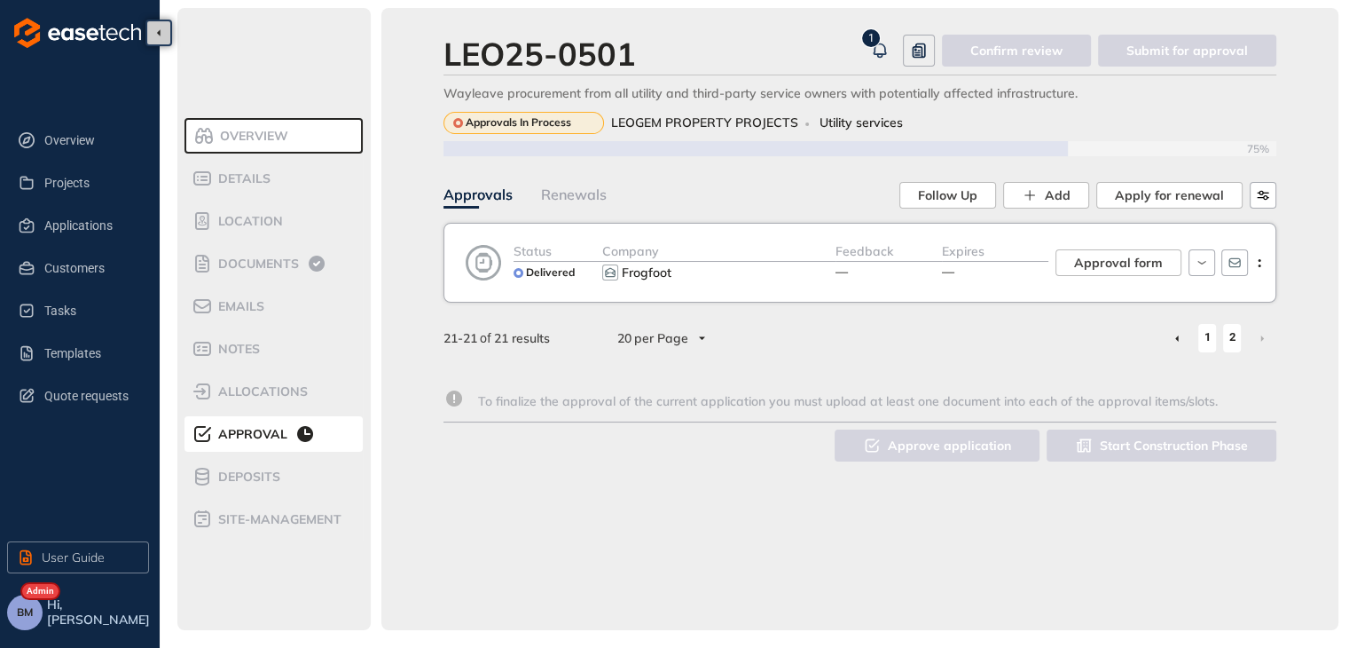
click at [1209, 334] on link "1" at bounding box center [1207, 337] width 18 height 27
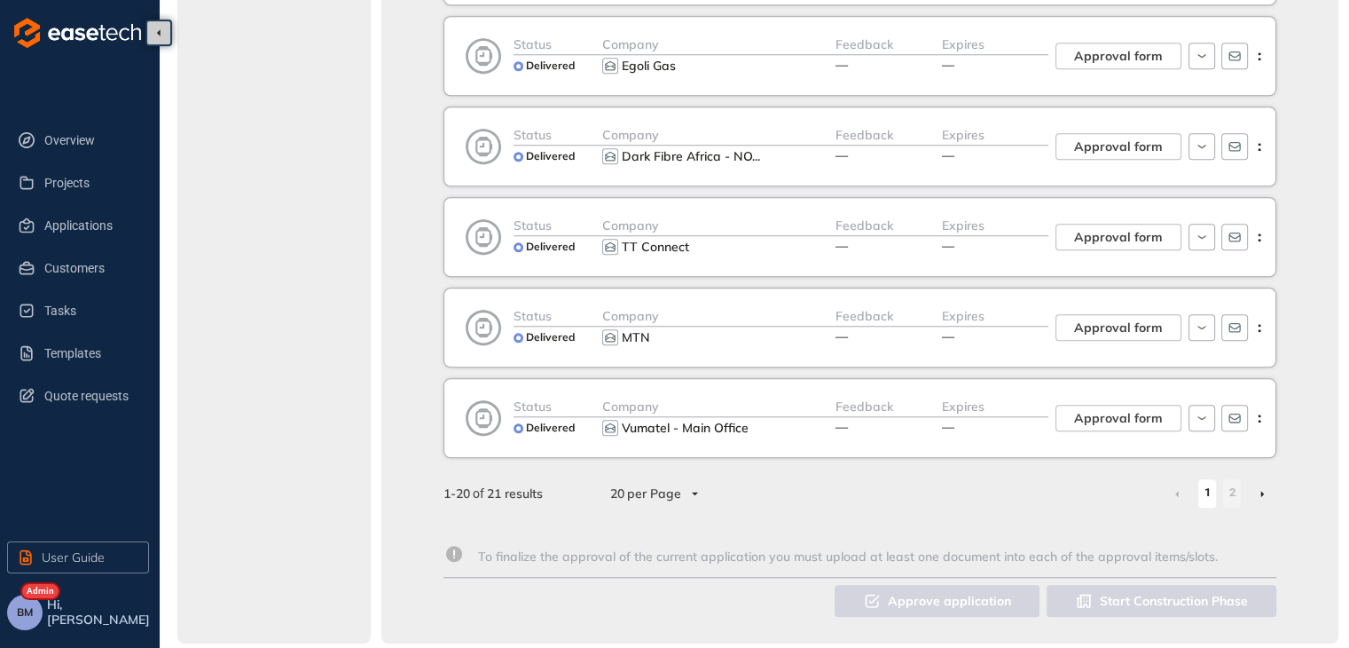
scroll to position [1568, 0]
